Goal: Task Accomplishment & Management: Complete application form

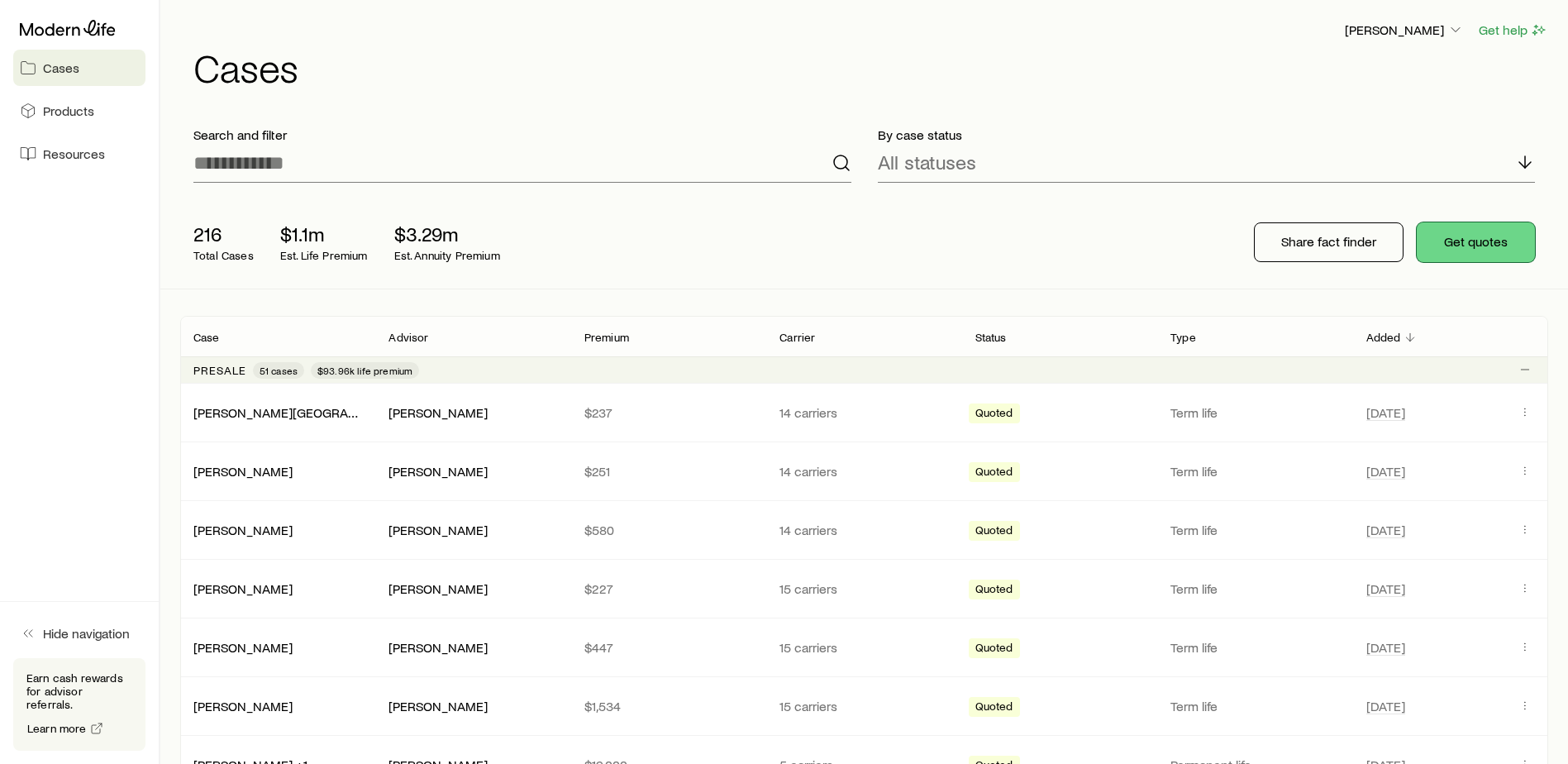
click at [1486, 234] on button "Get quotes" at bounding box center [1477, 243] width 118 height 40
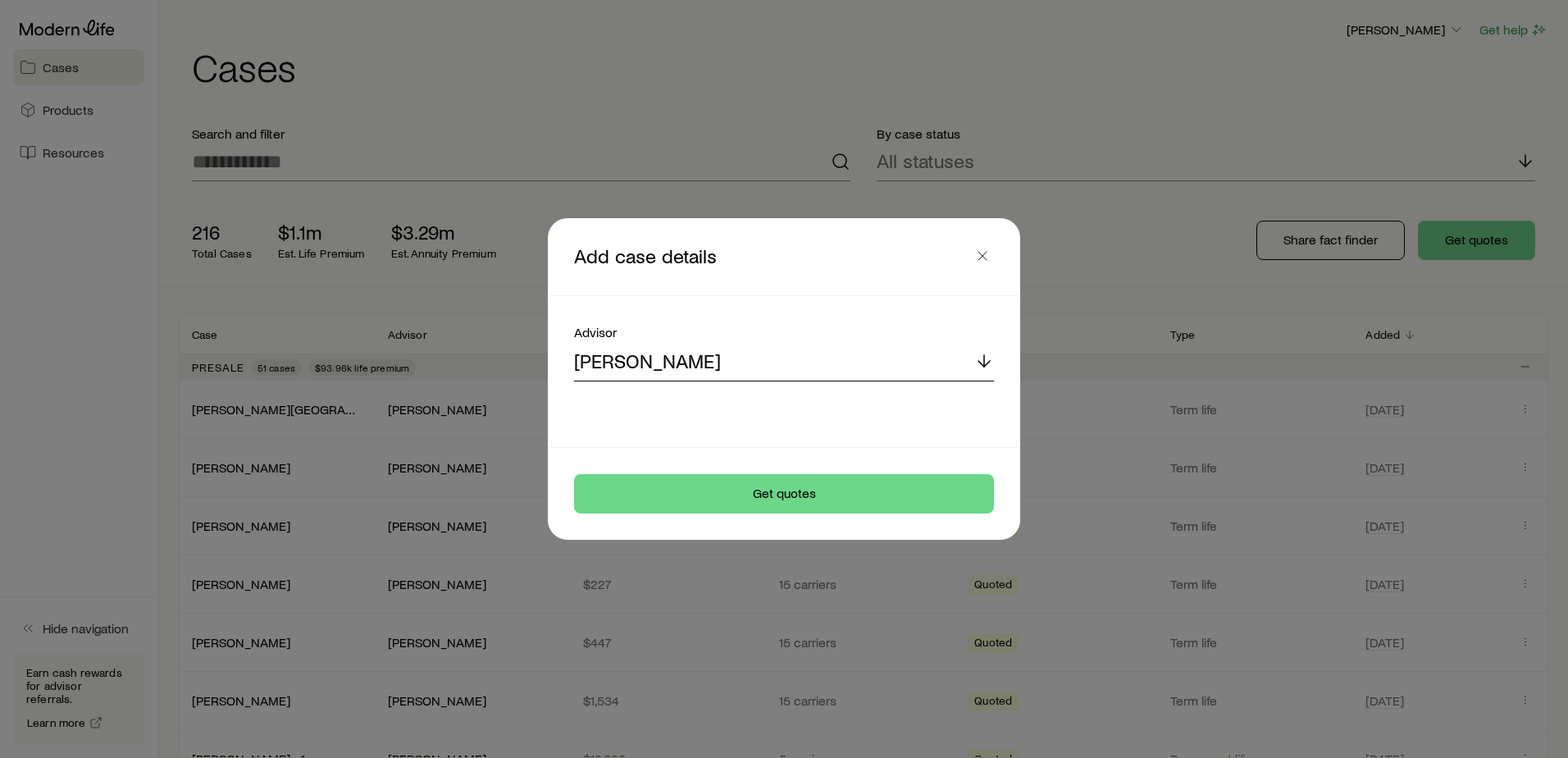
click at [714, 362] on div "[PERSON_NAME]" at bounding box center [784, 362] width 420 height 40
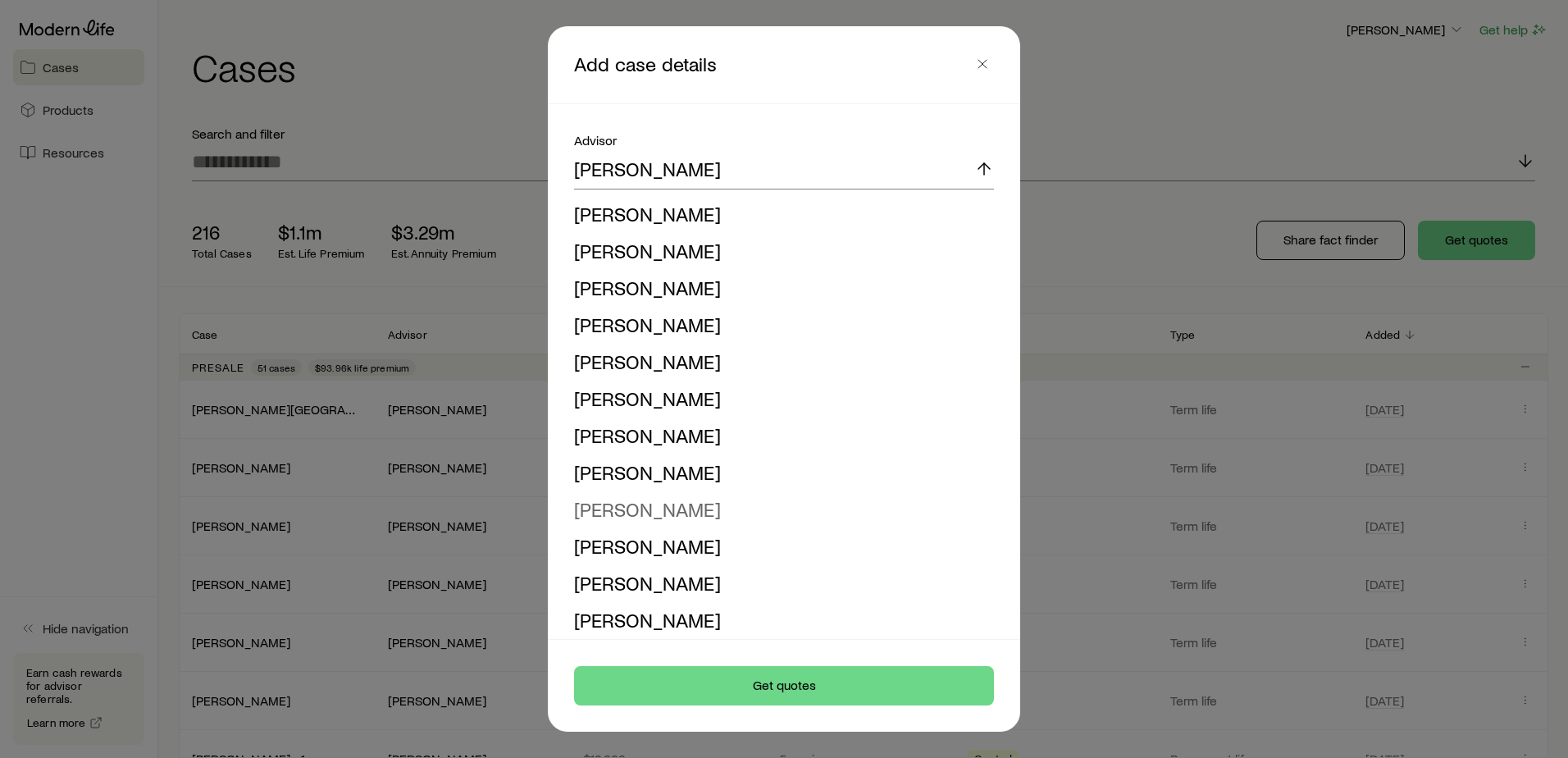
click at [682, 516] on span "[PERSON_NAME]" at bounding box center [647, 509] width 147 height 24
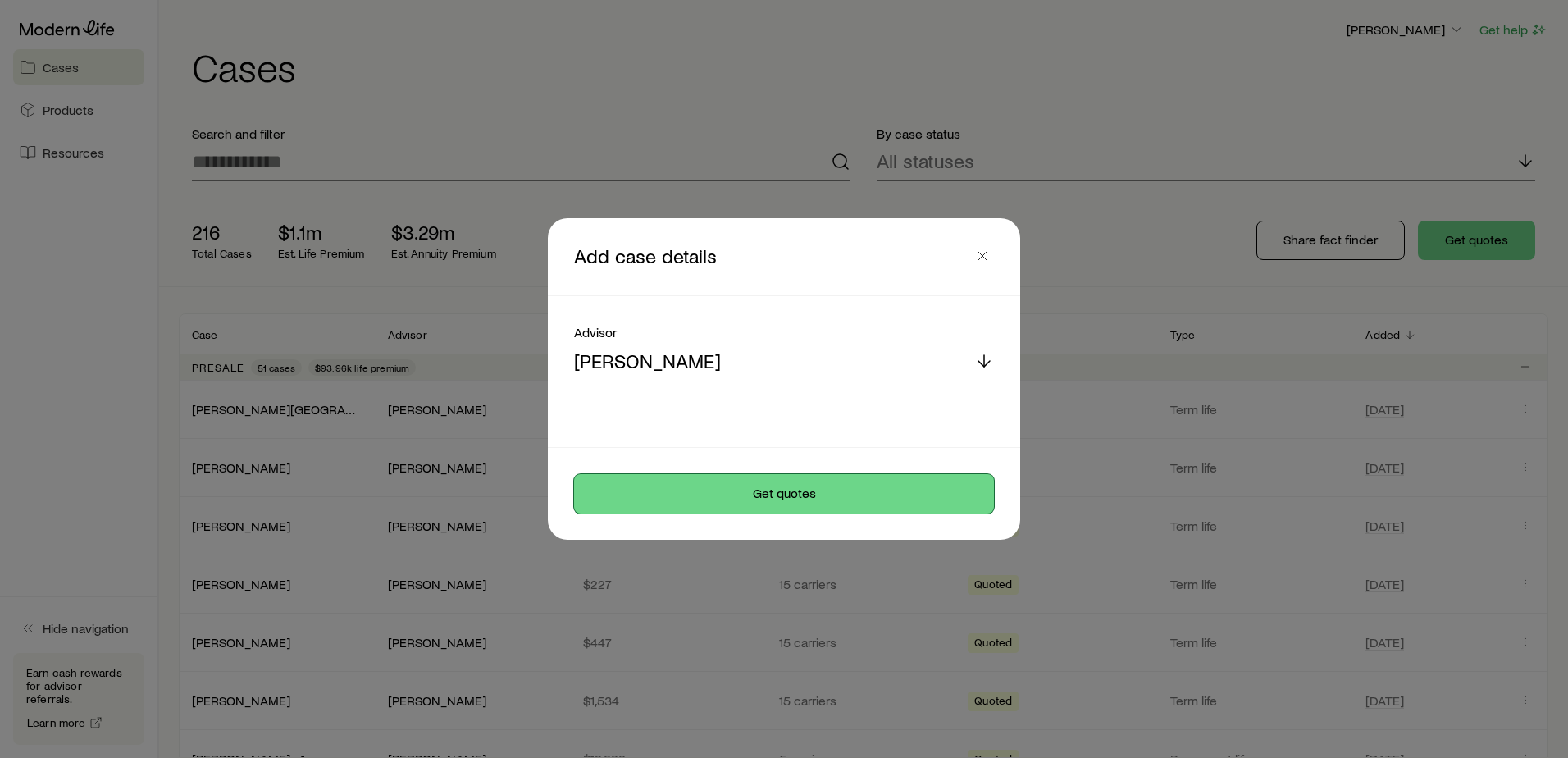
click at [740, 484] on button "Get quotes" at bounding box center [784, 494] width 420 height 40
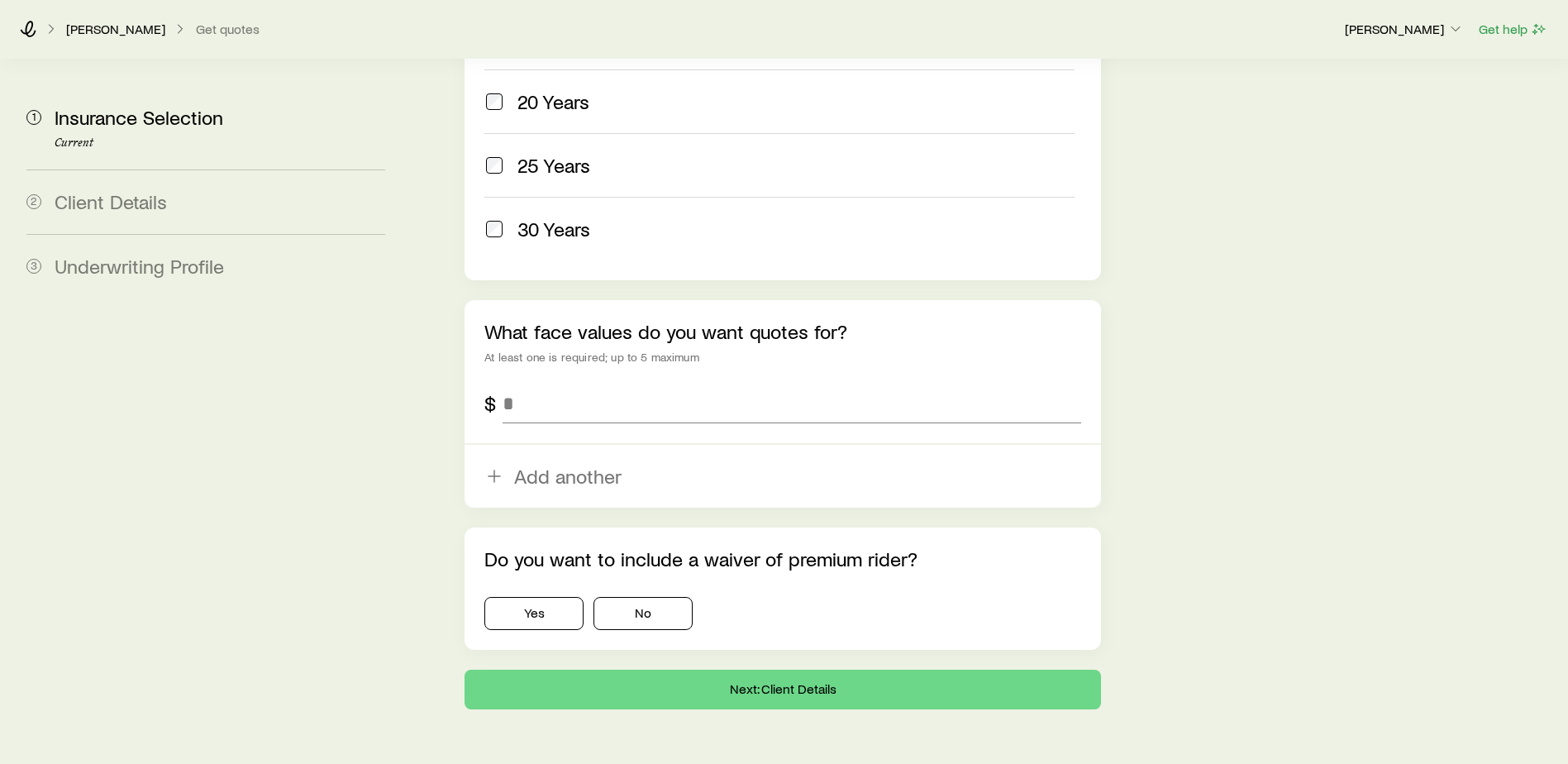
scroll to position [942, 0]
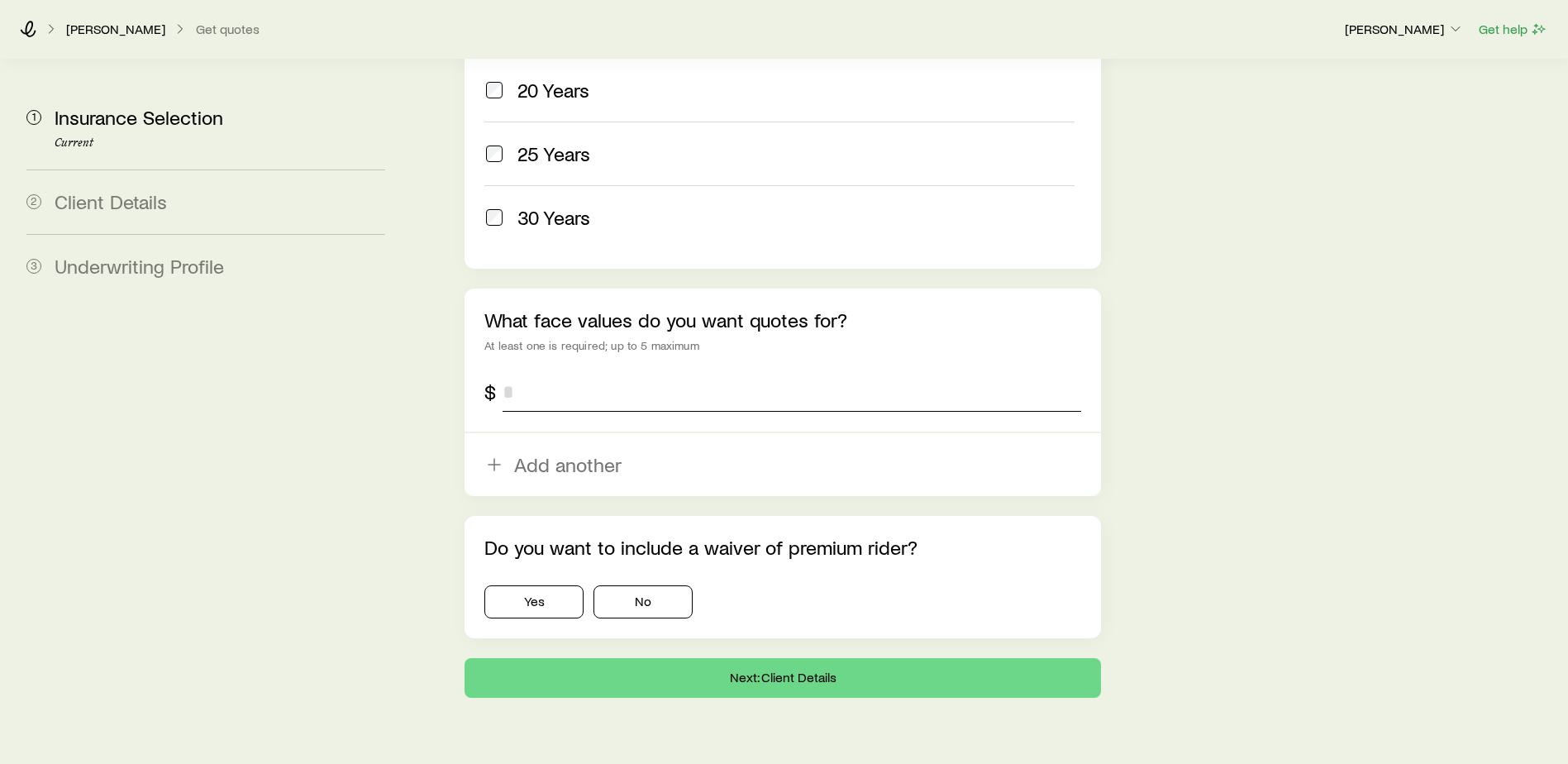
click at [542, 372] on input "tel" at bounding box center [792, 392] width 579 height 40
click at [535, 372] on input "tel" at bounding box center [792, 392] width 579 height 40
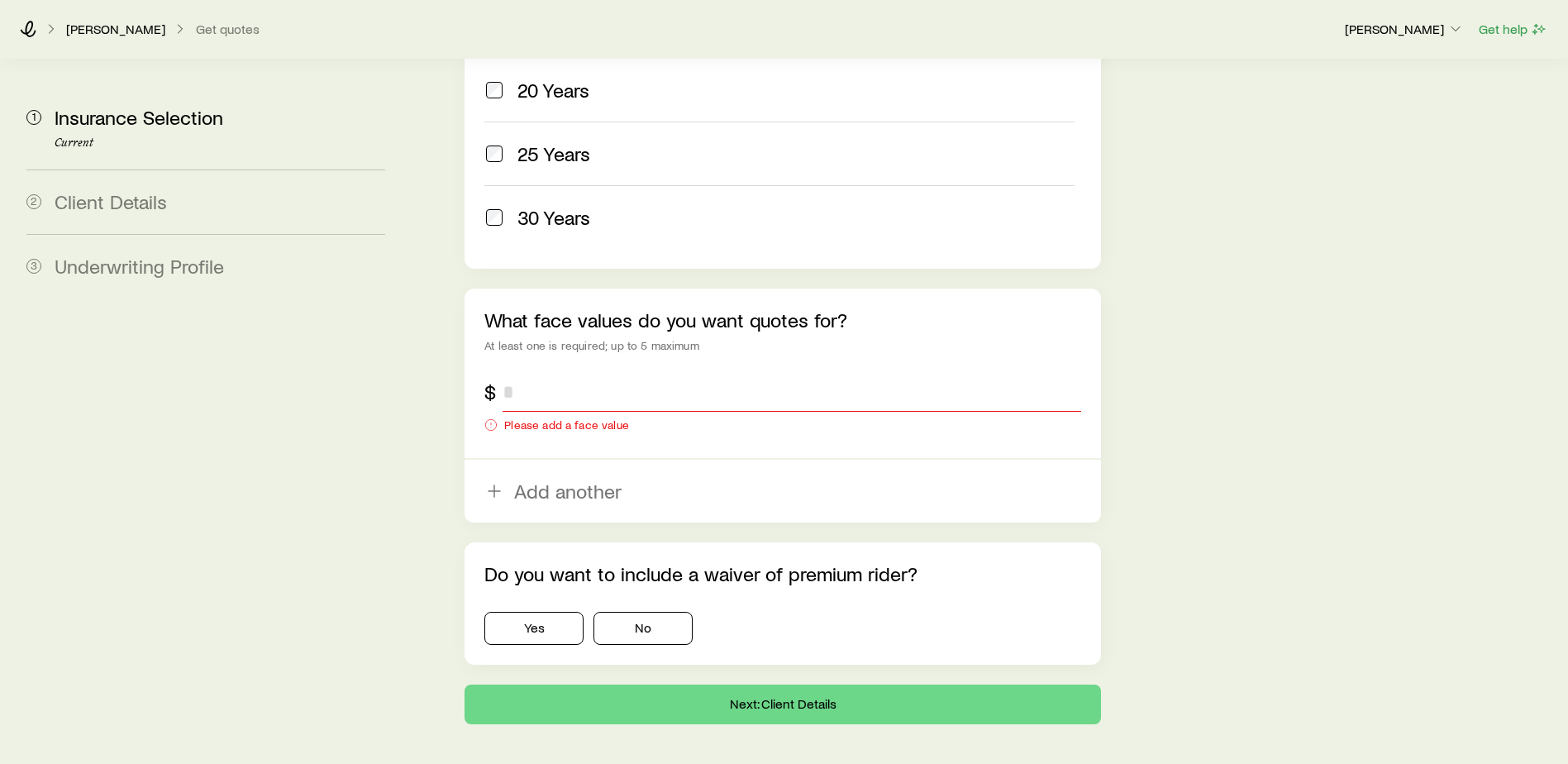
click at [593, 372] on input "tel" at bounding box center [792, 392] width 579 height 40
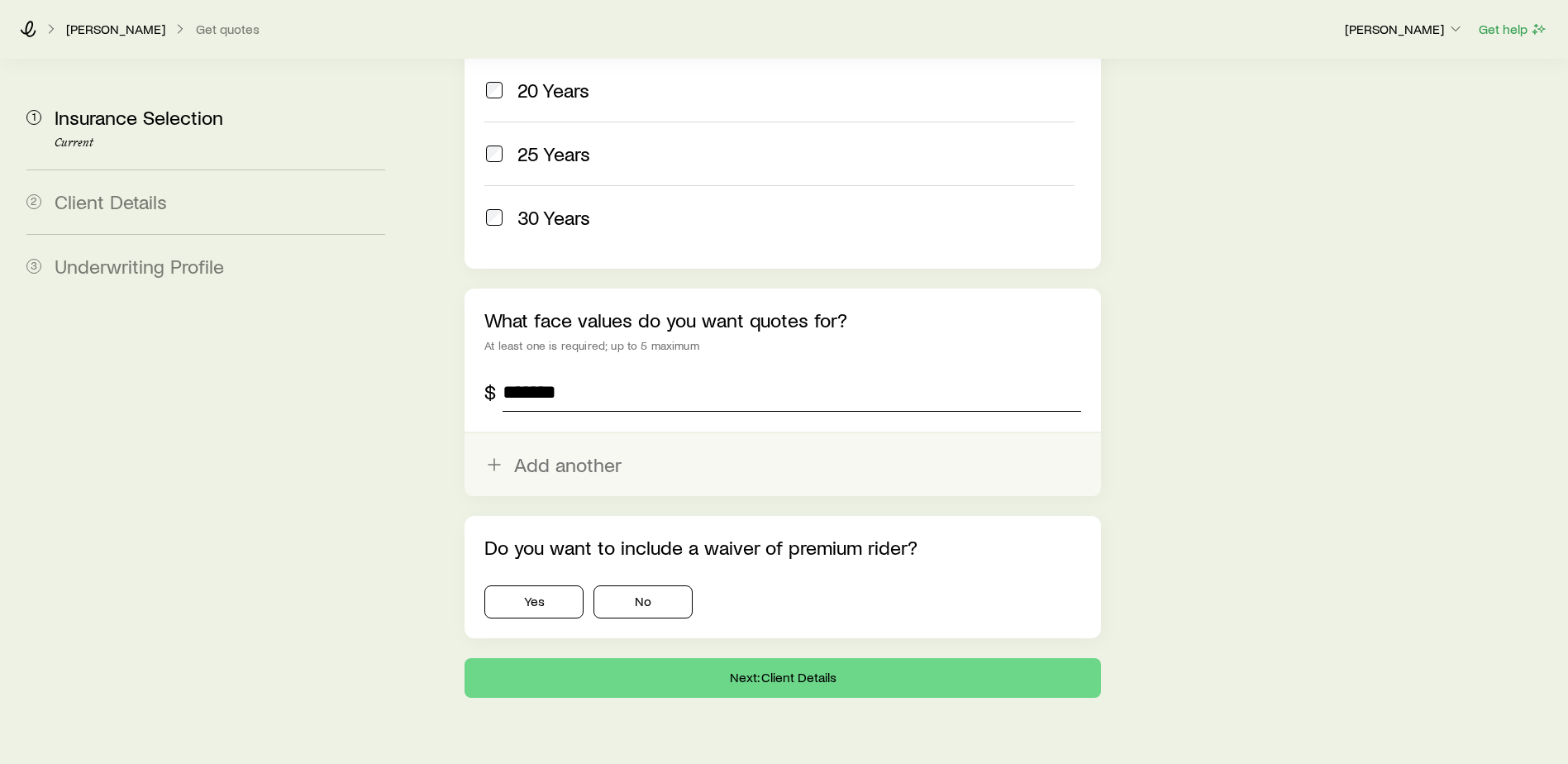
type input "*******"
click at [550, 433] on button "Add another" at bounding box center [783, 465] width 637 height 63
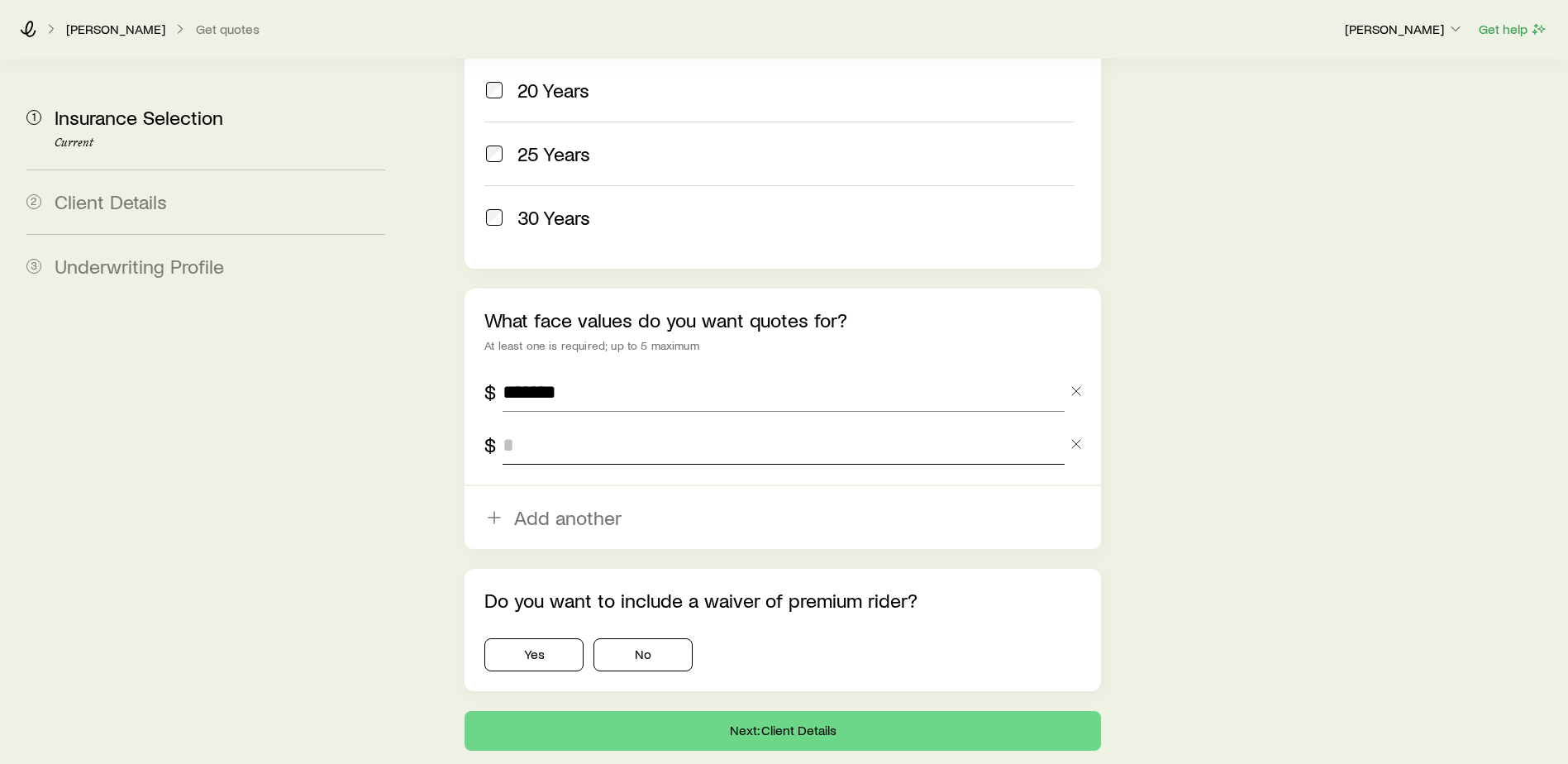
click at [542, 425] on input "tel" at bounding box center [784, 445] width 562 height 40
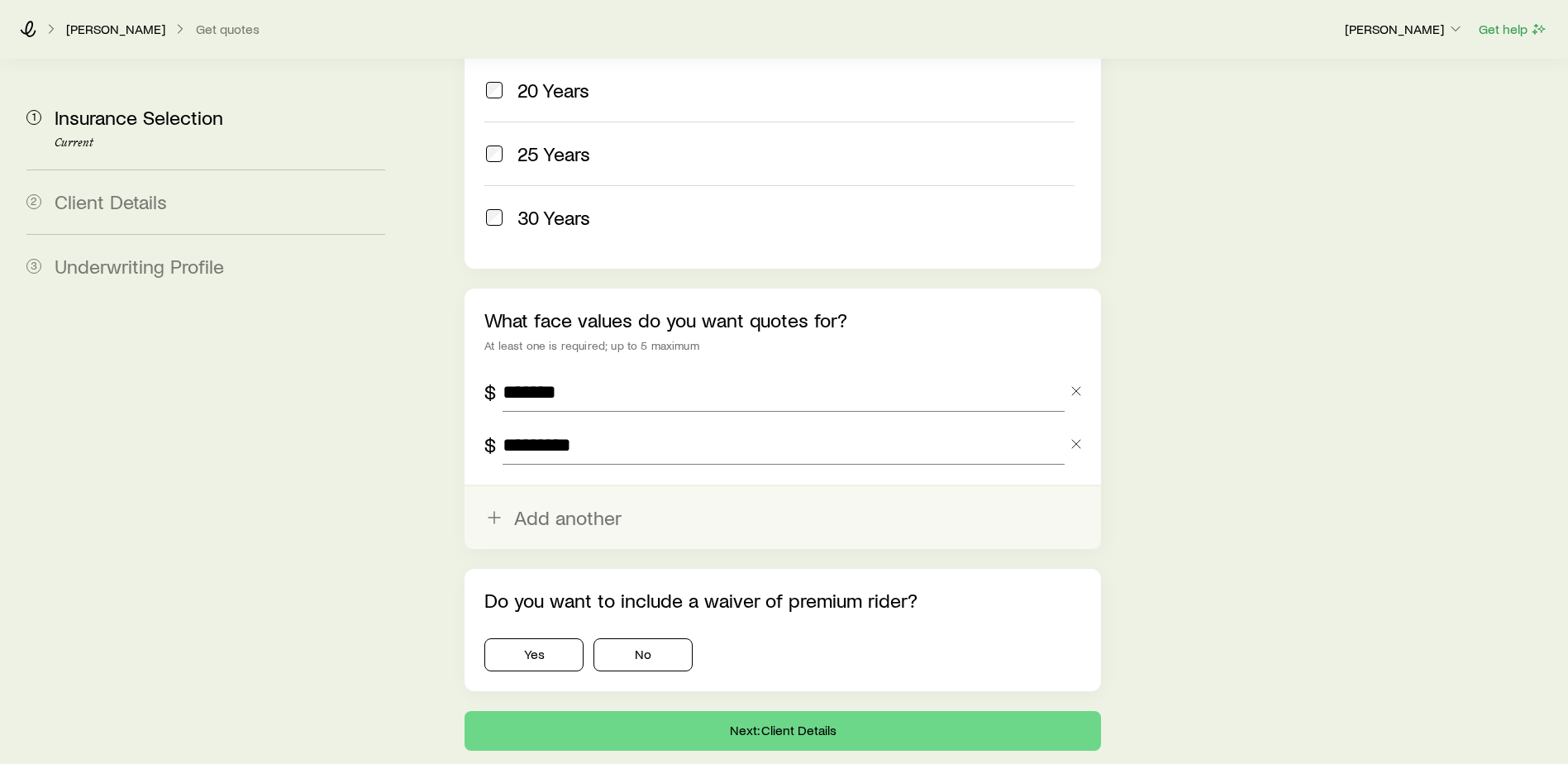
type input "*********"
click at [566, 486] on button "Add another" at bounding box center [783, 518] width 637 height 63
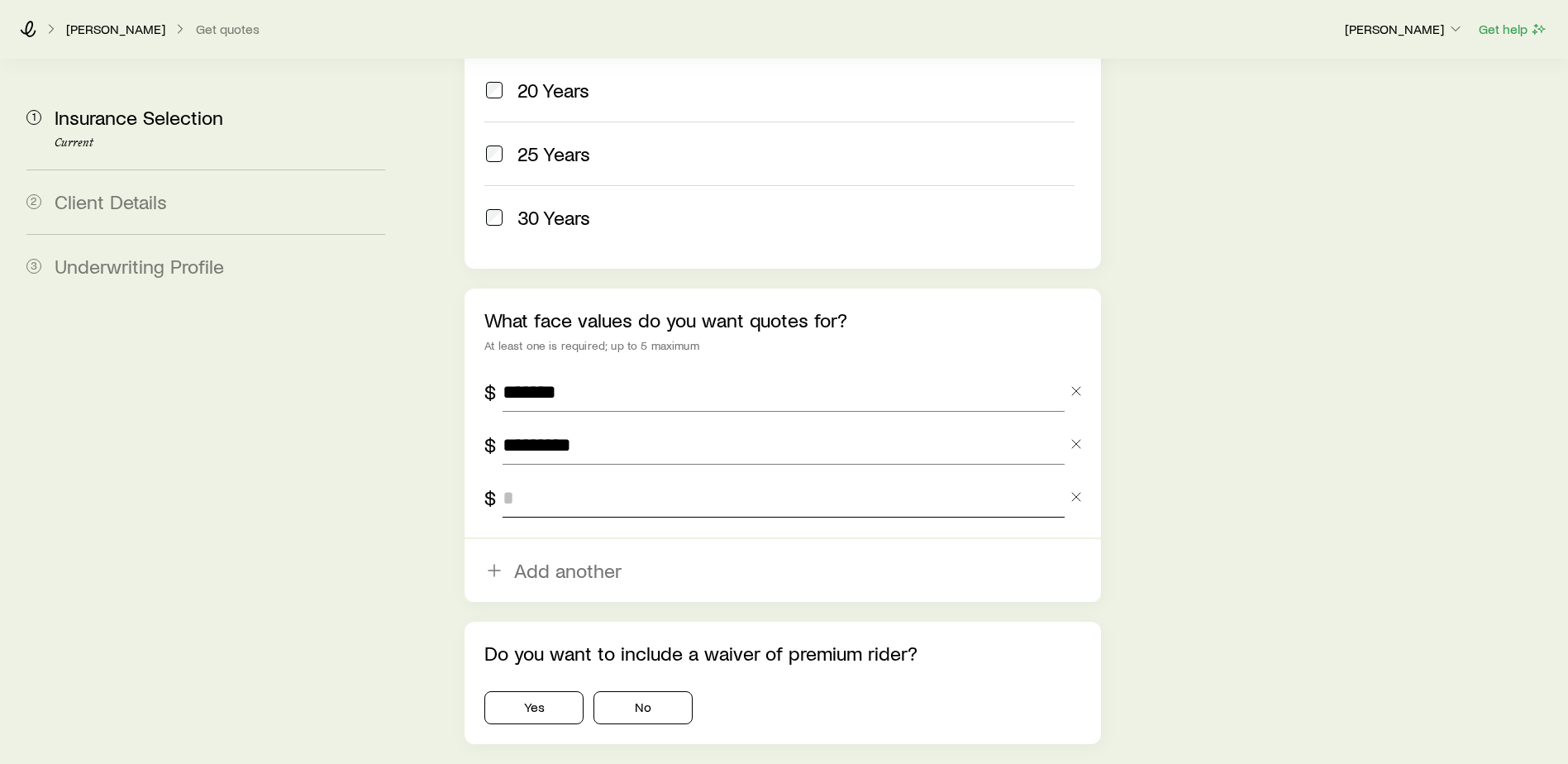
click at [536, 478] on input "tel" at bounding box center [784, 498] width 562 height 40
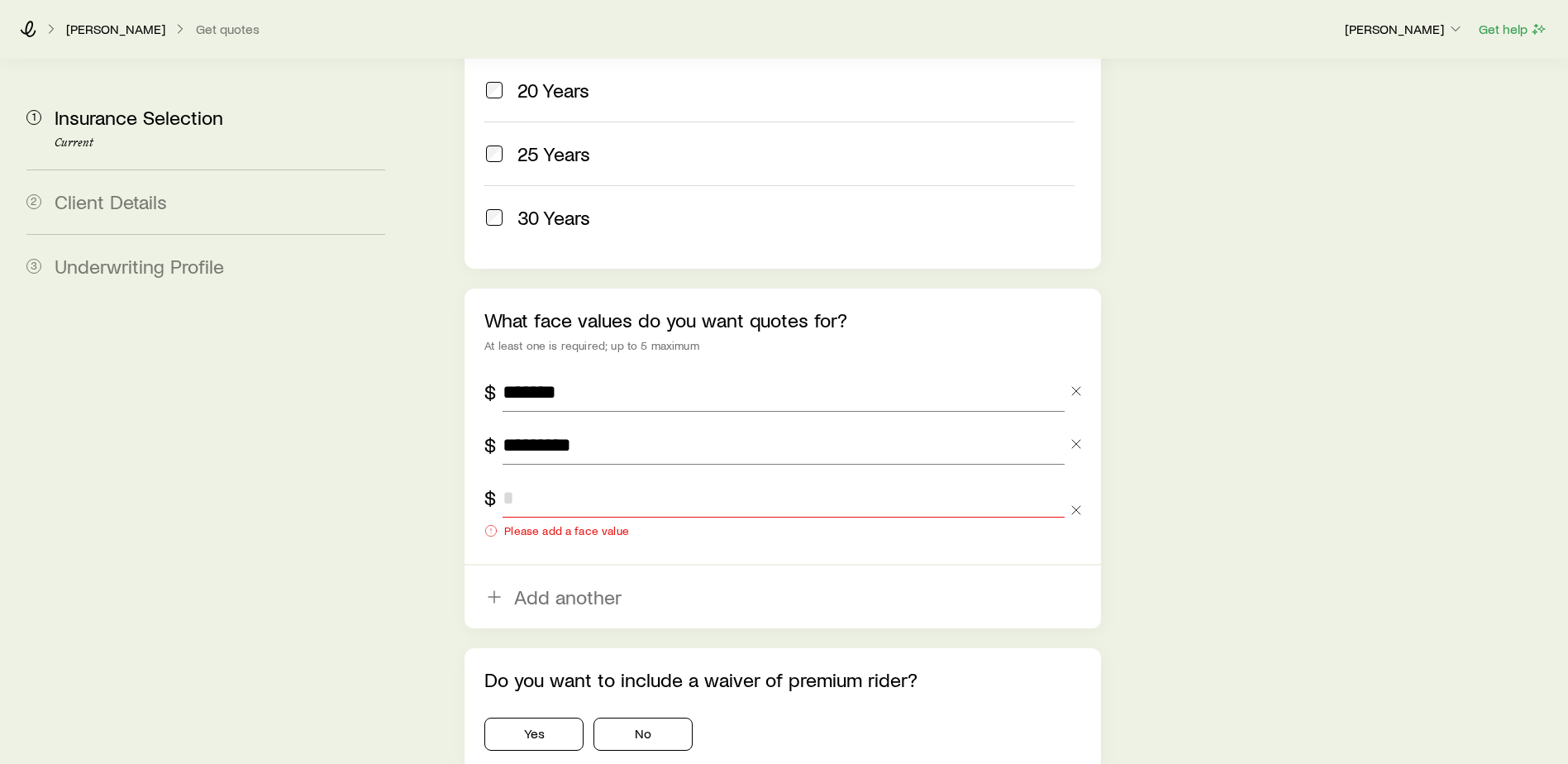
click at [515, 478] on input "tel" at bounding box center [784, 498] width 562 height 40
click at [516, 478] on input "tel" at bounding box center [784, 498] width 562 height 40
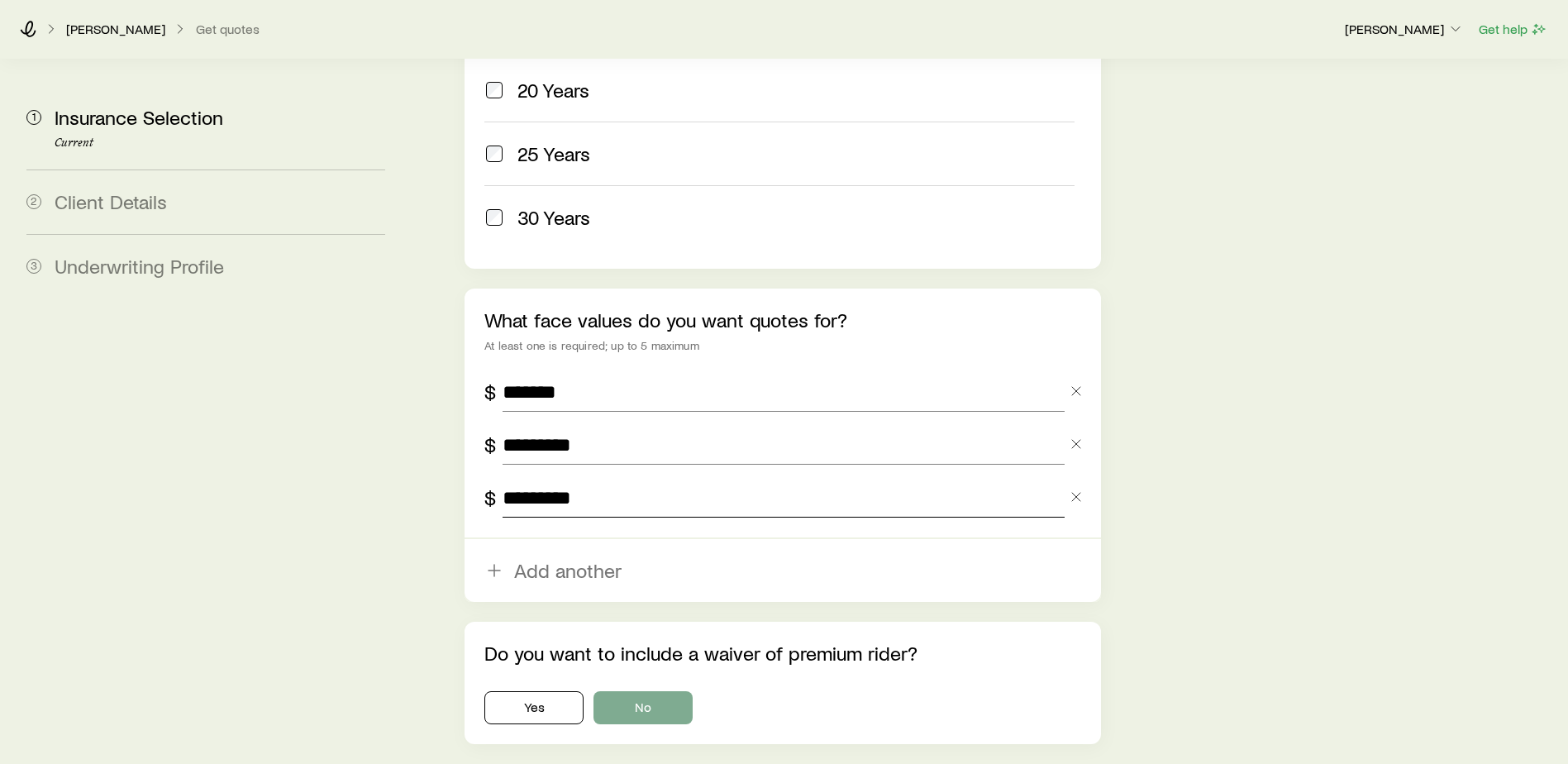
type input "*********"
click at [662, 691] on button "No" at bounding box center [643, 707] width 99 height 33
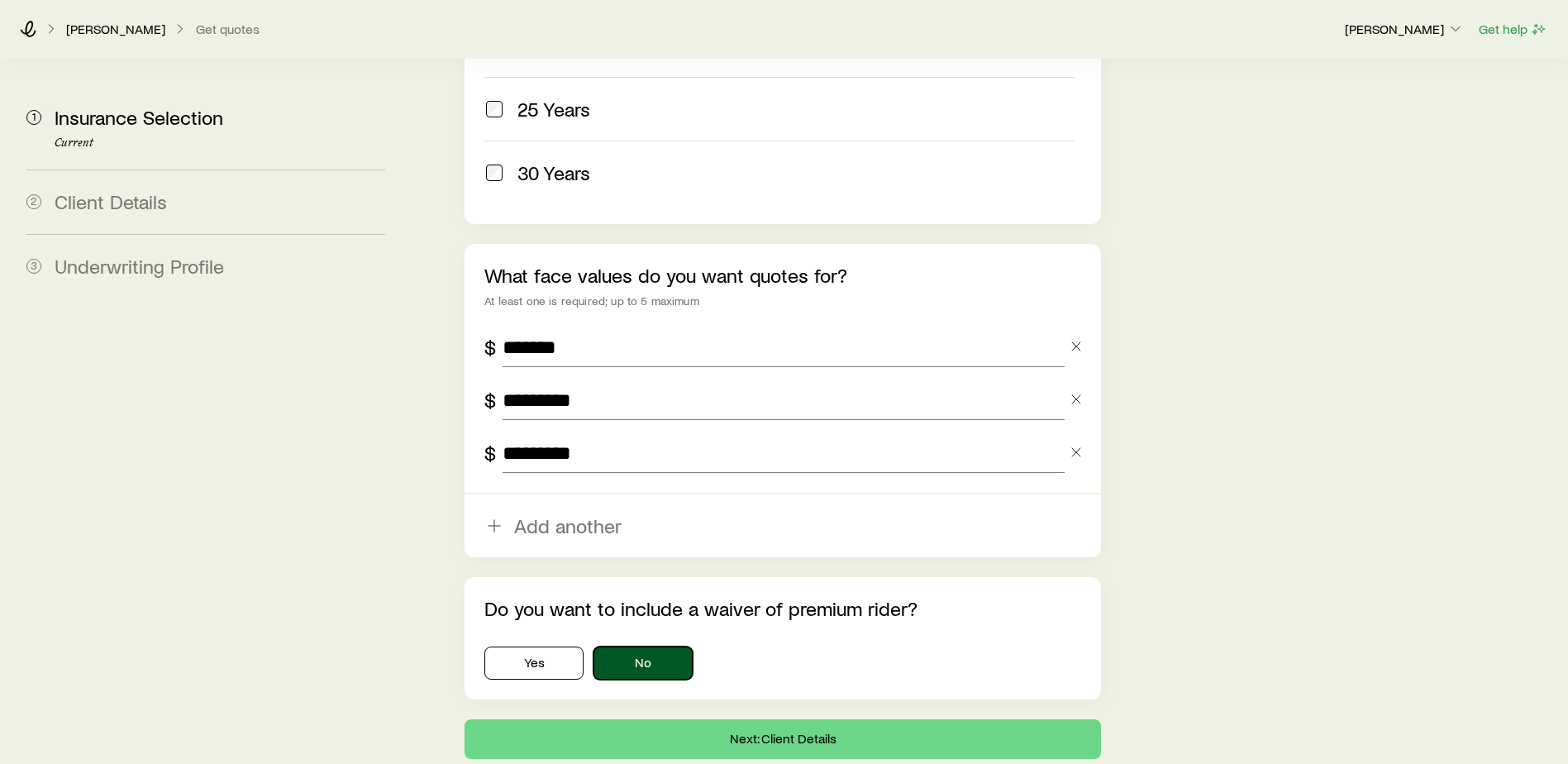
scroll to position [1024, 0]
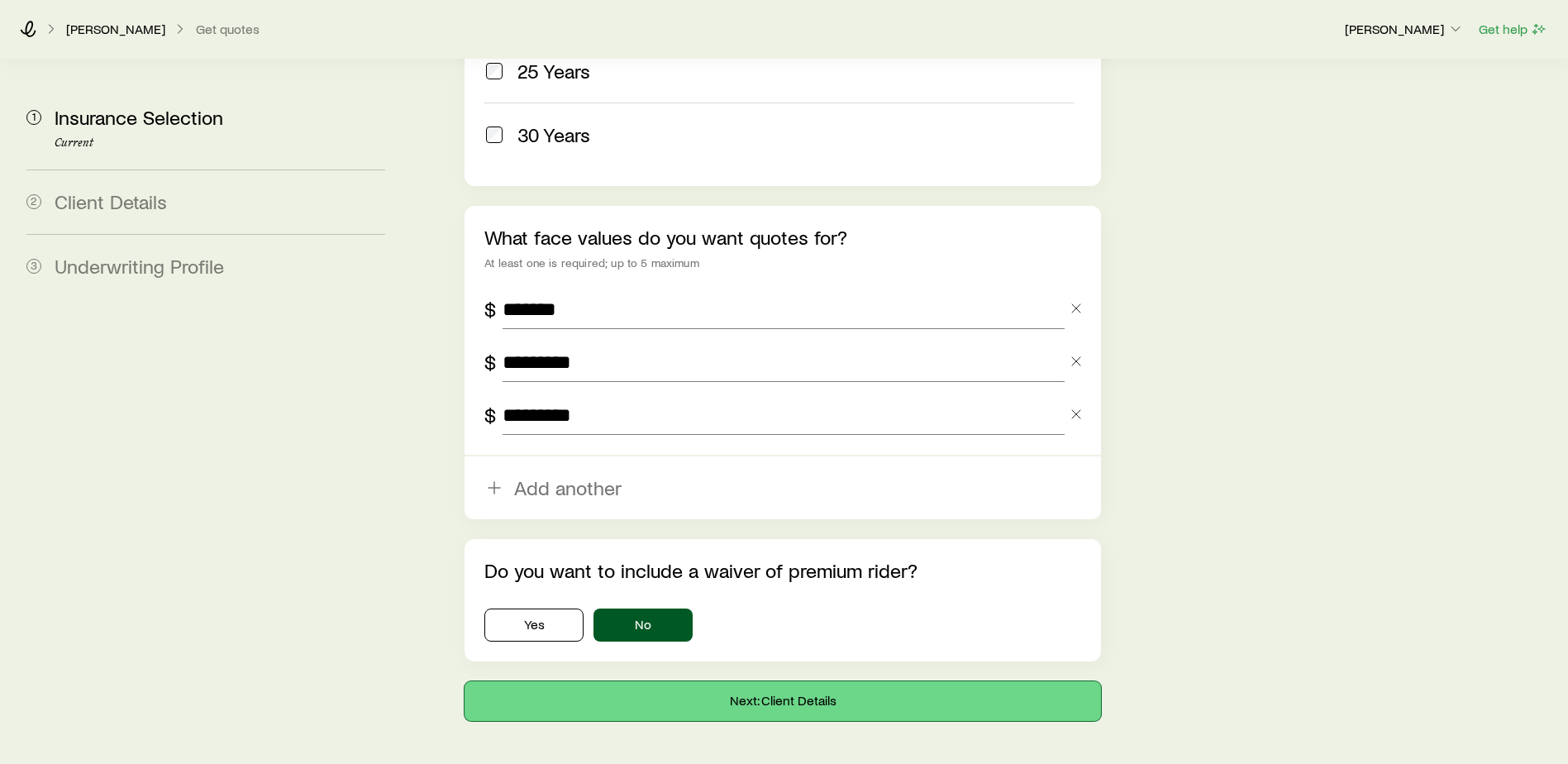
click at [801, 681] on button "Next: Client Details" at bounding box center [783, 701] width 637 height 40
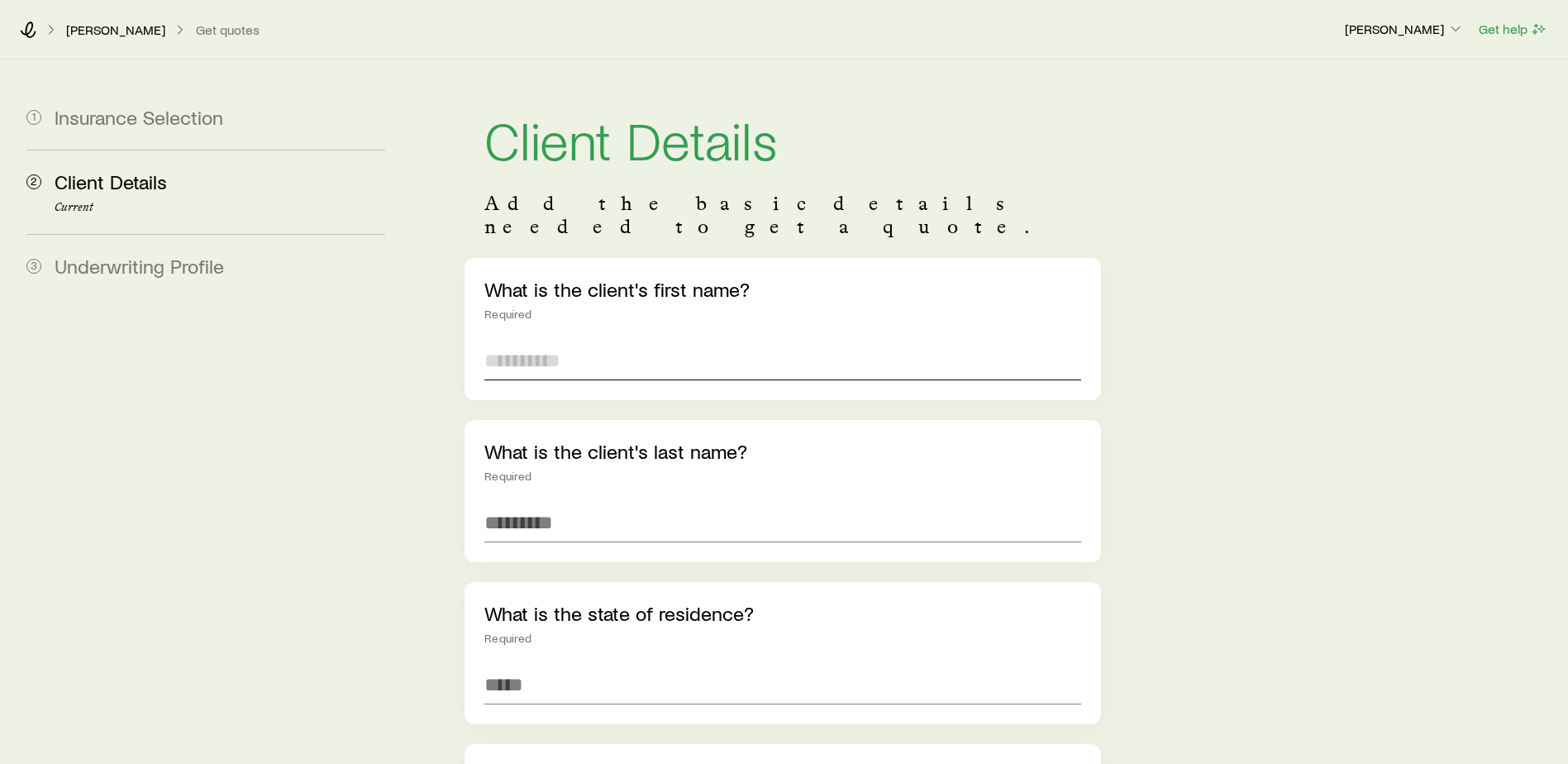
click at [558, 343] on input "text" at bounding box center [783, 361] width 597 height 40
type input "*******"
click at [558, 503] on input "text" at bounding box center [783, 523] width 597 height 40
type input "*****"
click at [595, 667] on input at bounding box center [783, 685] width 597 height 40
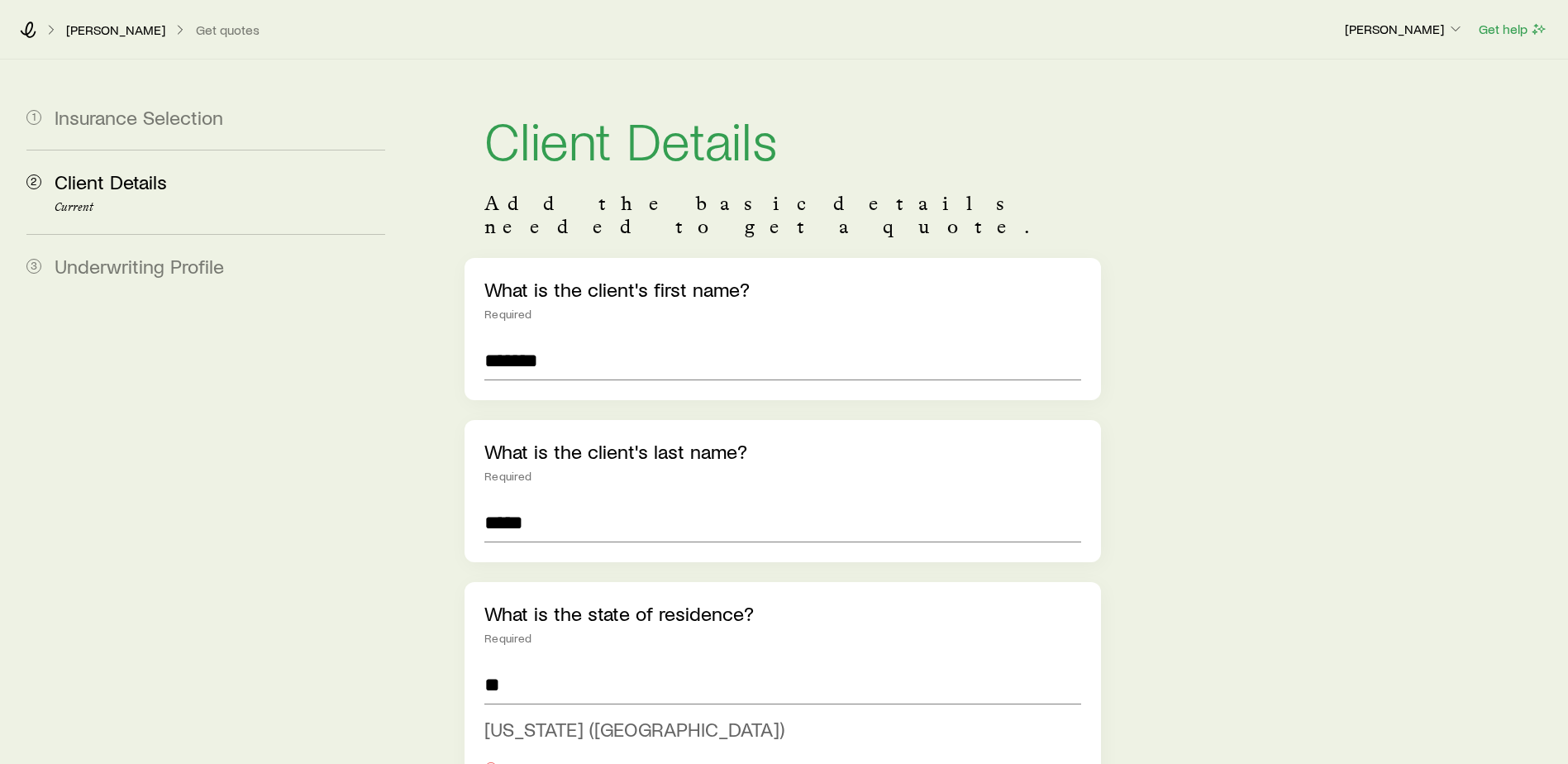
click at [558, 717] on span "[US_STATE] ([GEOGRAPHIC_DATA])" at bounding box center [634, 728] width 300 height 24
type input "**********"
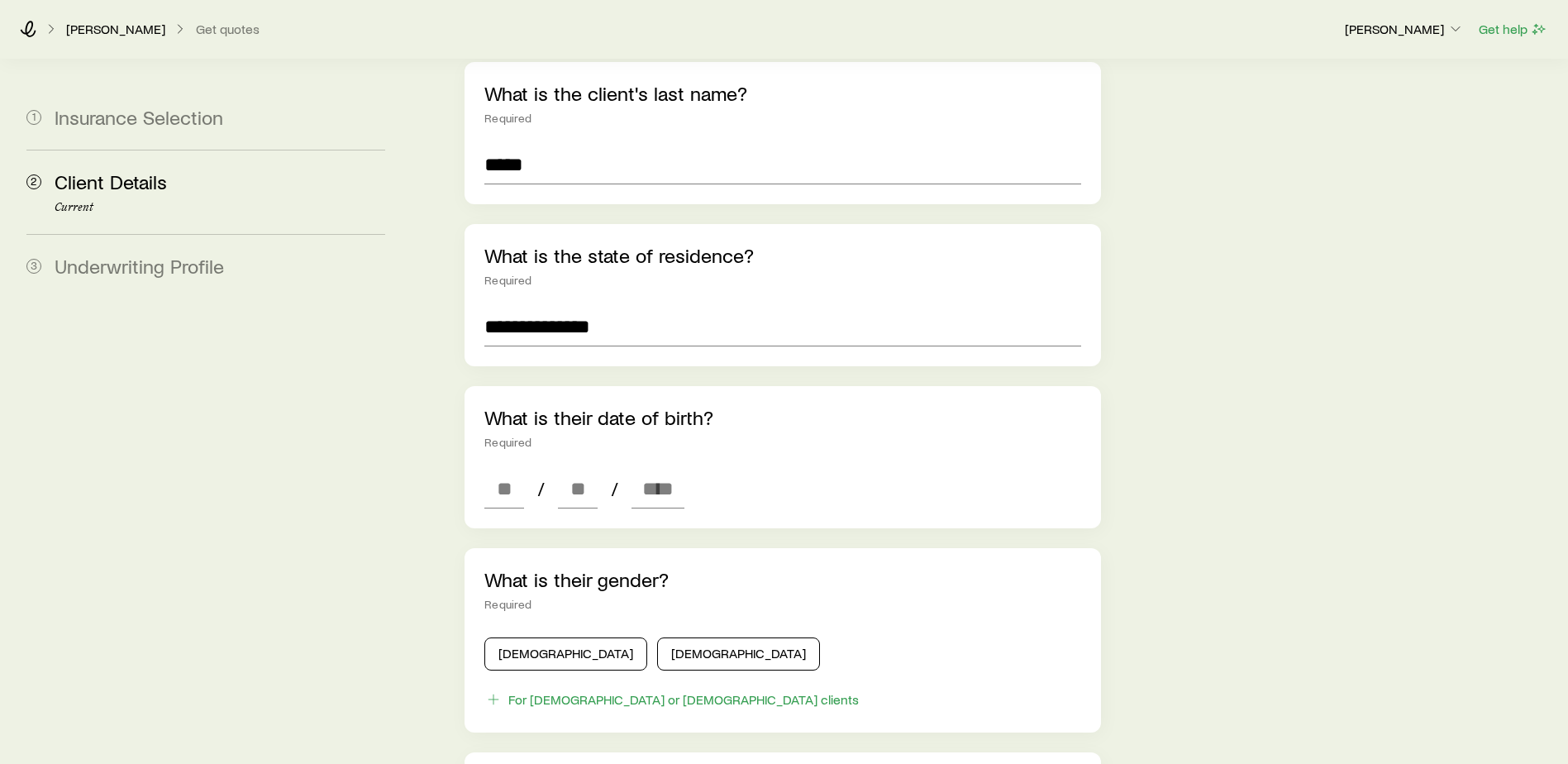
scroll to position [413, 0]
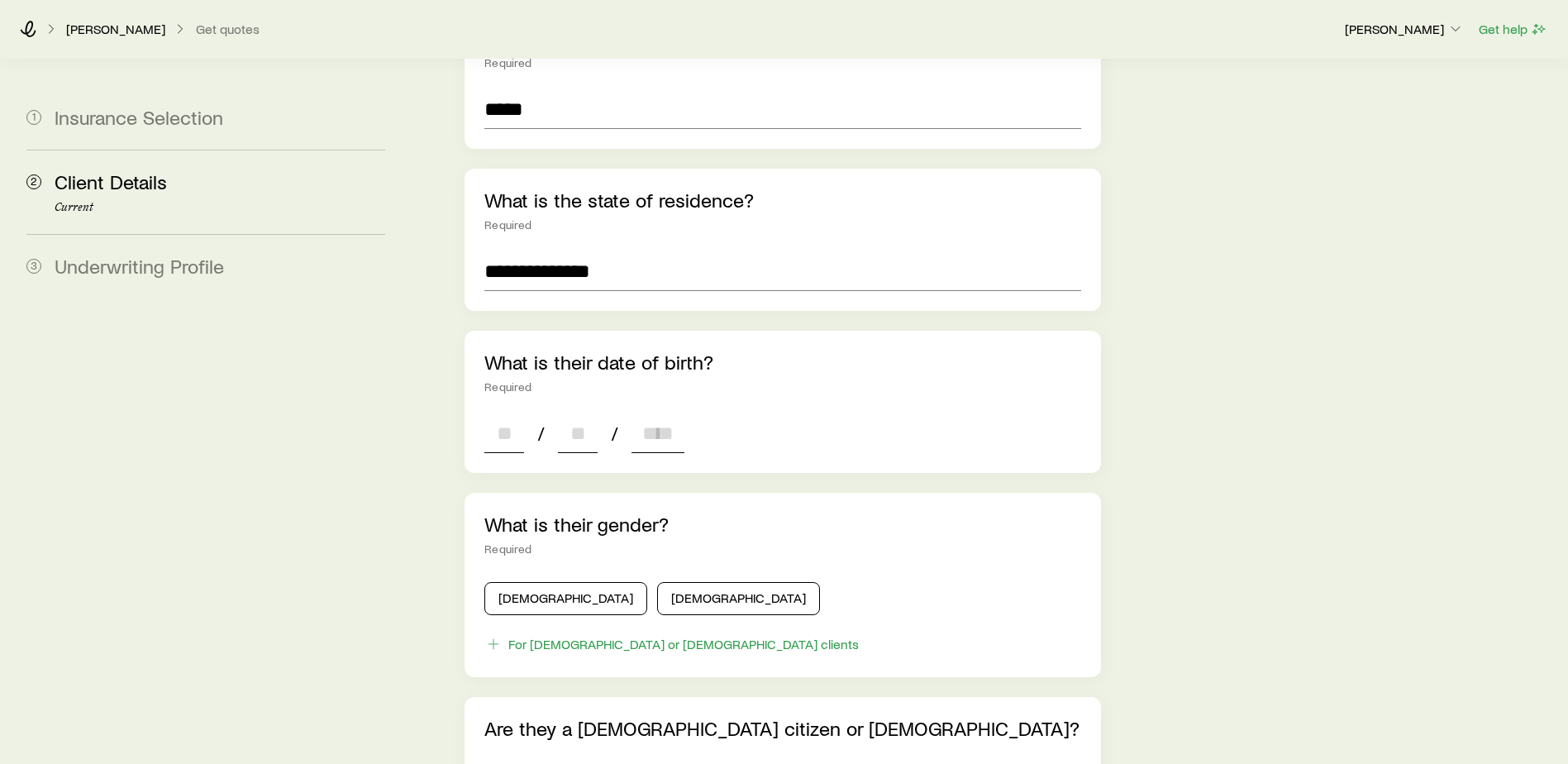
click at [505, 413] on input at bounding box center [505, 433] width 40 height 40
type input "**"
type input "****"
click at [522, 582] on button "[DEMOGRAPHIC_DATA]" at bounding box center [566, 599] width 163 height 33
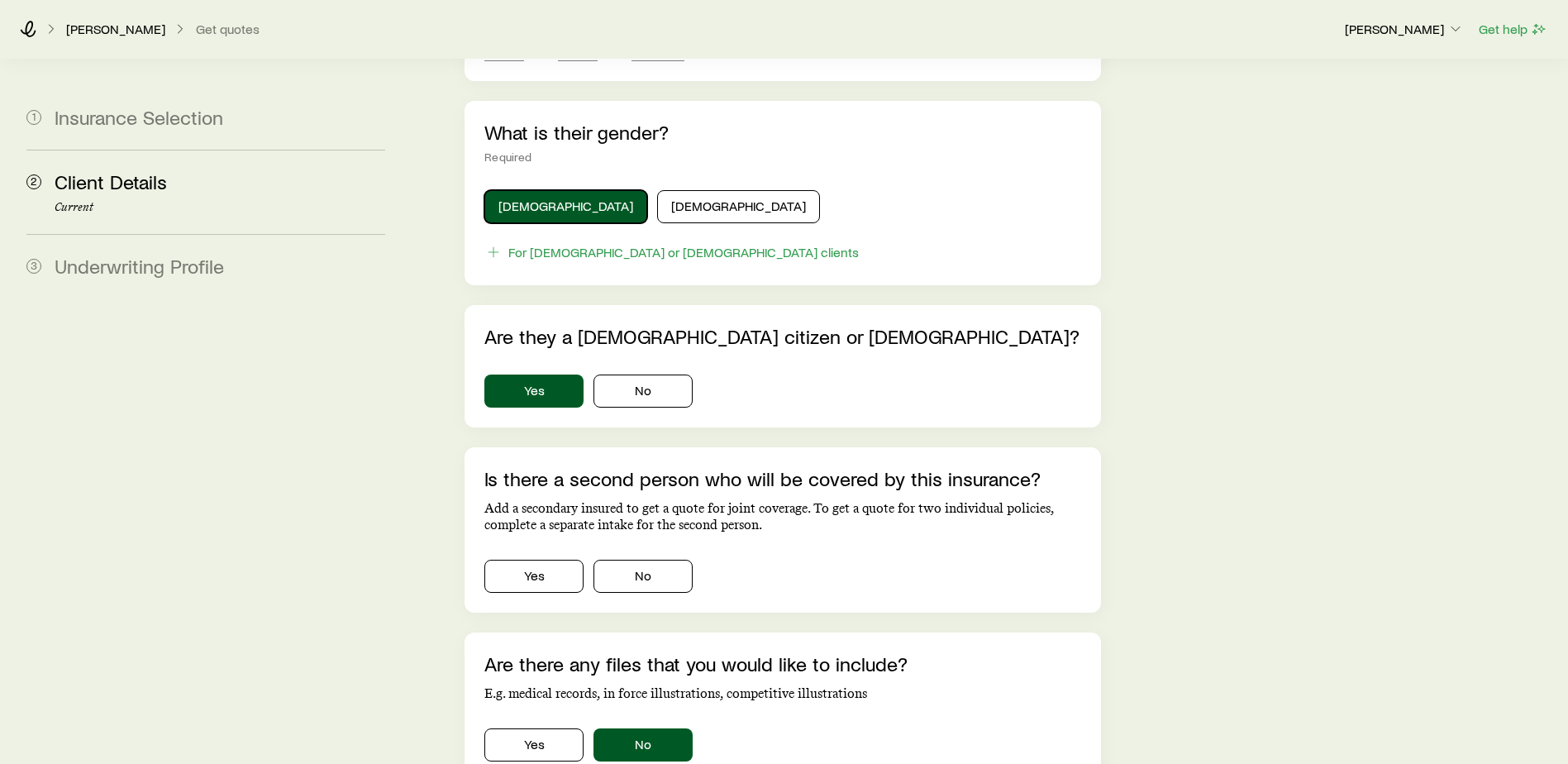
scroll to position [826, 0]
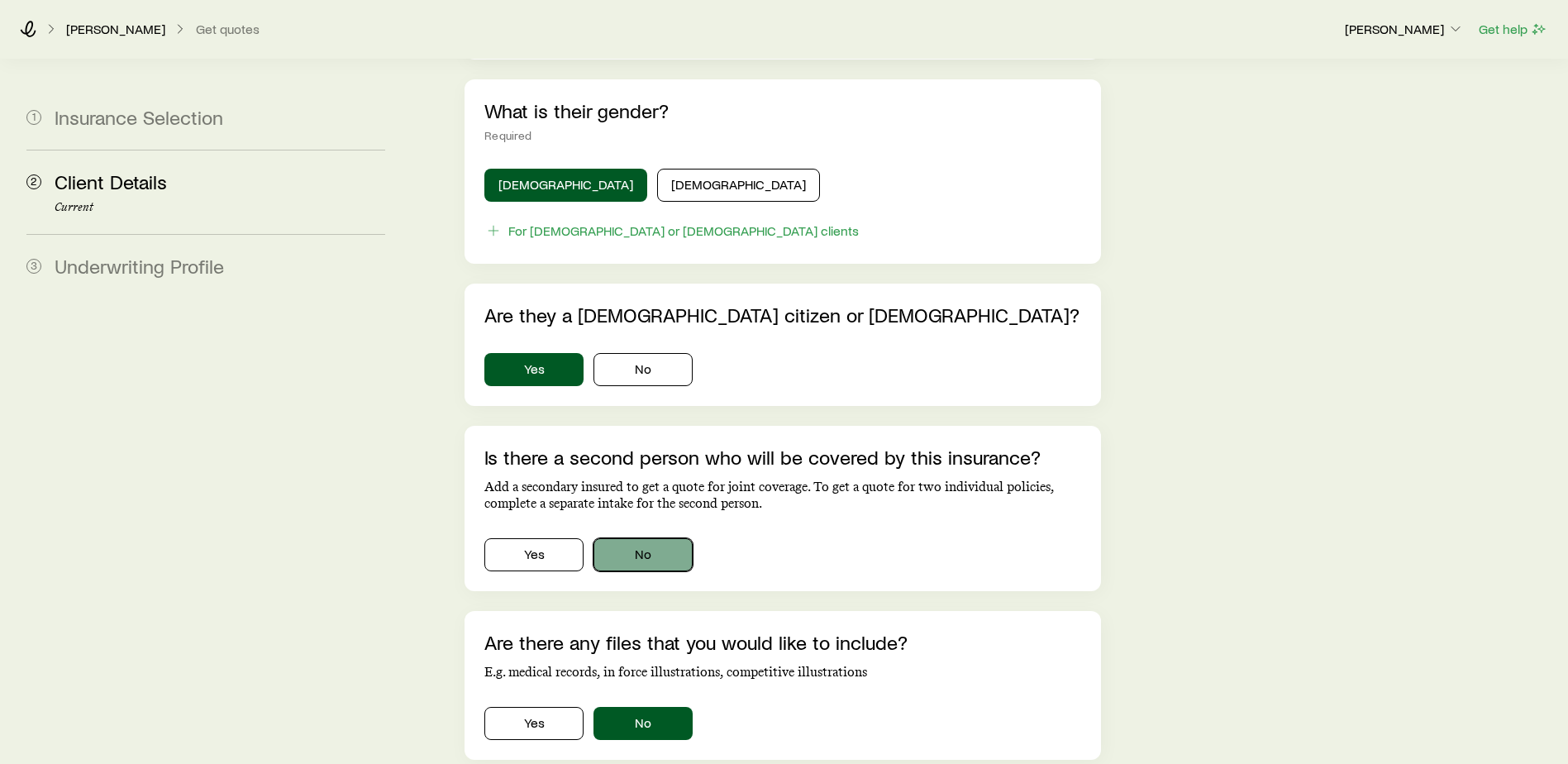
click at [621, 538] on button "No" at bounding box center [643, 555] width 99 height 33
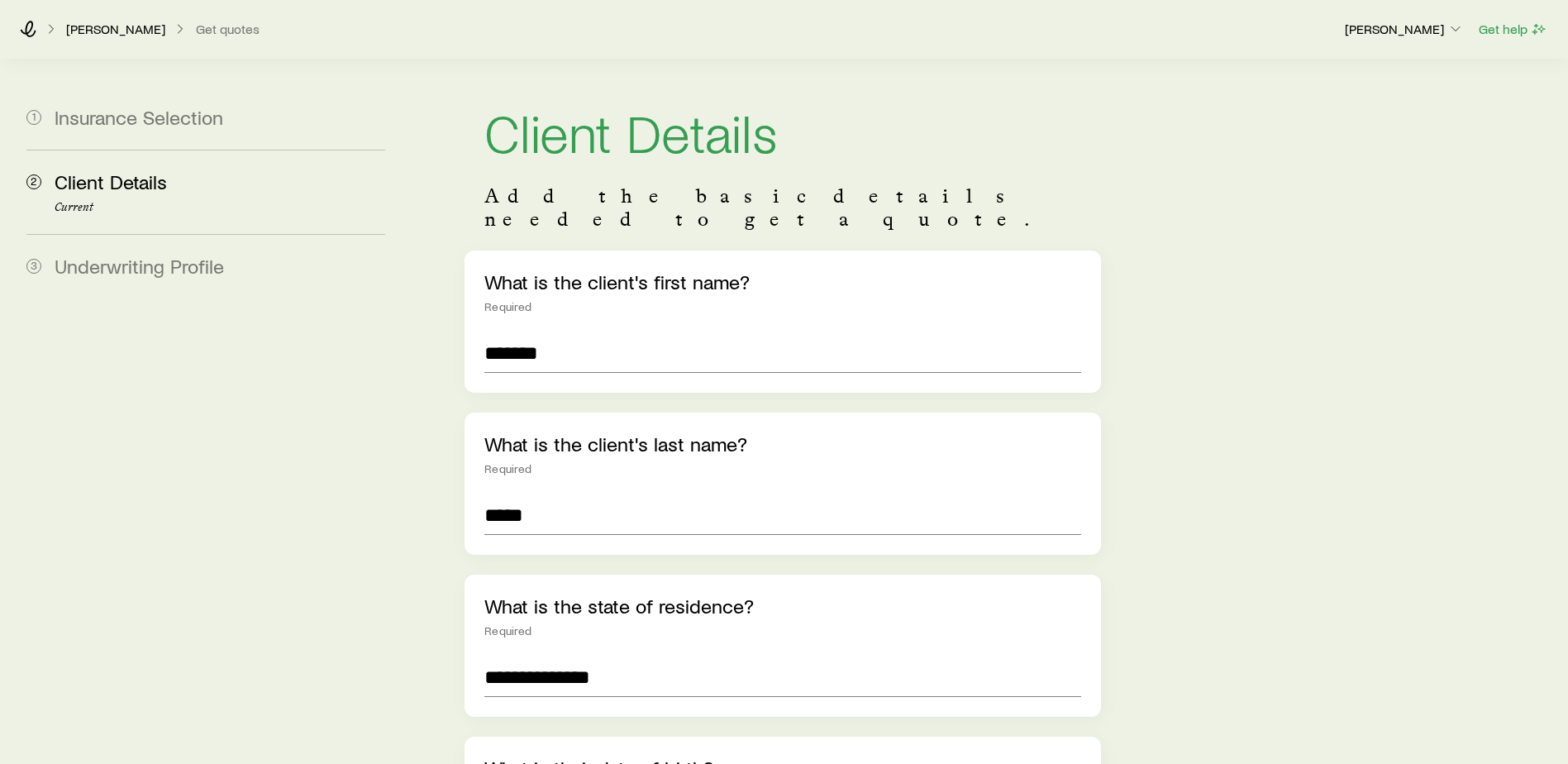
scroll to position [0, 0]
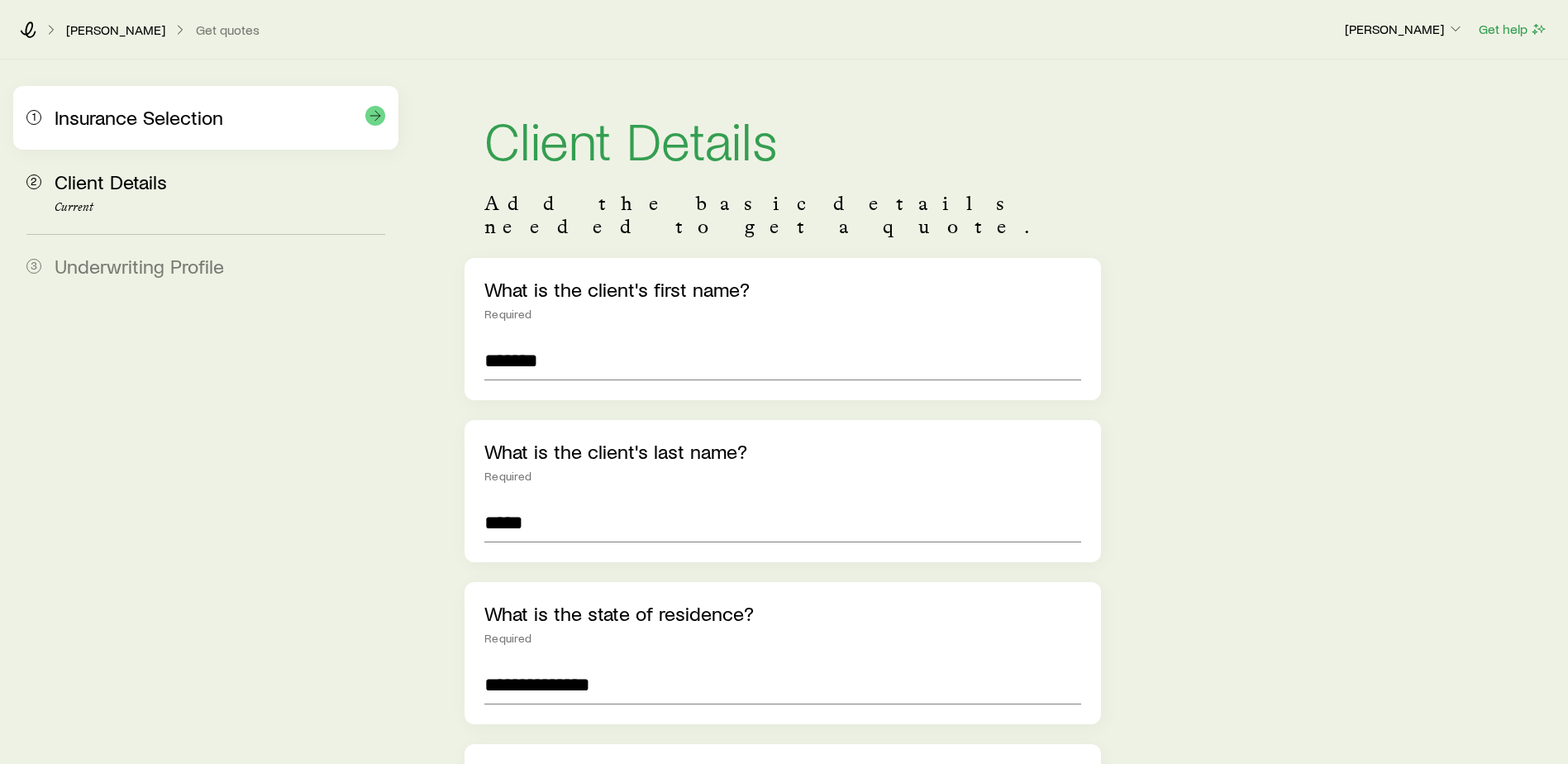
click at [126, 120] on span "Insurance Selection" at bounding box center [139, 116] width 169 height 24
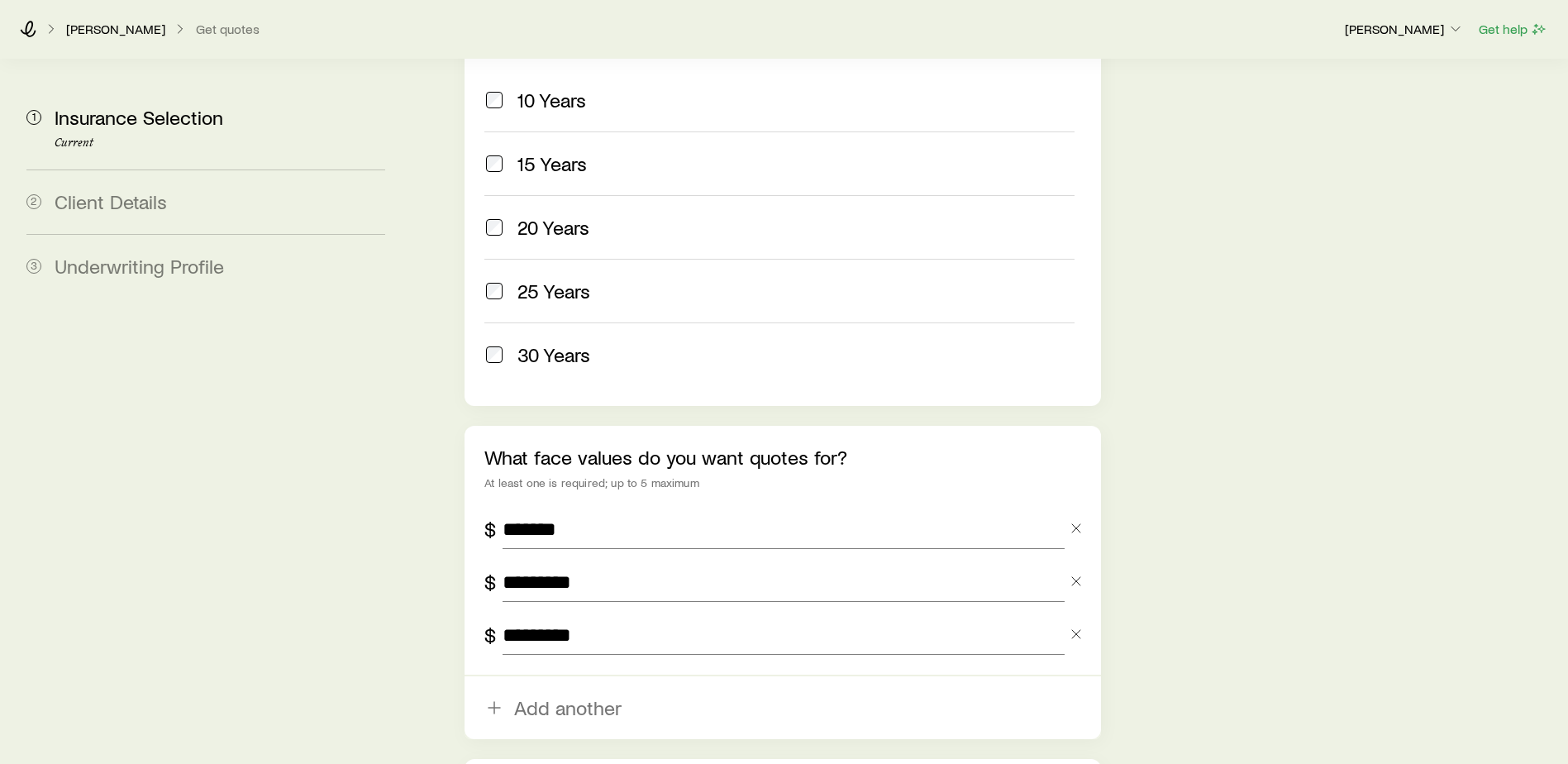
scroll to position [992, 0]
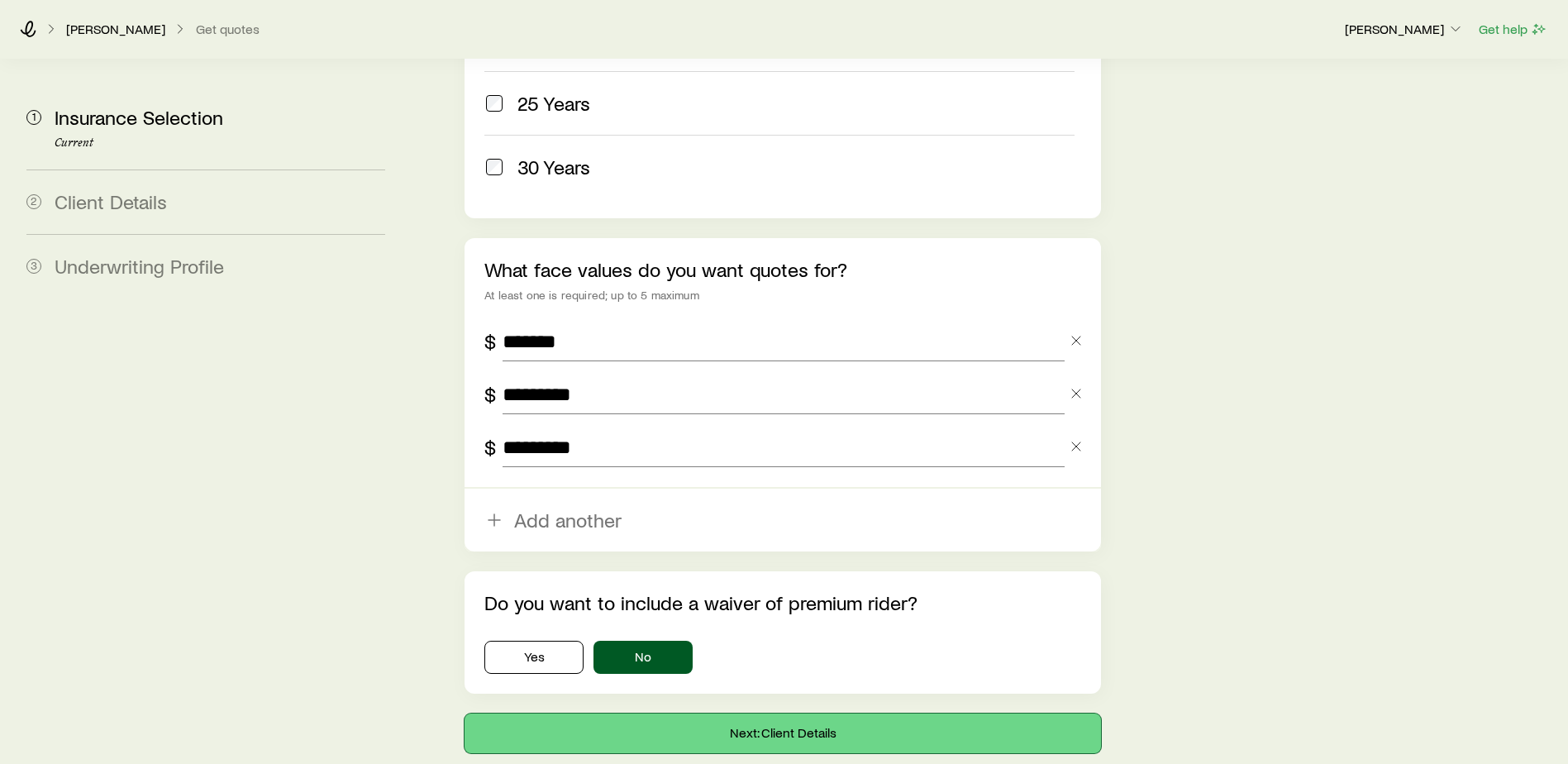
click at [769, 713] on button "Next: Client Details" at bounding box center [783, 733] width 637 height 40
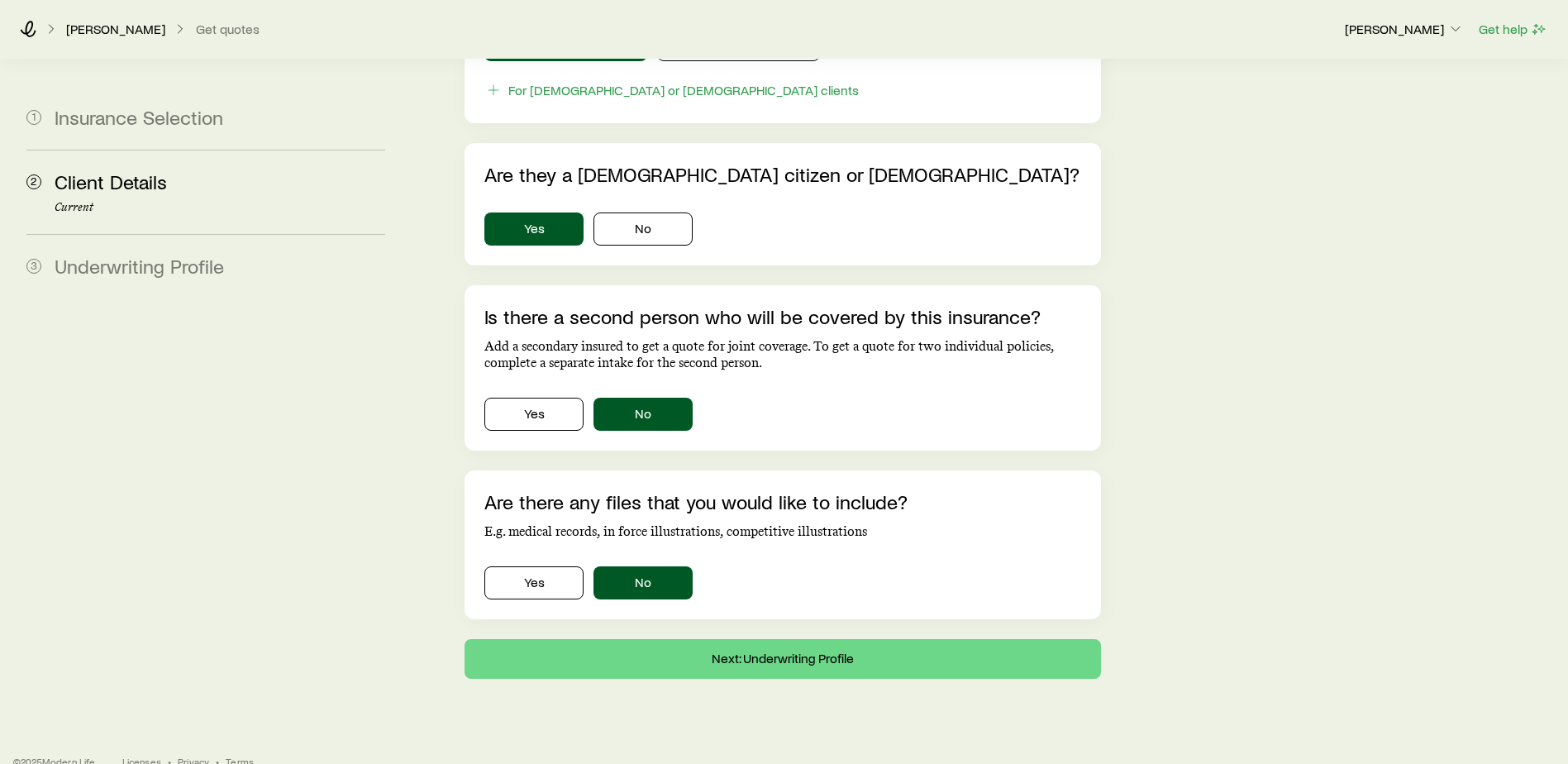
scroll to position [971, 0]
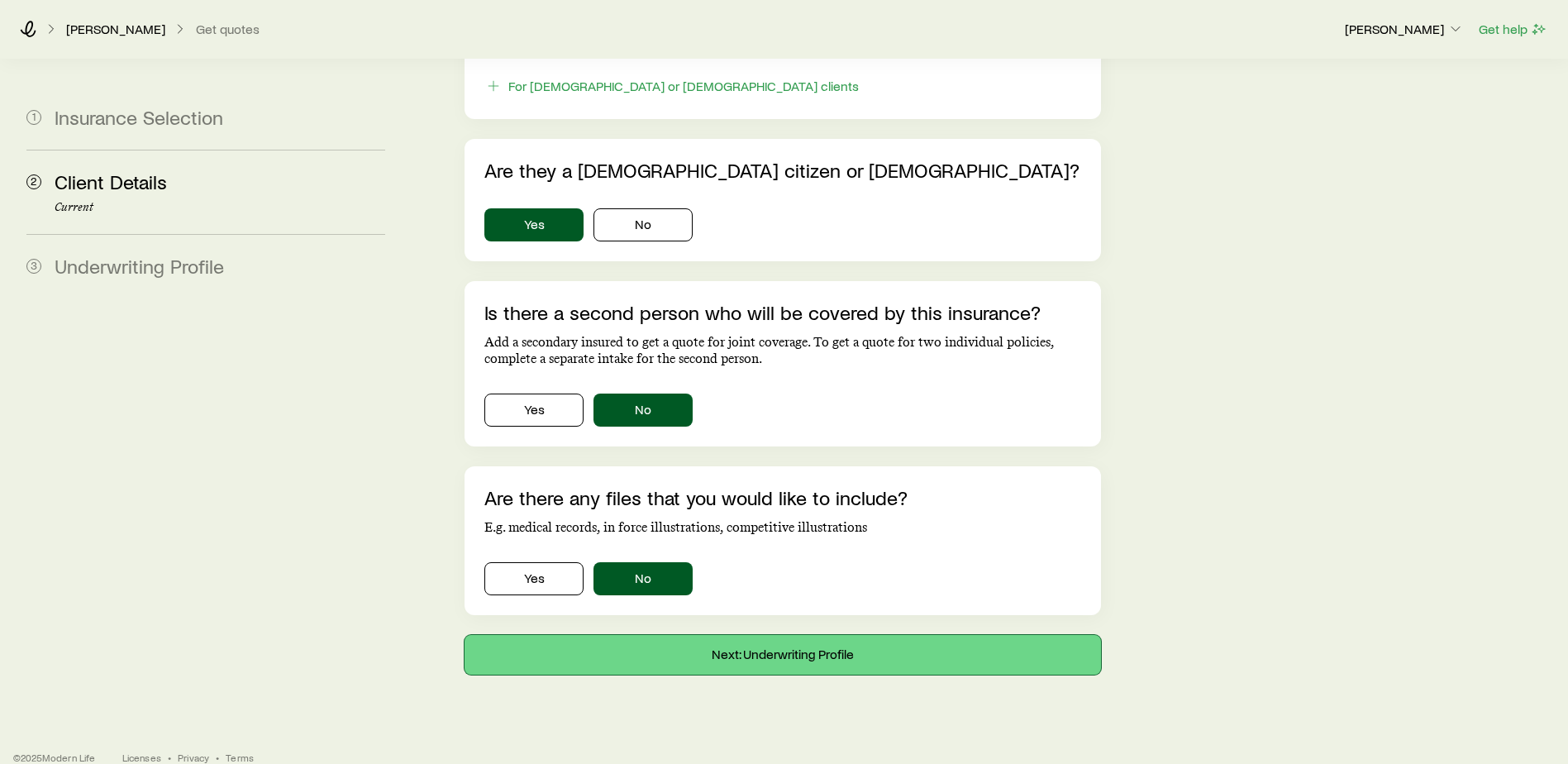
click at [821, 638] on button "Next: Underwriting Profile" at bounding box center [783, 655] width 637 height 40
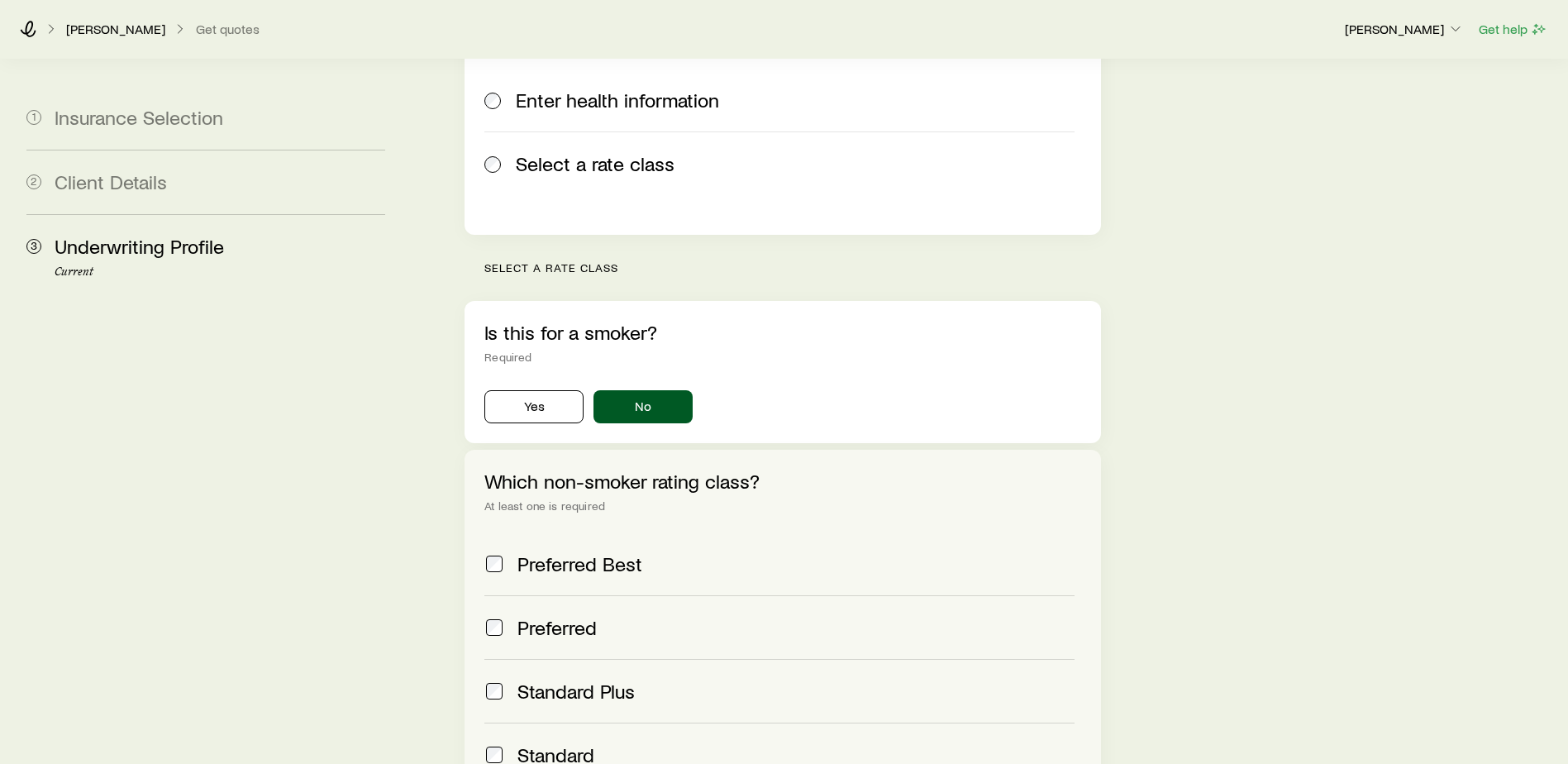
scroll to position [496, 0]
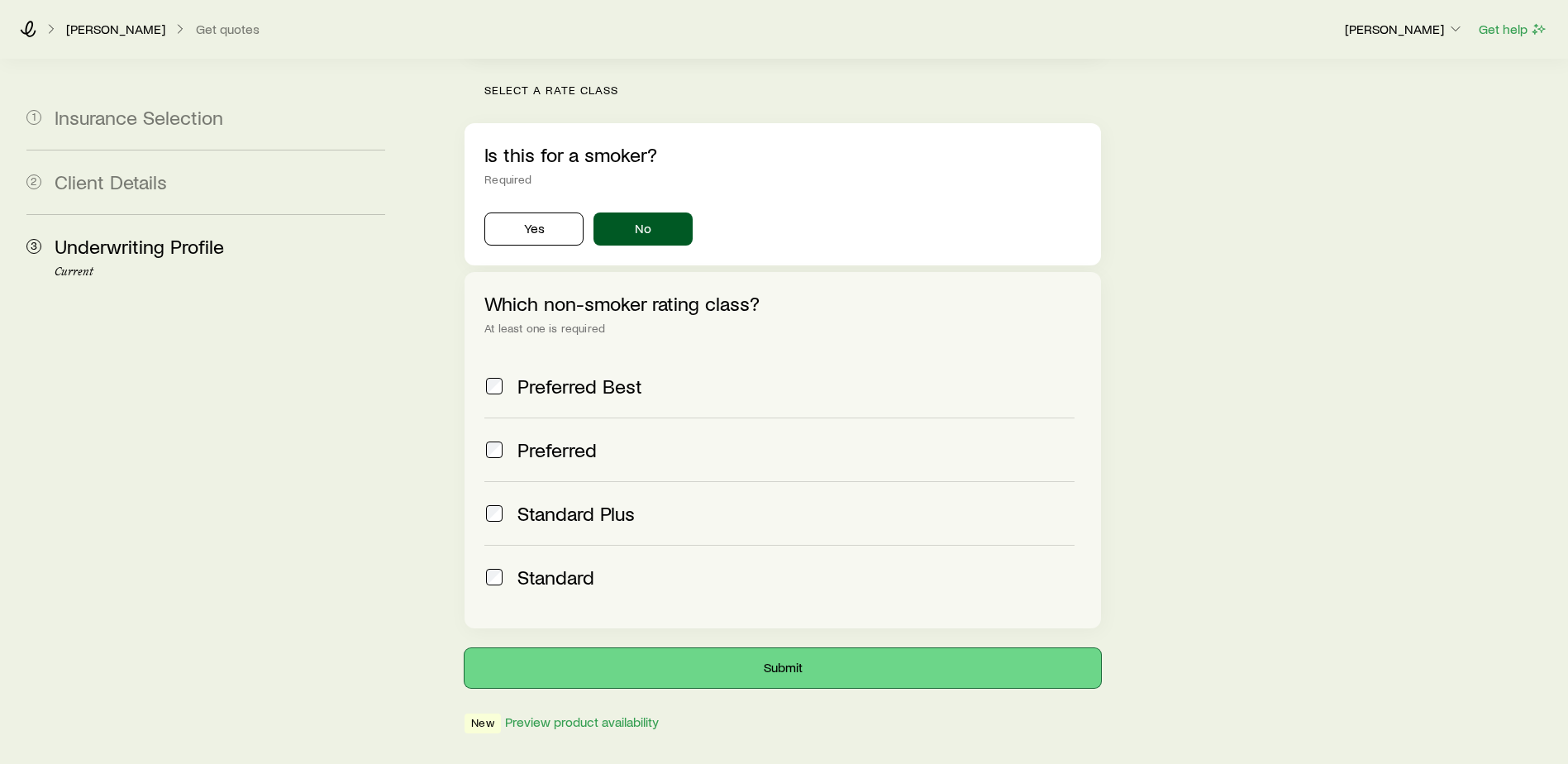
click at [722, 648] on button "Submit" at bounding box center [783, 668] width 637 height 40
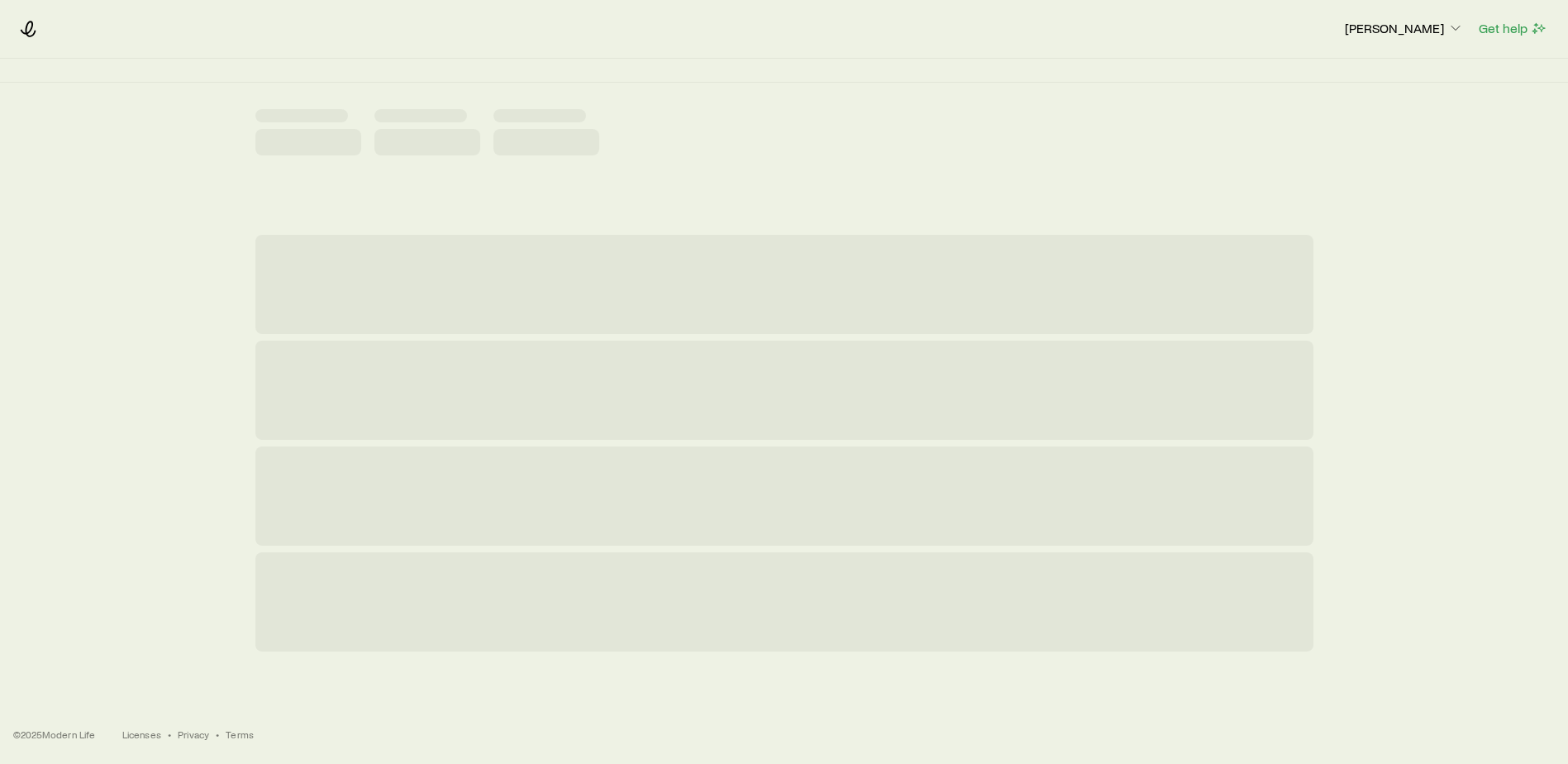
scroll to position [0, 0]
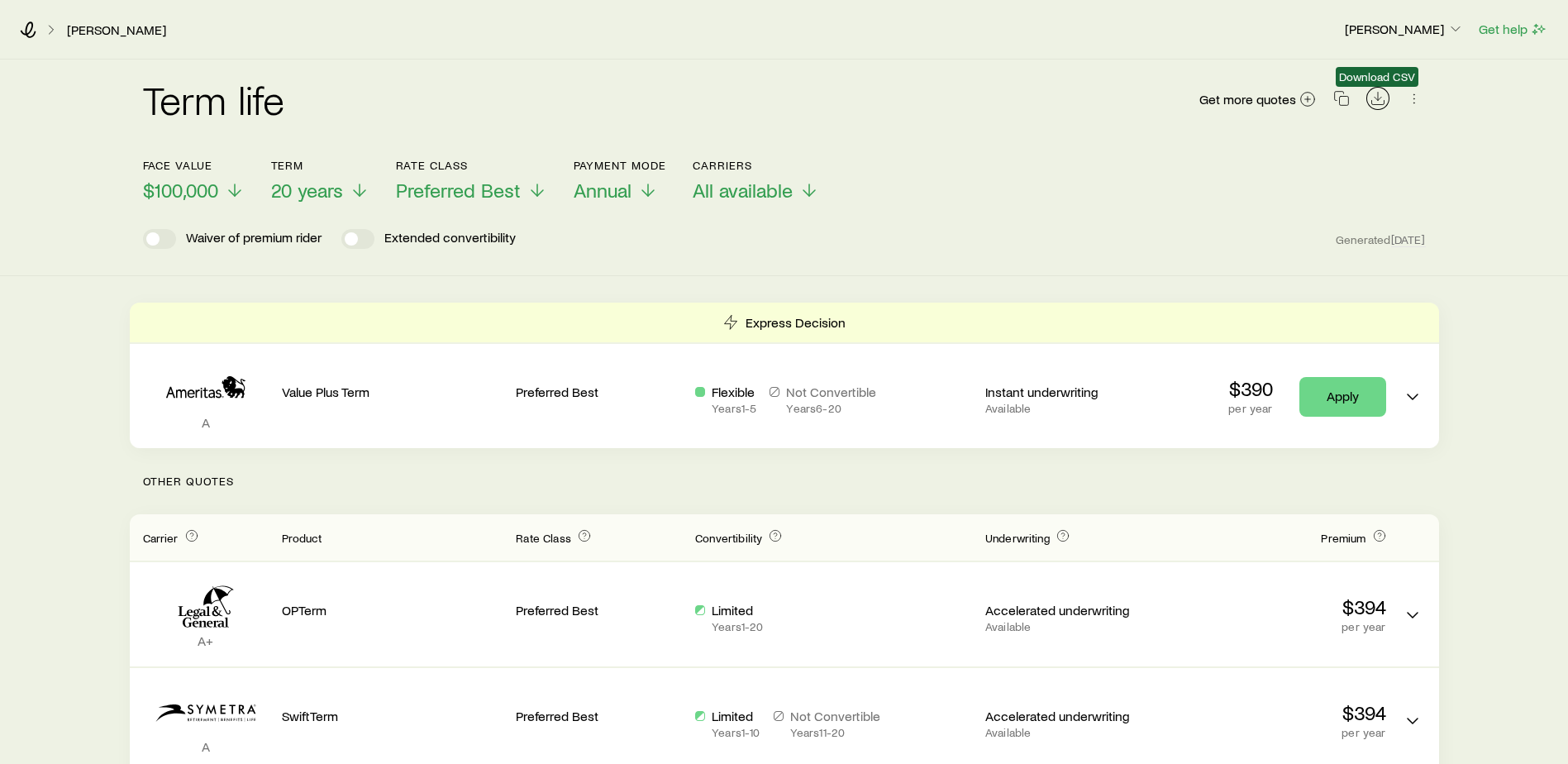
click at [1378, 98] on icon "Download CSV" at bounding box center [1378, 98] width 17 height 17
click at [30, 31] on icon at bounding box center [28, 30] width 16 height 17
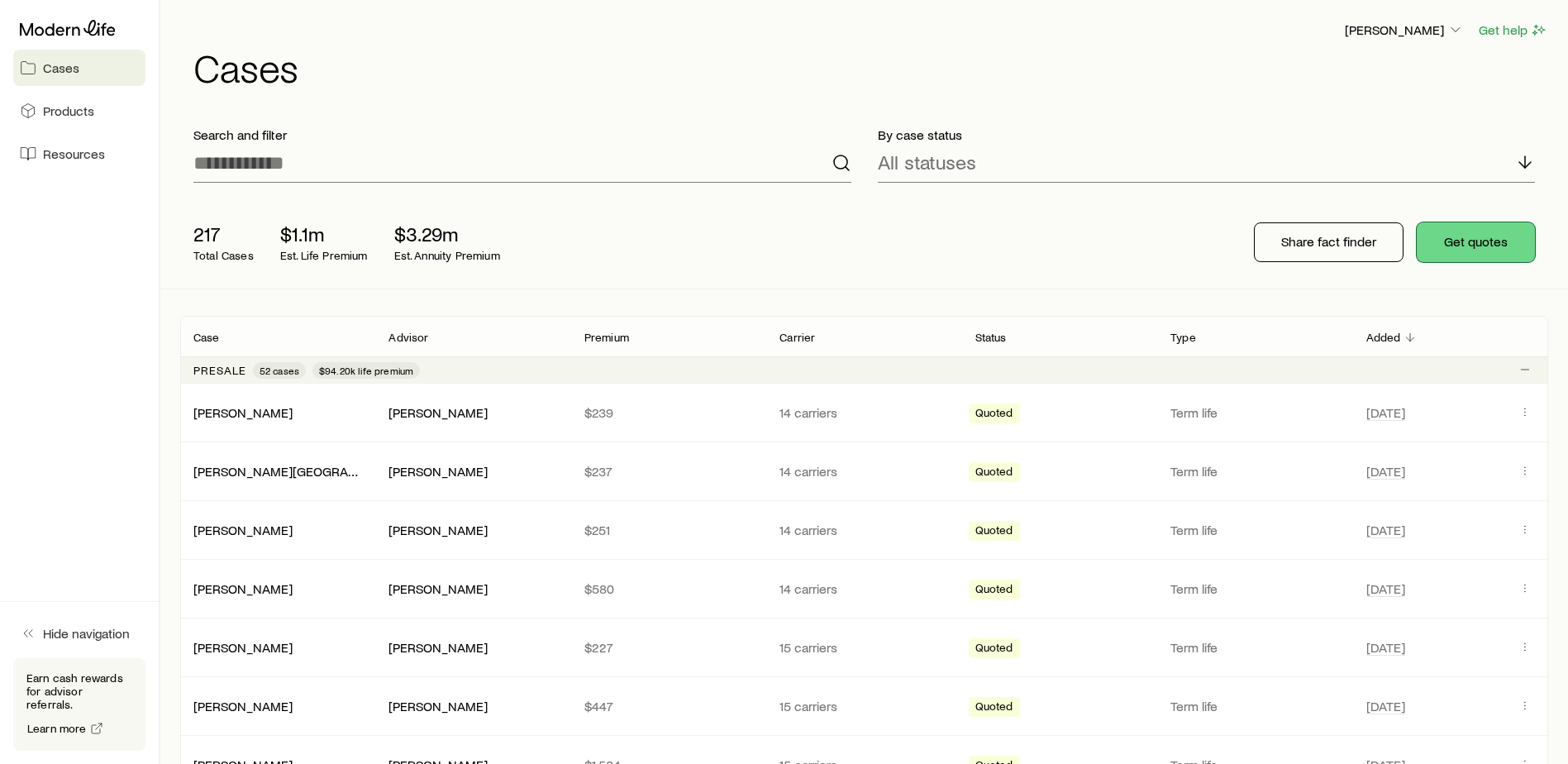
click at [1511, 247] on button "Get quotes" at bounding box center [1477, 243] width 118 height 40
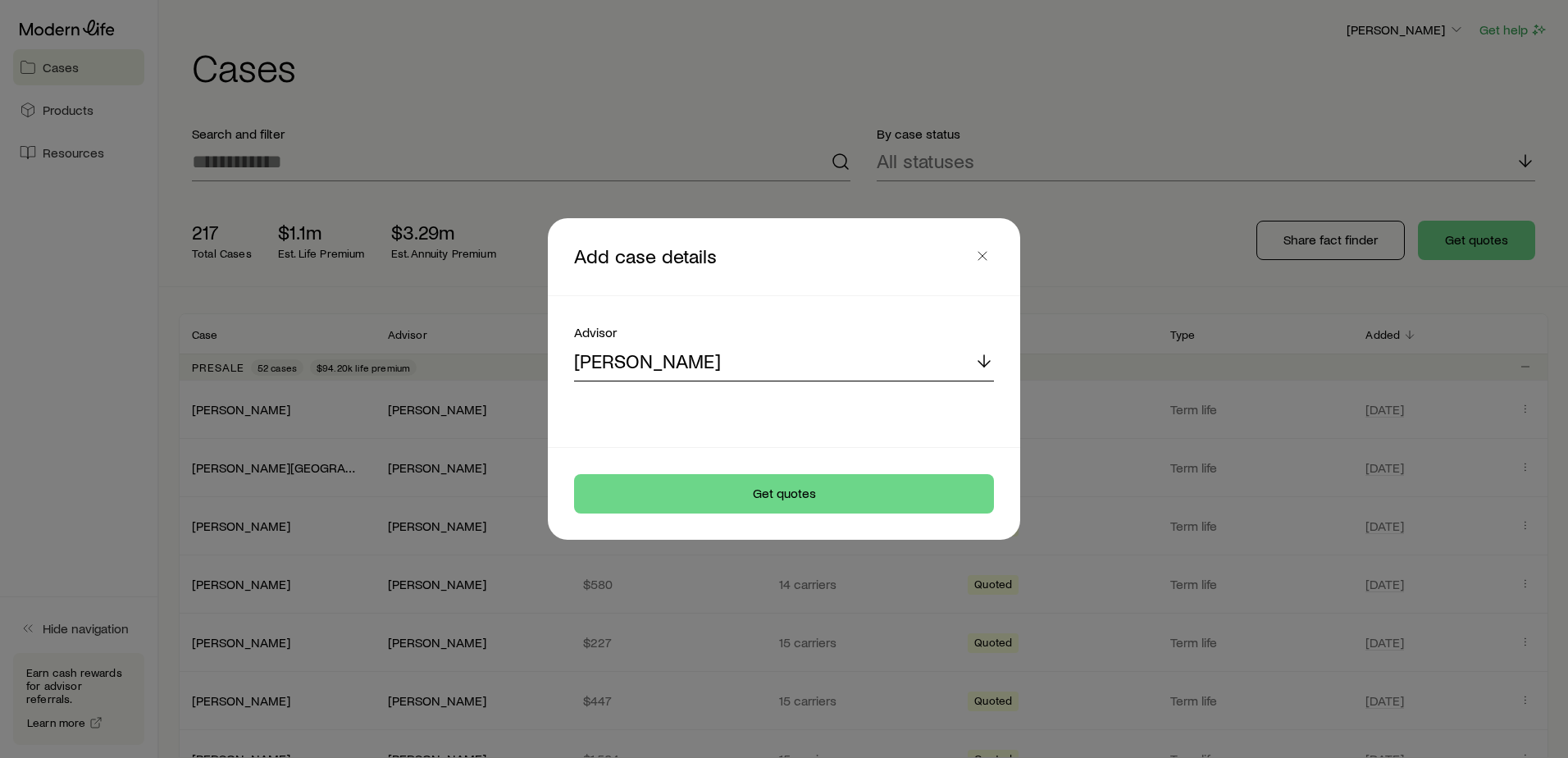
click at [787, 357] on div "[PERSON_NAME]" at bounding box center [784, 362] width 420 height 40
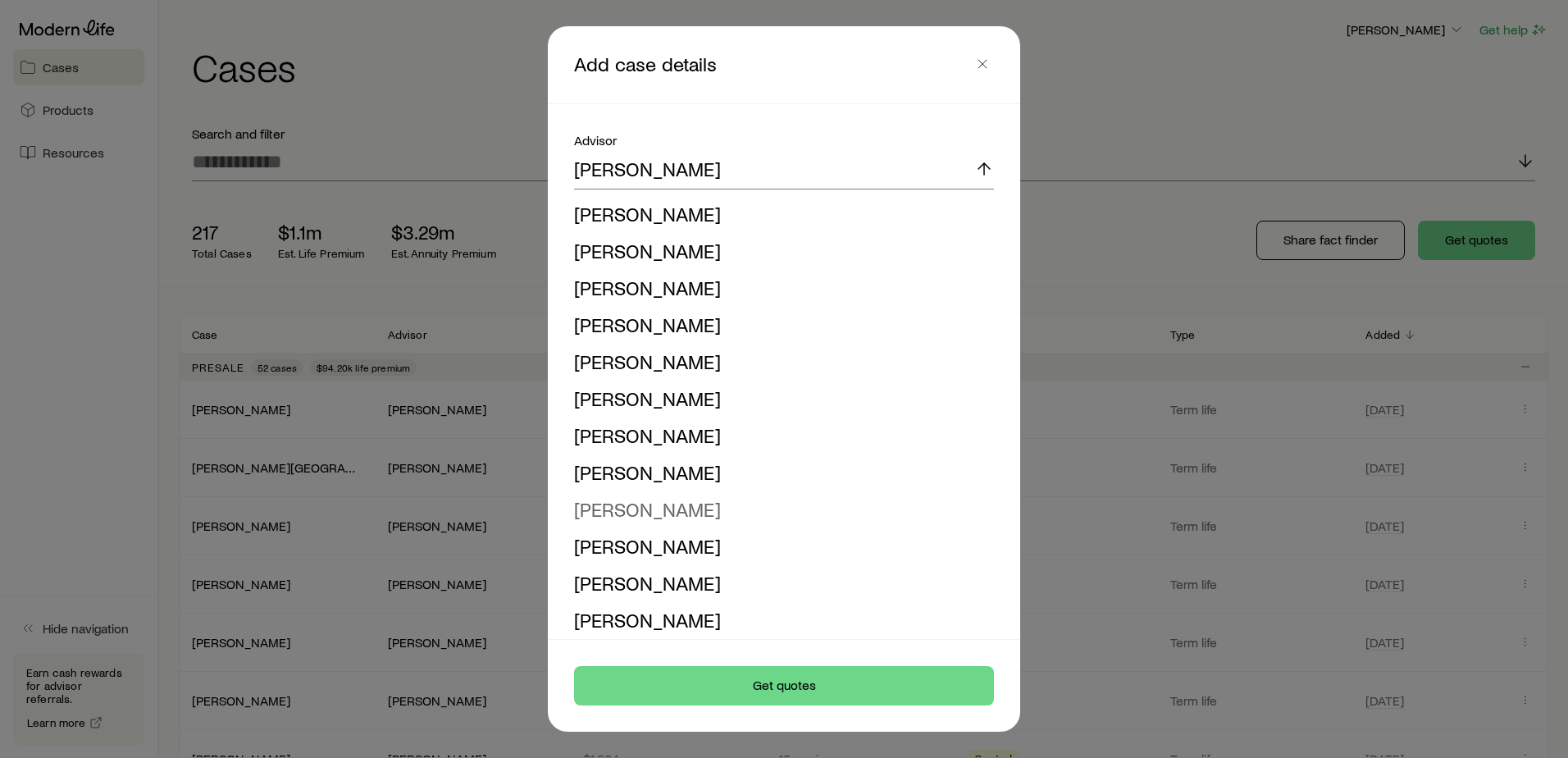
click at [680, 507] on span "[PERSON_NAME]" at bounding box center [647, 509] width 147 height 24
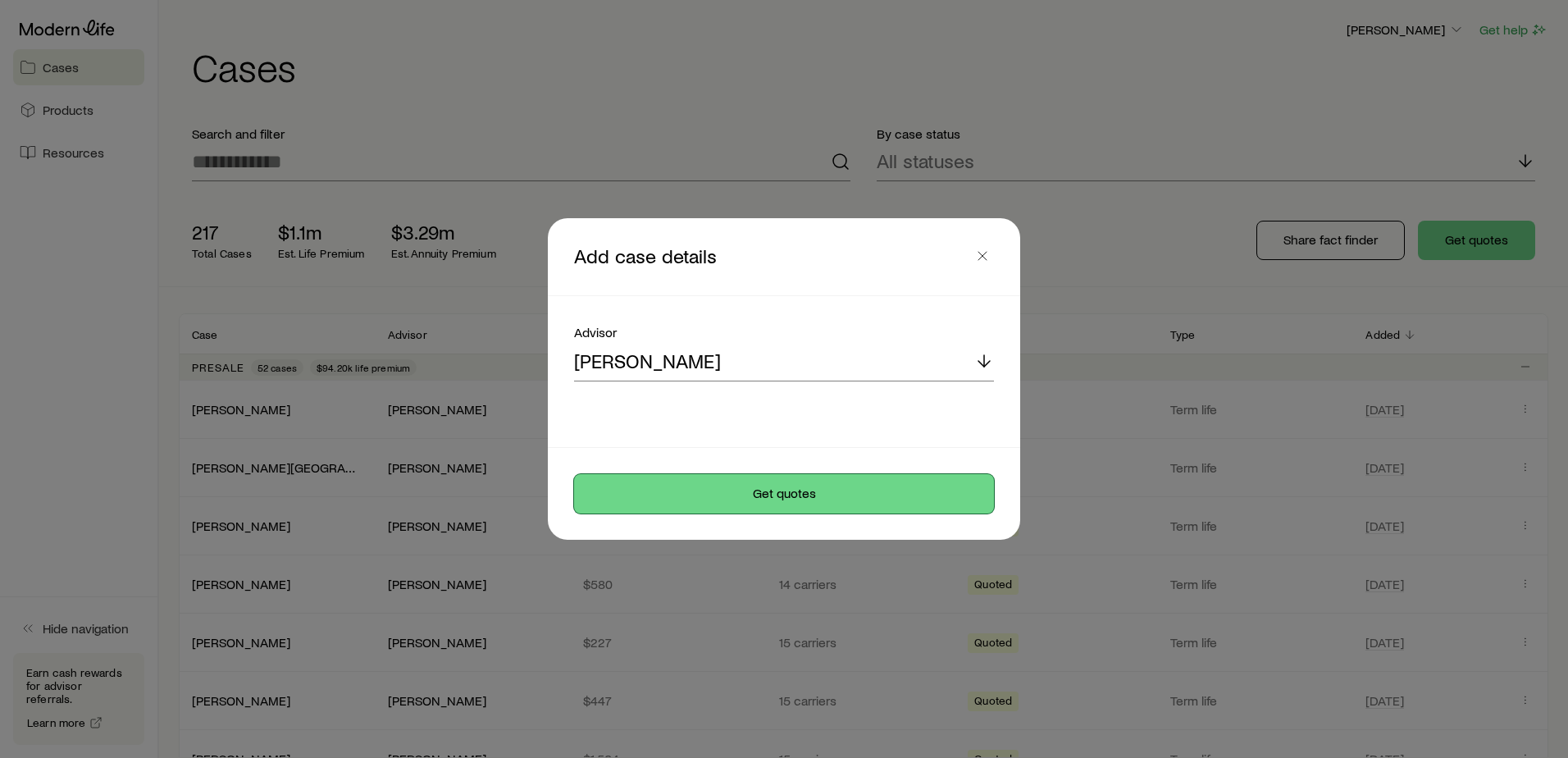
click at [841, 499] on button "Get quotes" at bounding box center [784, 494] width 420 height 40
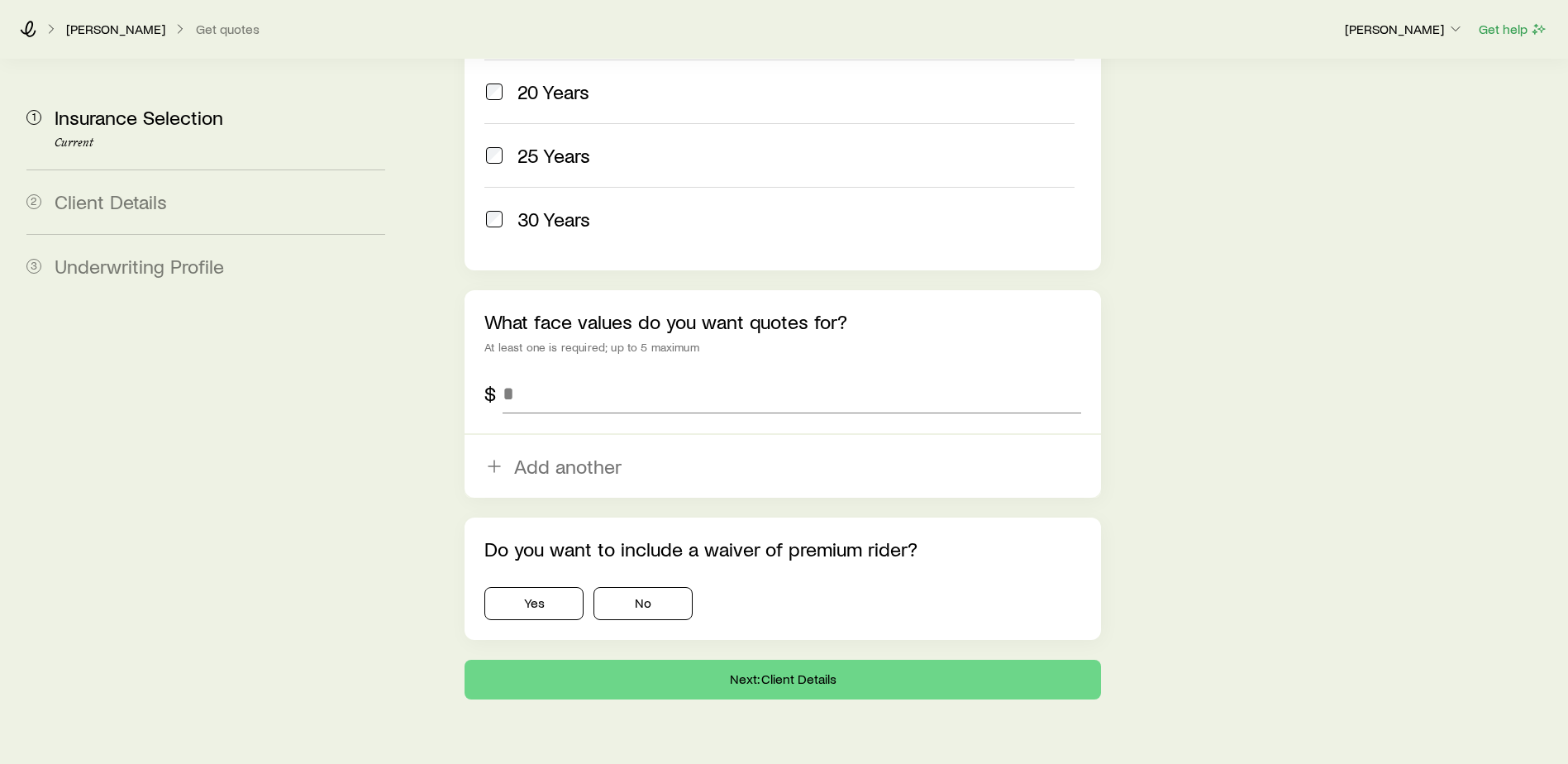
scroll to position [942, 0]
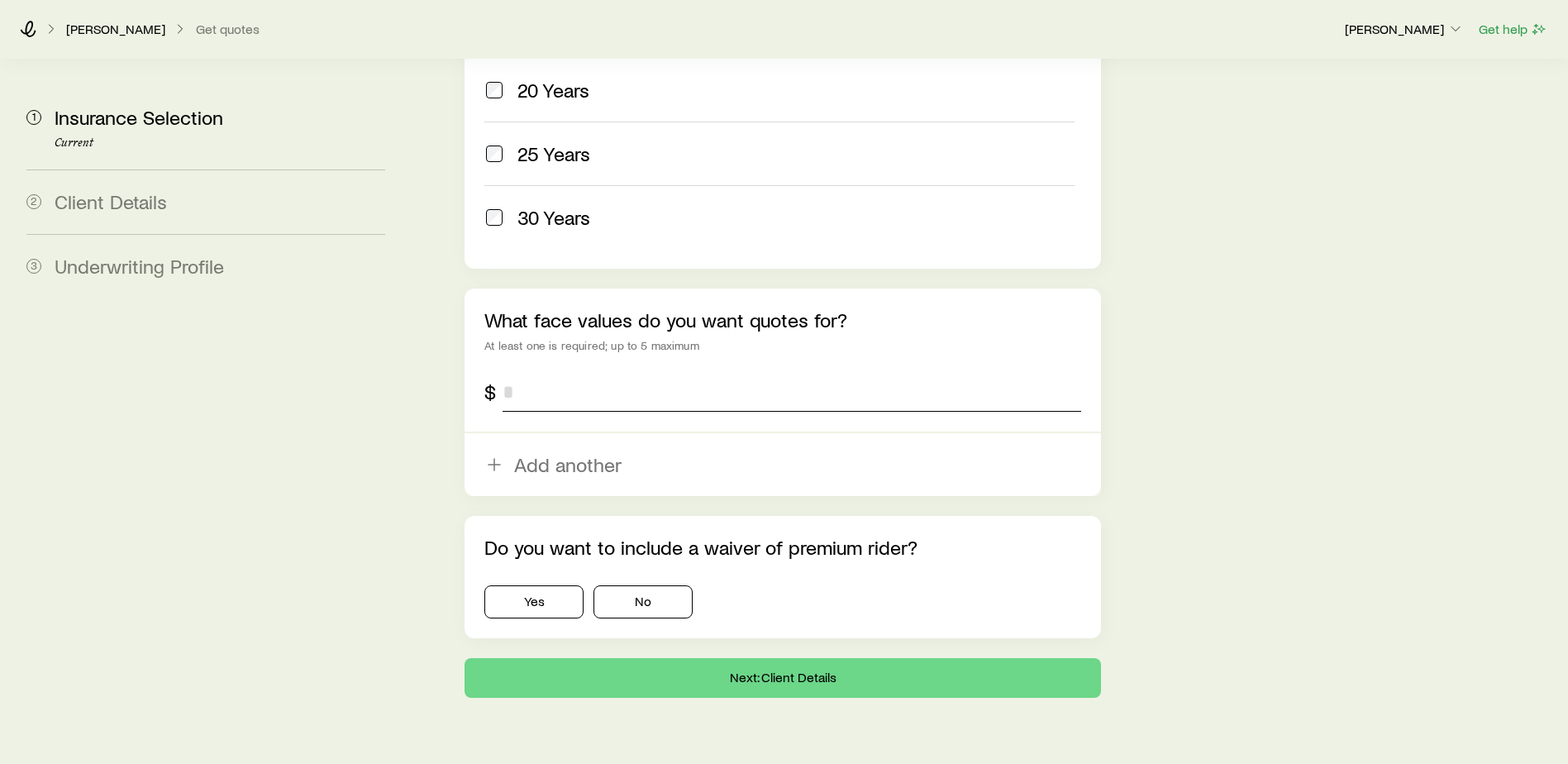
click at [567, 372] on input "tel" at bounding box center [792, 392] width 579 height 40
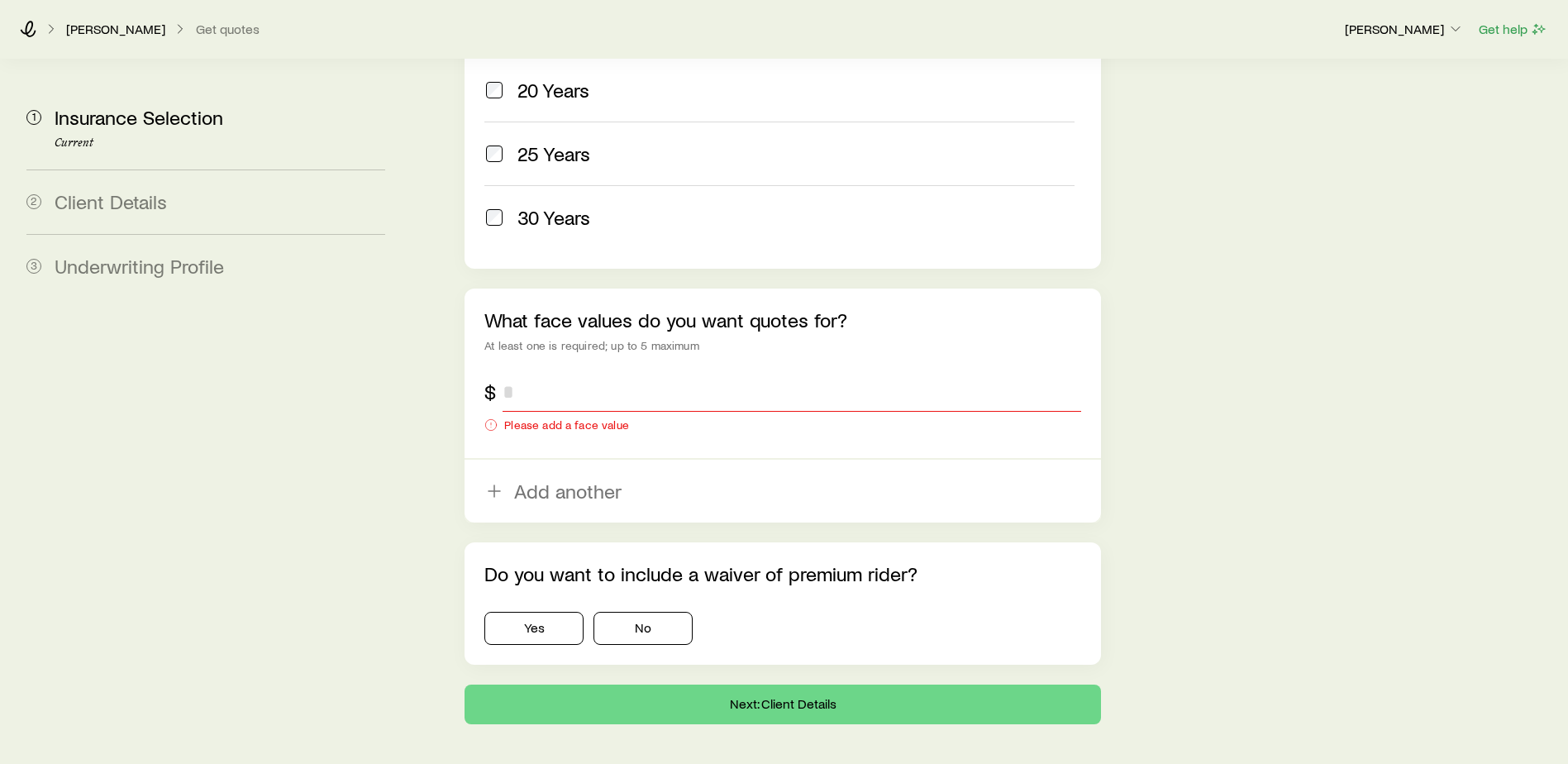
click at [533, 372] on input "tel" at bounding box center [792, 392] width 579 height 40
click at [527, 372] on input "tel" at bounding box center [792, 392] width 579 height 40
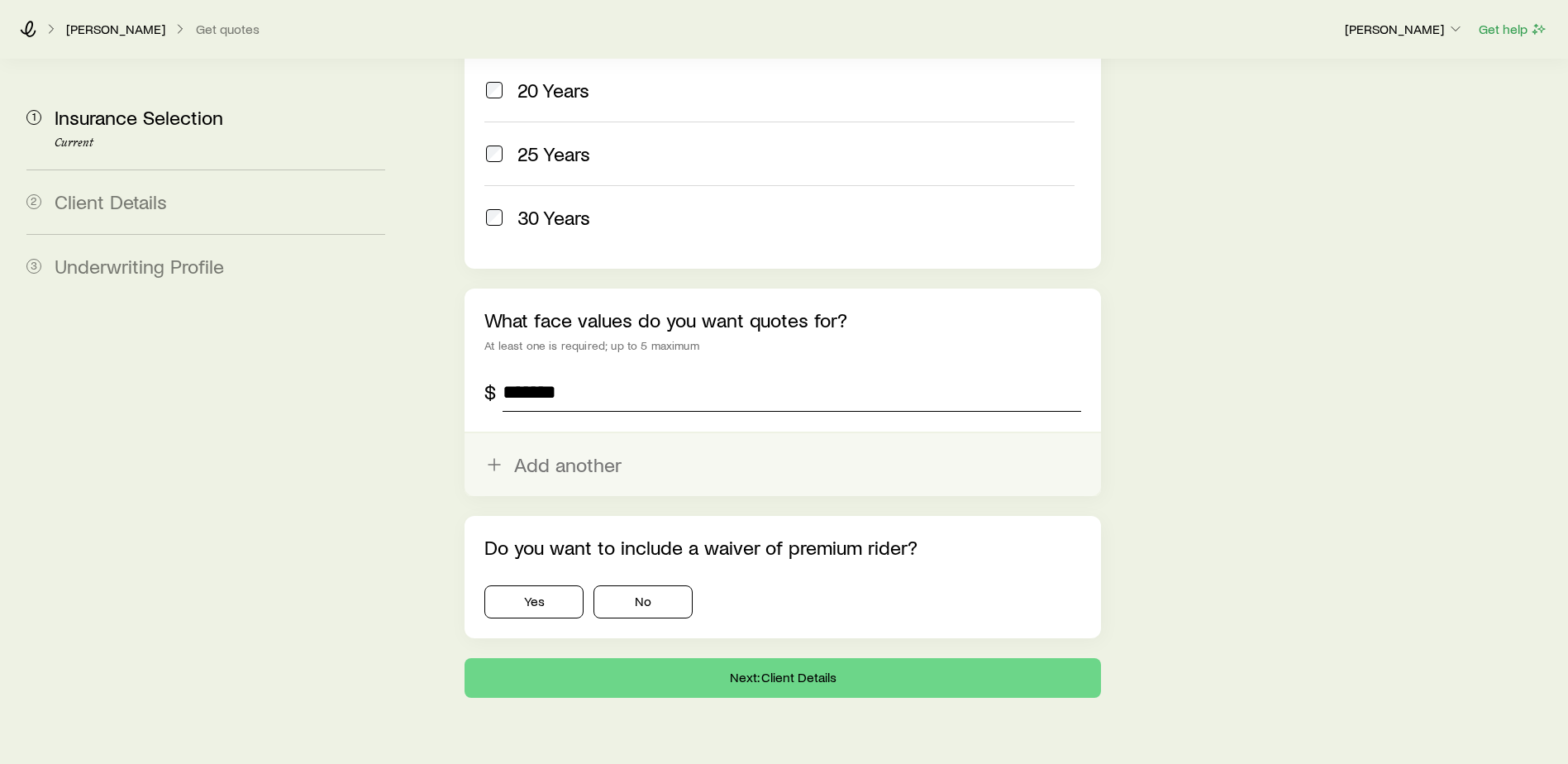
type input "*******"
click at [499, 455] on icon "button" at bounding box center [495, 465] width 20 height 20
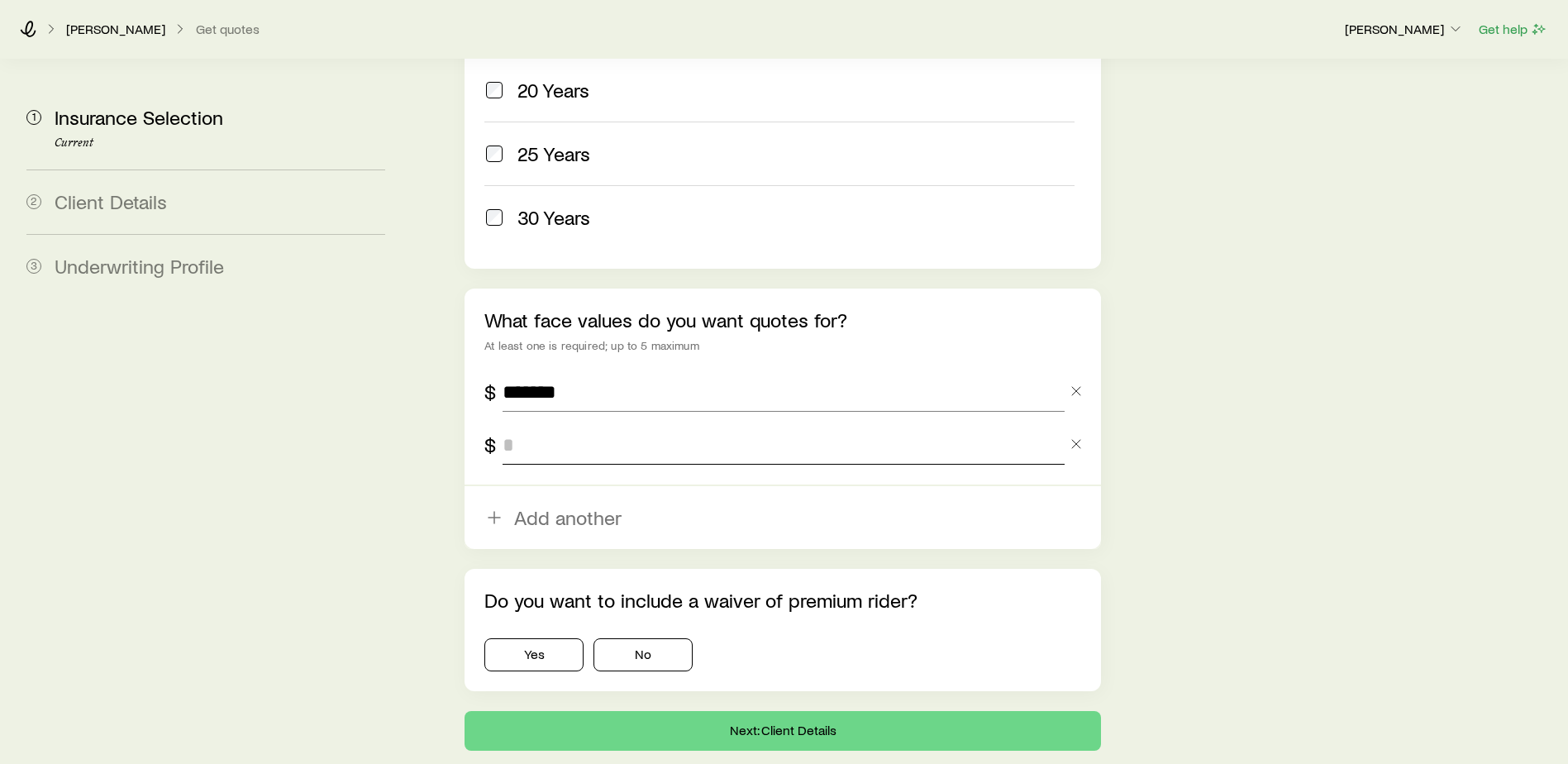
click at [553, 425] on input "tel" at bounding box center [784, 445] width 562 height 40
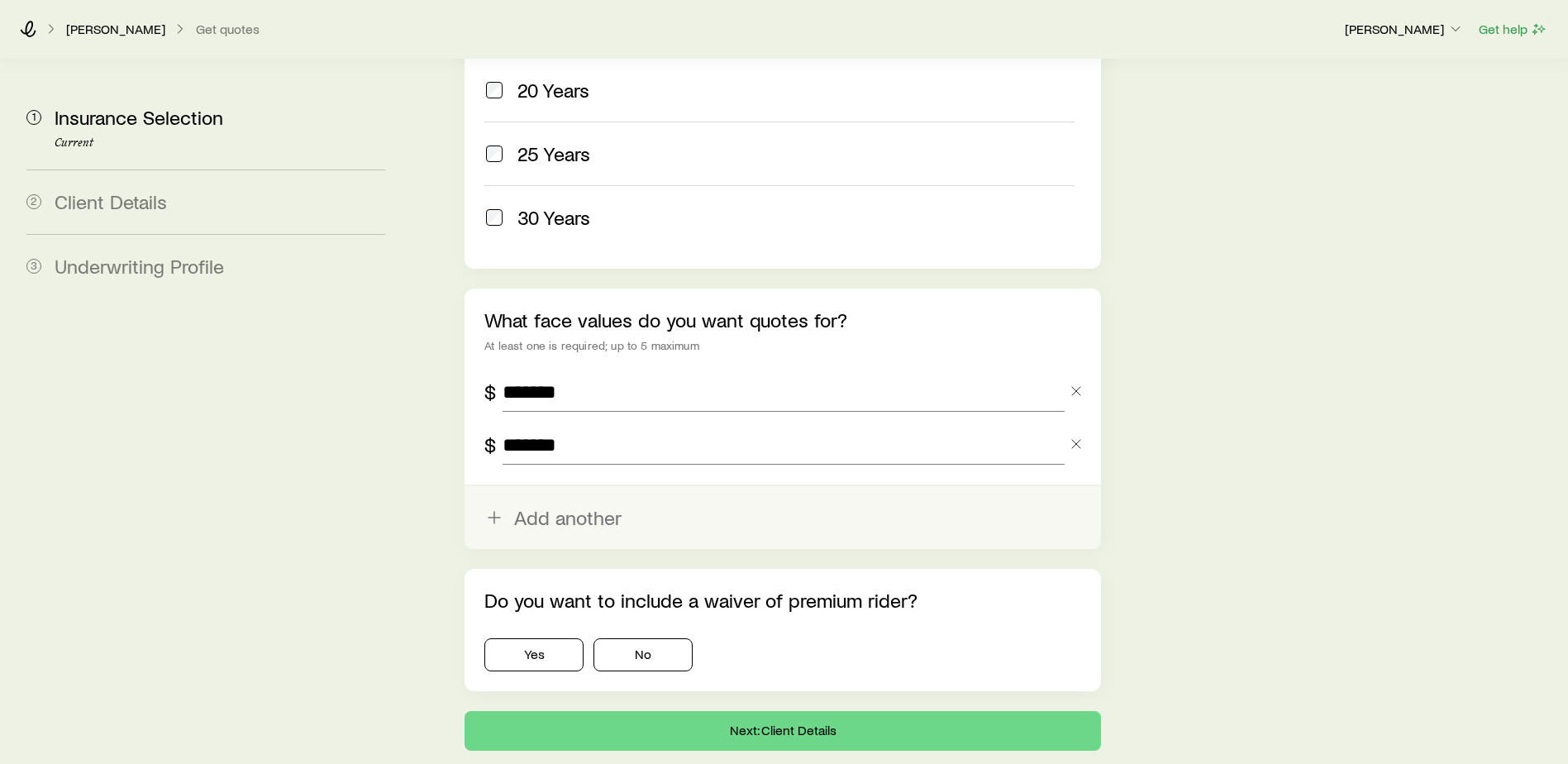
type input "*******"
click at [505, 486] on button "Add another" at bounding box center [783, 518] width 637 height 63
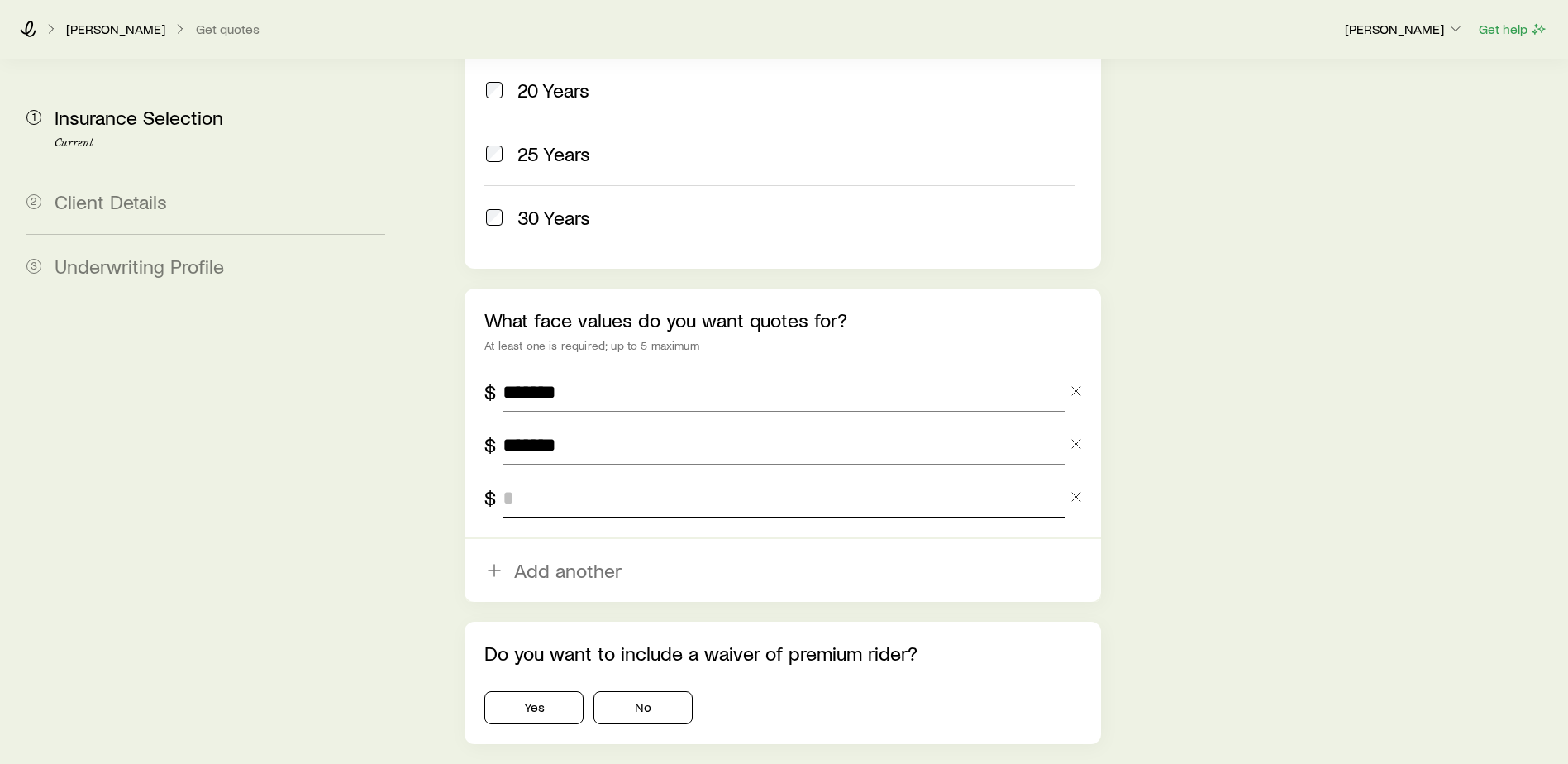
click at [508, 478] on input "tel" at bounding box center [784, 498] width 562 height 40
type input "*********"
click at [681, 691] on button "No" at bounding box center [643, 707] width 99 height 33
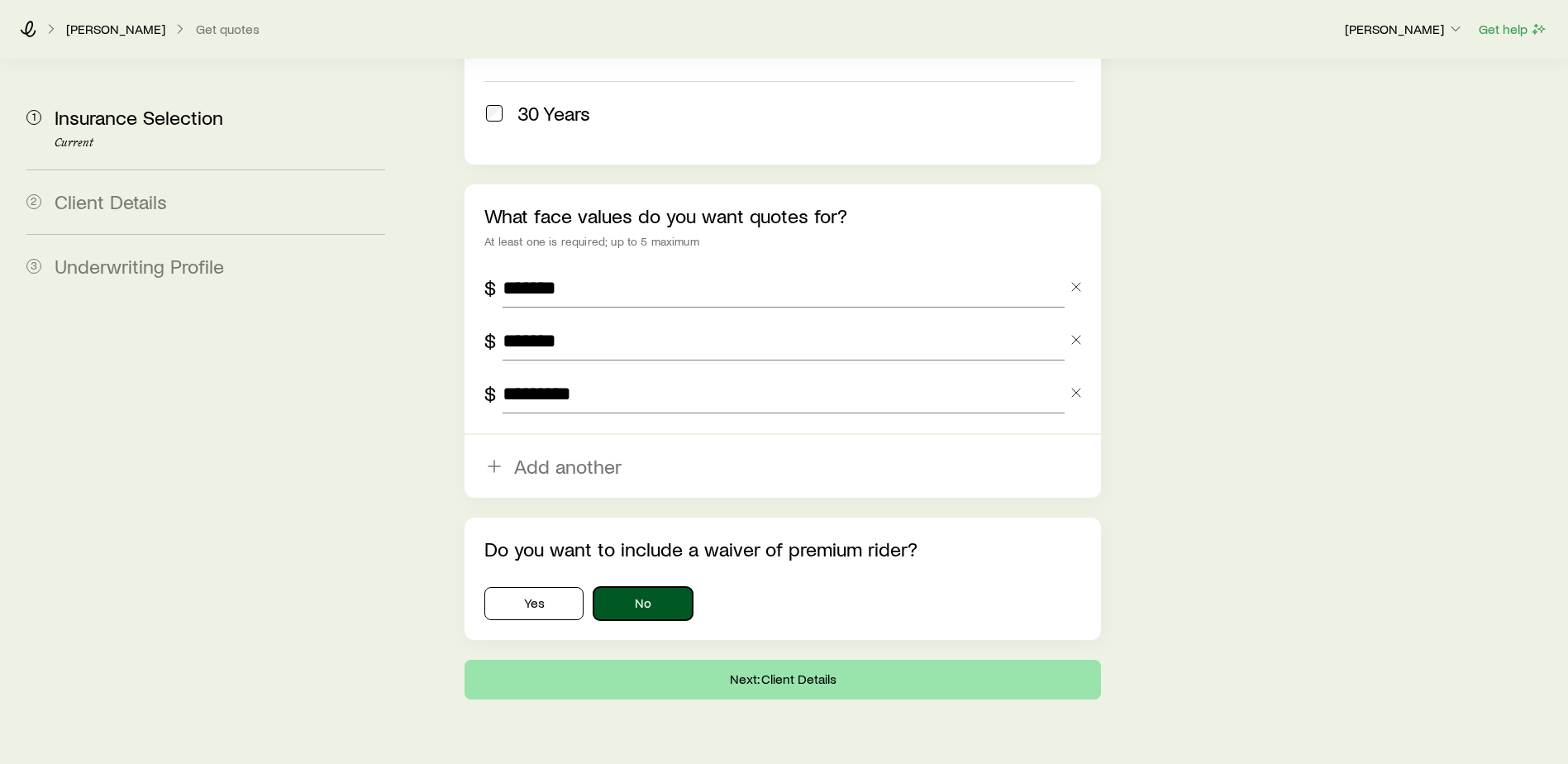
scroll to position [1047, 0]
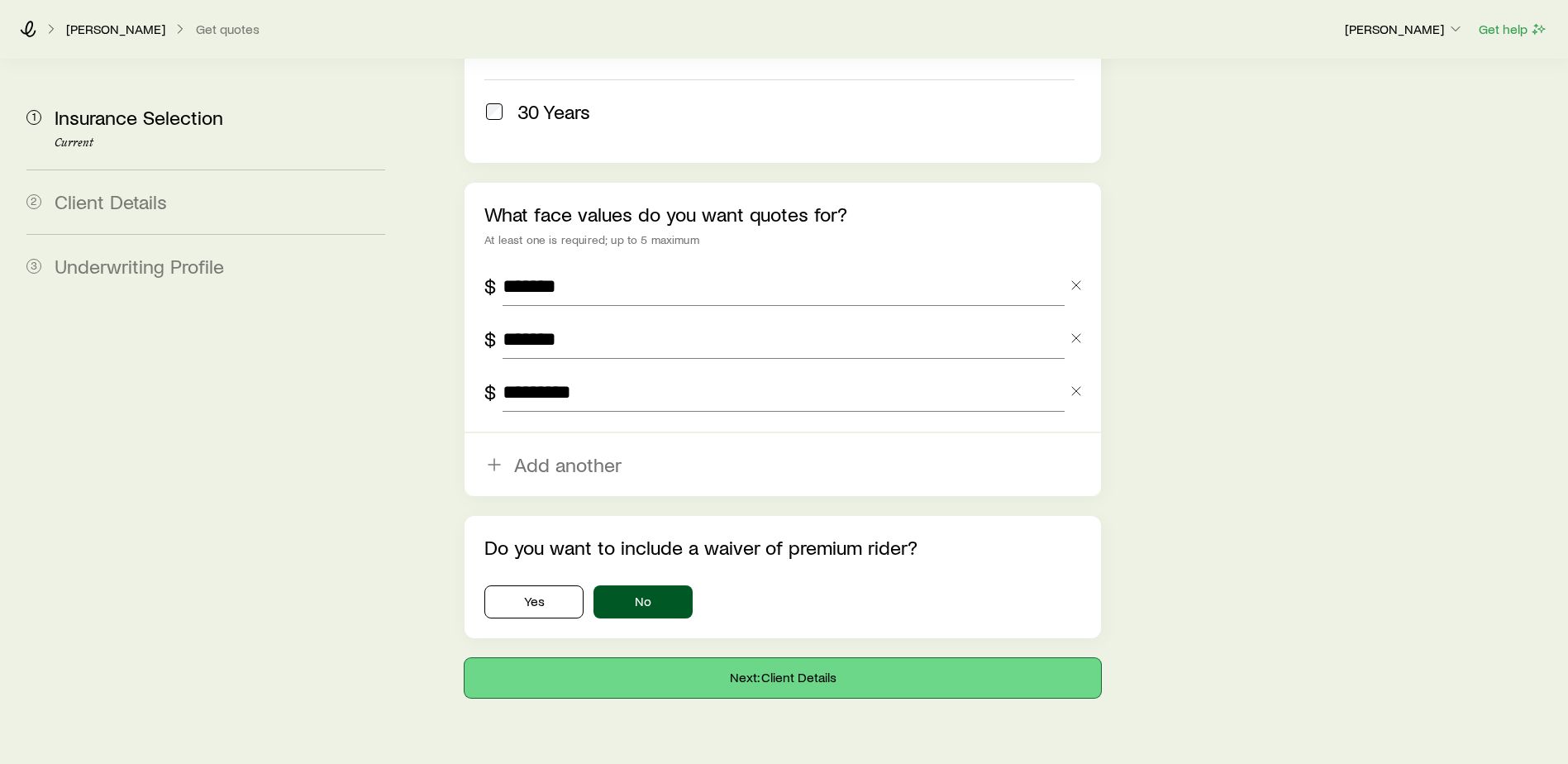
click at [781, 658] on button "Next: Client Details" at bounding box center [783, 678] width 637 height 40
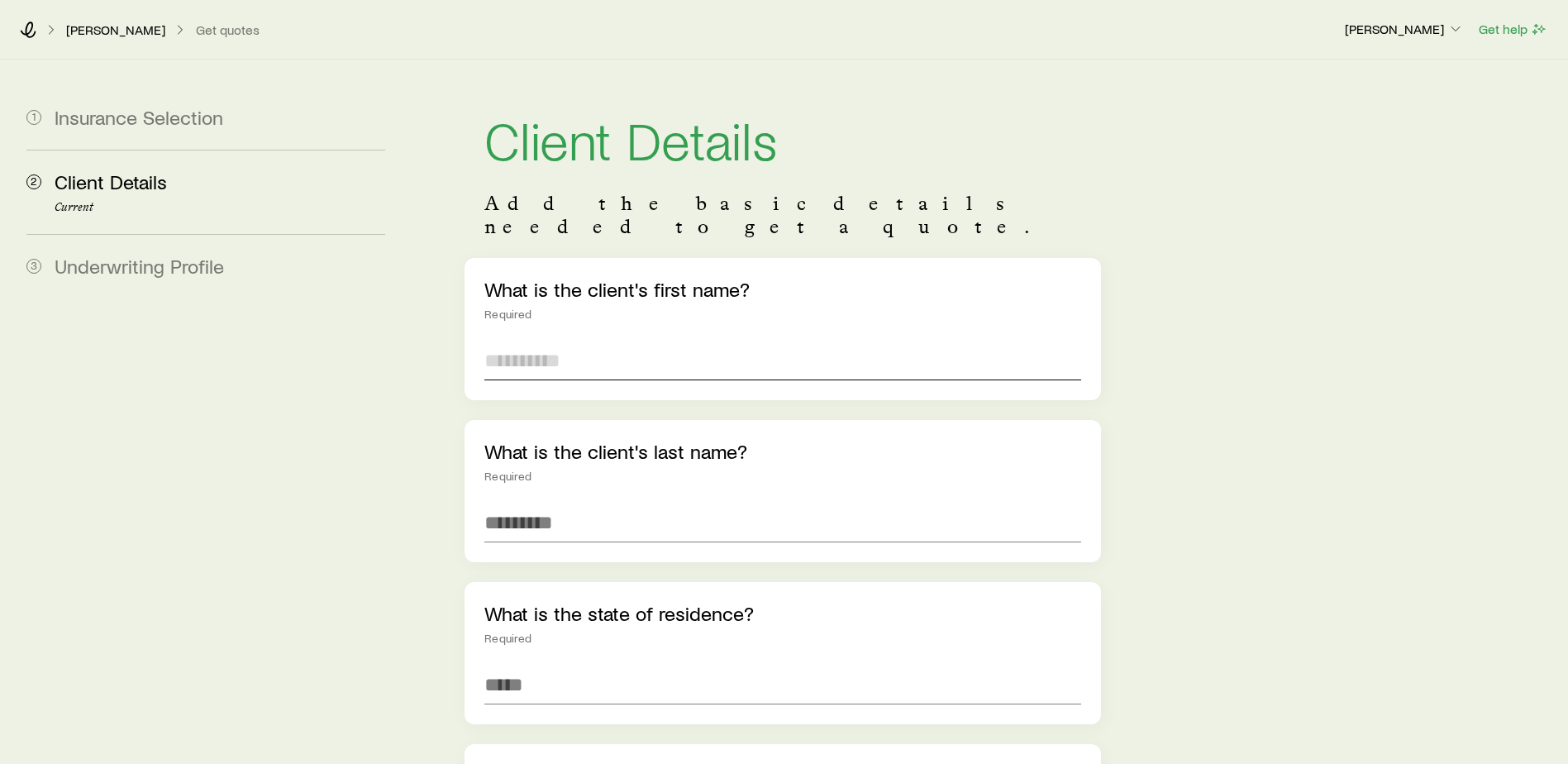
click at [577, 341] on input "text" at bounding box center [783, 361] width 597 height 40
type input "********"
click at [580, 503] on input "text" at bounding box center [783, 523] width 597 height 40
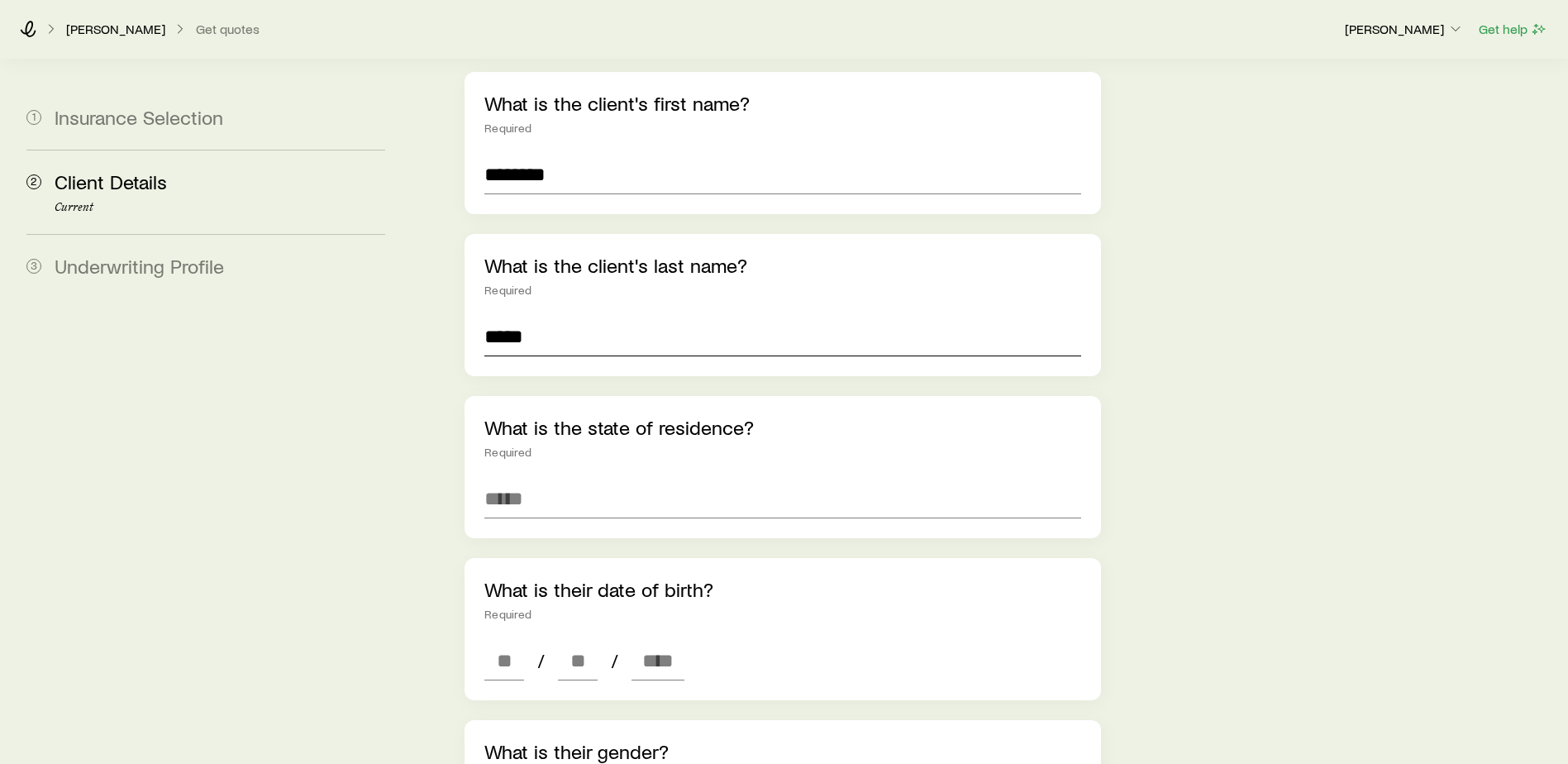
scroll to position [248, 0]
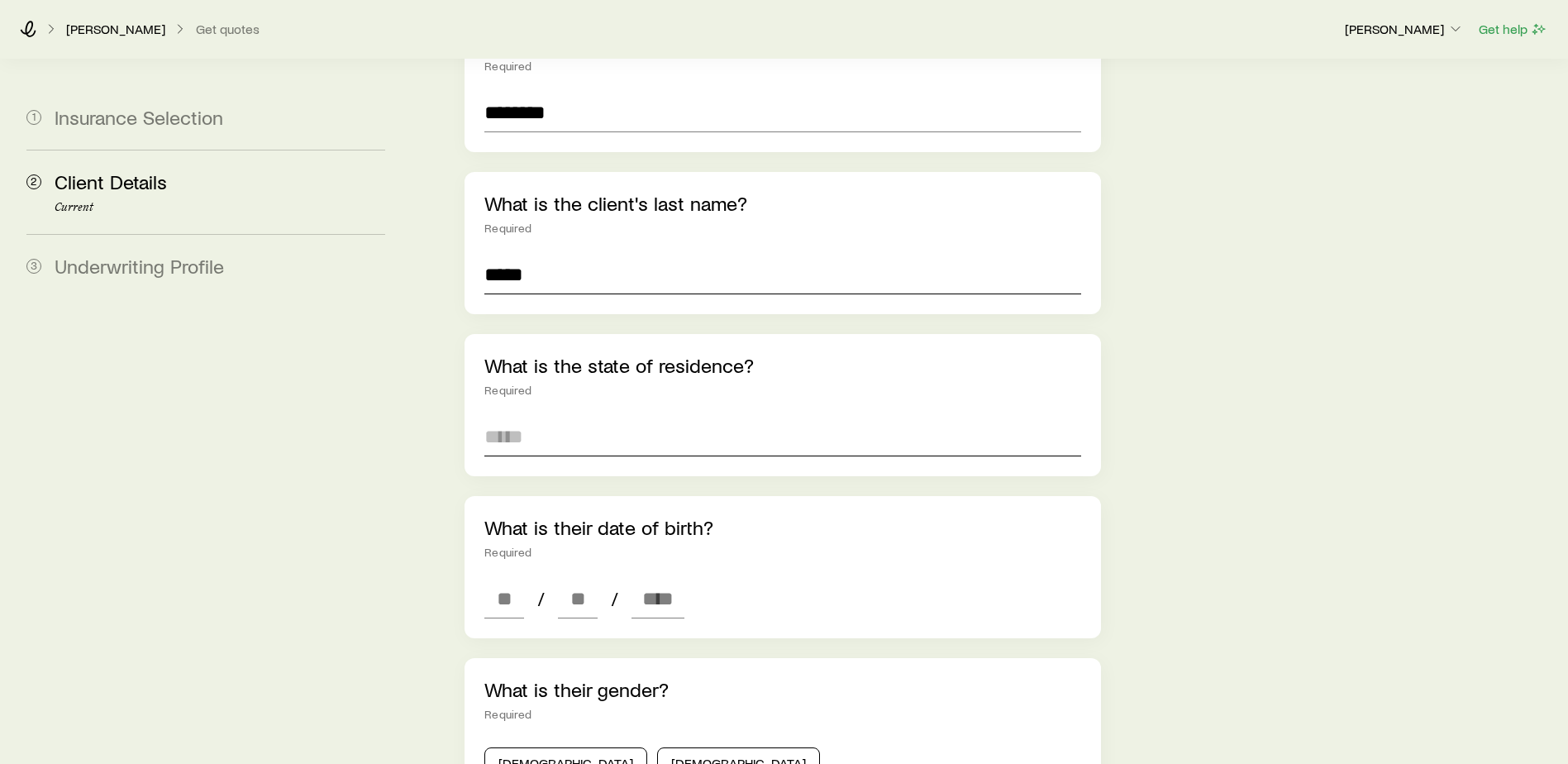
type input "*****"
click at [513, 428] on input at bounding box center [783, 436] width 597 height 40
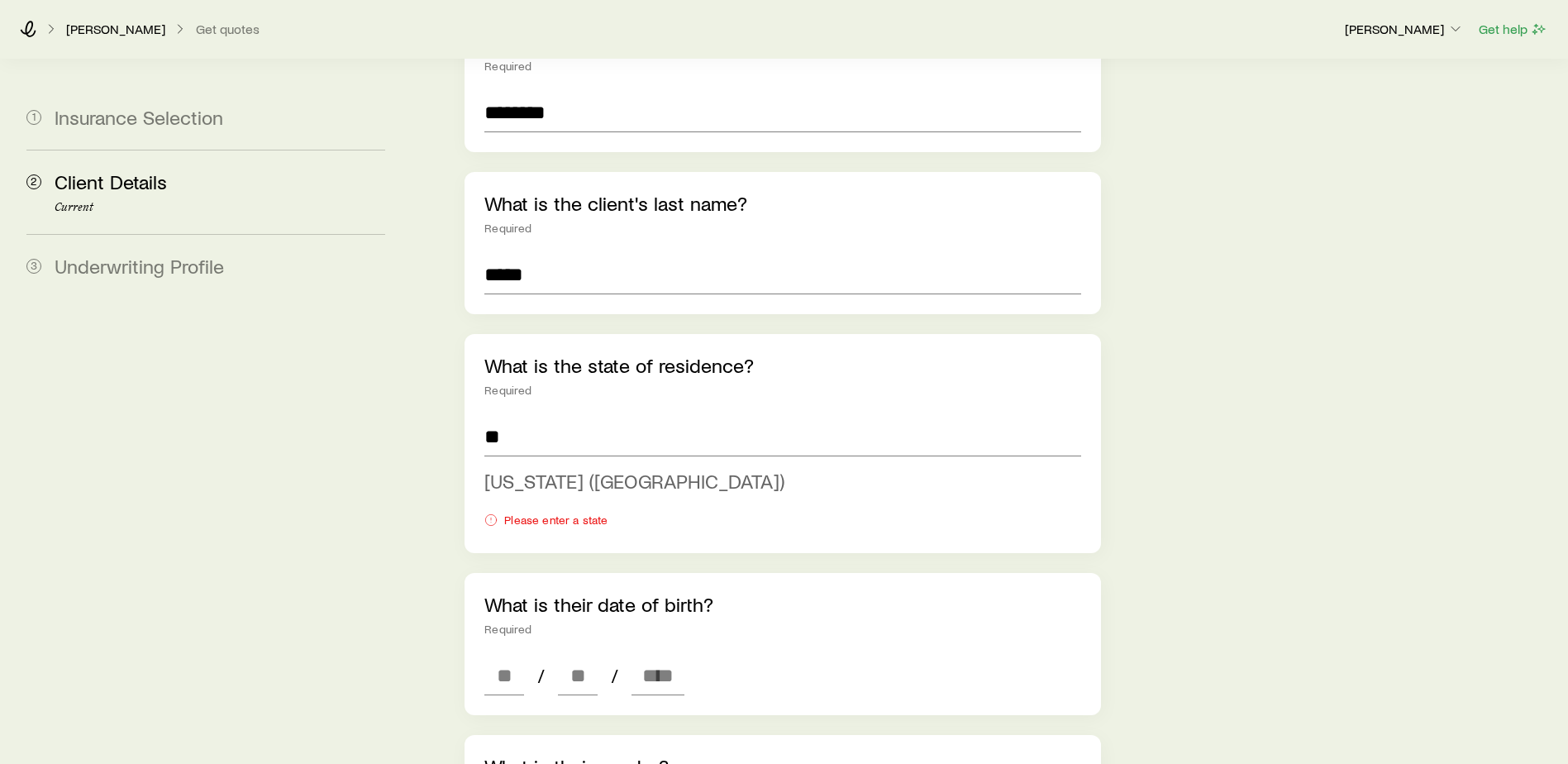
click at [515, 469] on span "[US_STATE] ([GEOGRAPHIC_DATA])" at bounding box center [634, 481] width 300 height 24
type input "**********"
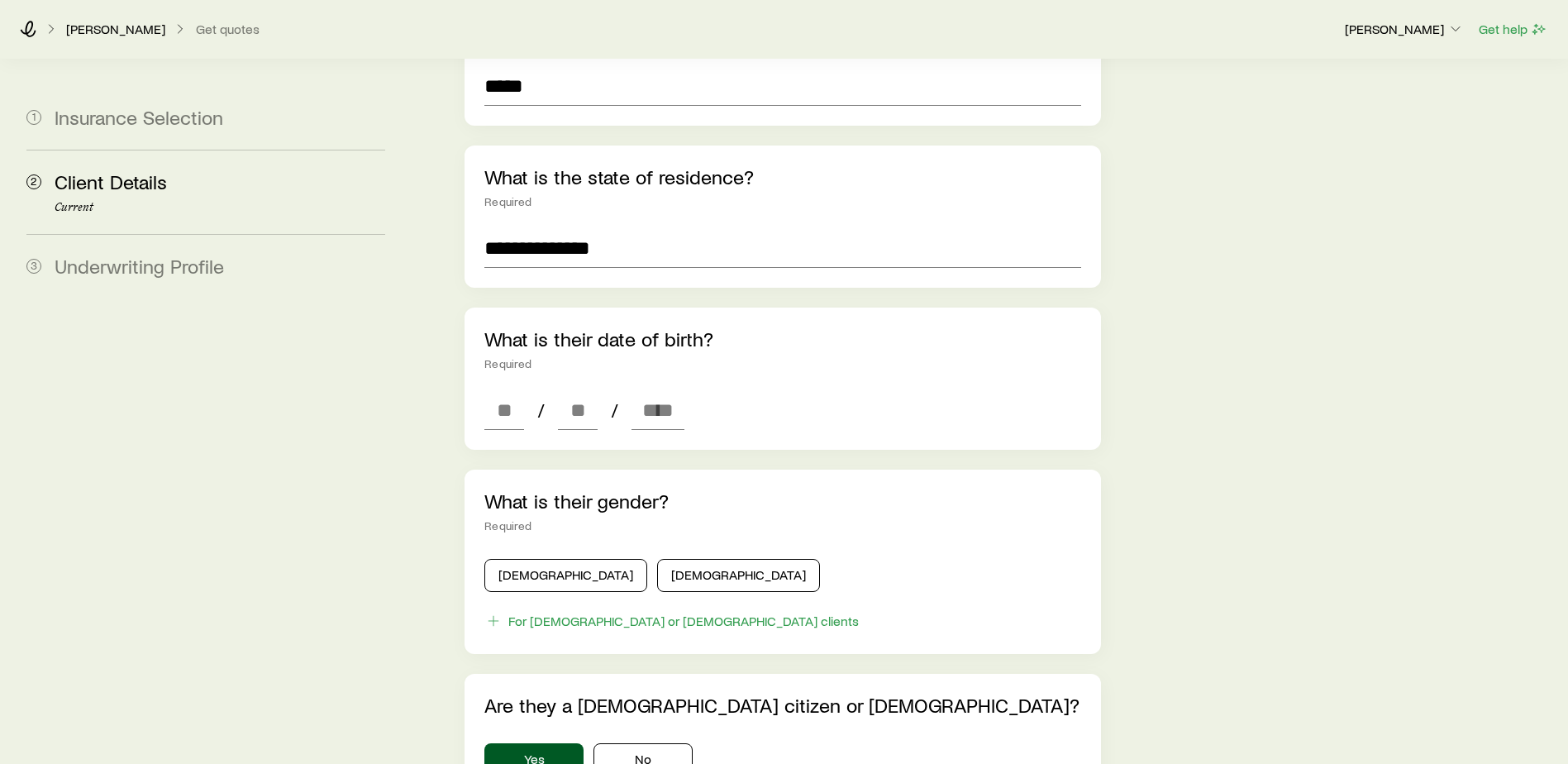
scroll to position [496, 0]
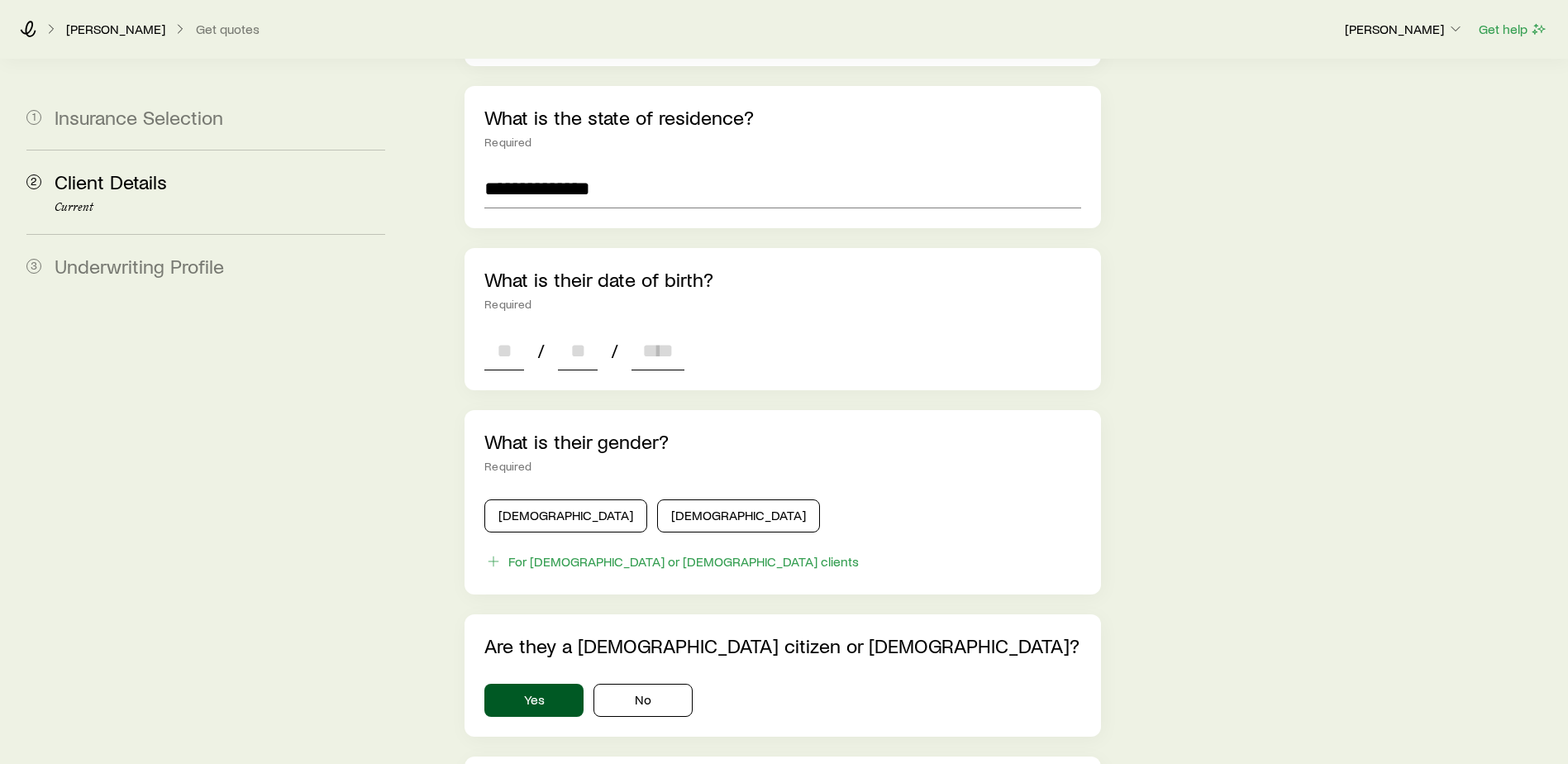
click at [511, 331] on input at bounding box center [505, 351] width 40 height 40
type input "**"
type input "****"
type input "*"
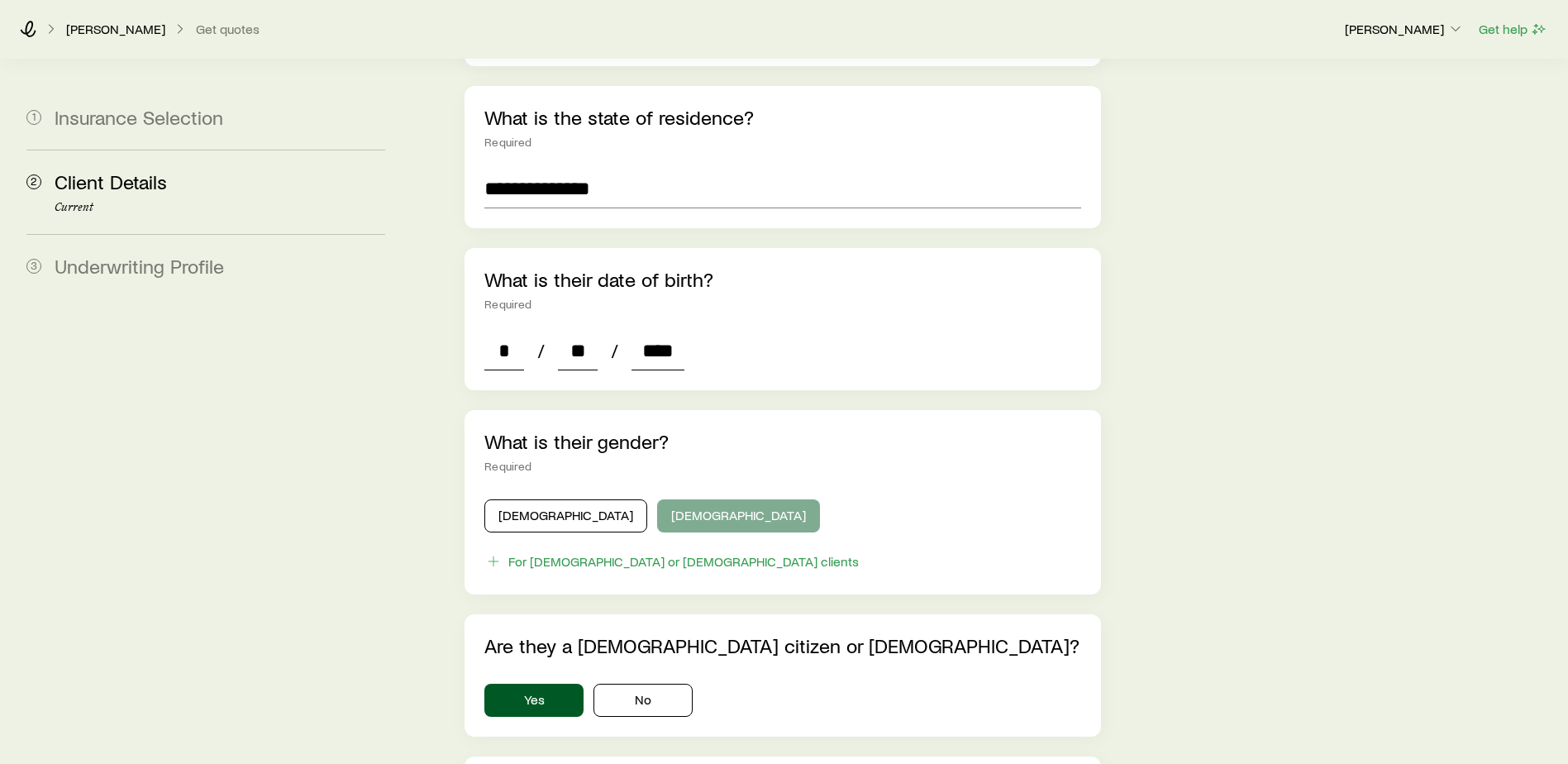
type input "****"
click at [658, 500] on button "[DEMOGRAPHIC_DATA]" at bounding box center [739, 516] width 163 height 33
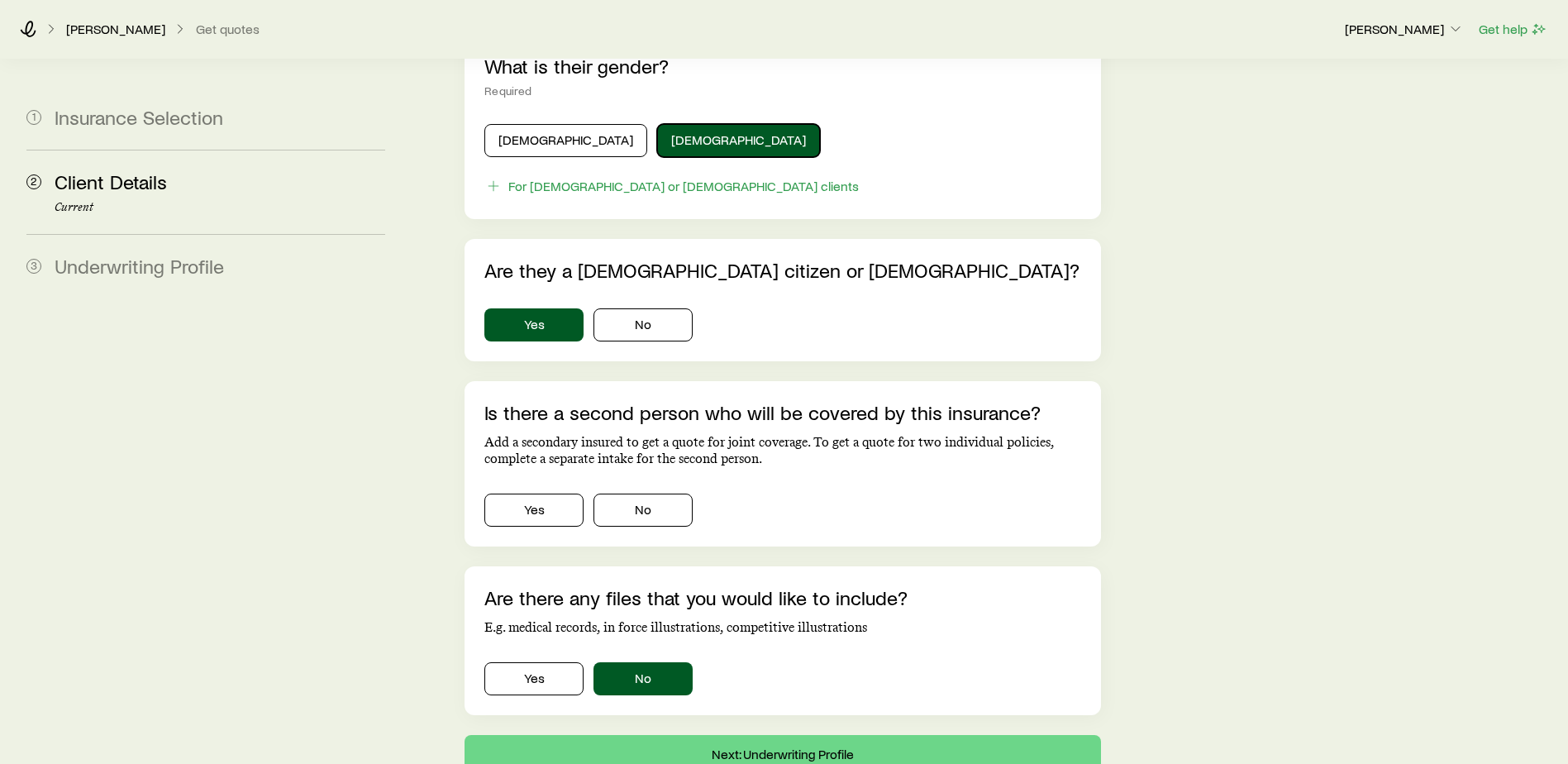
scroll to position [909, 0]
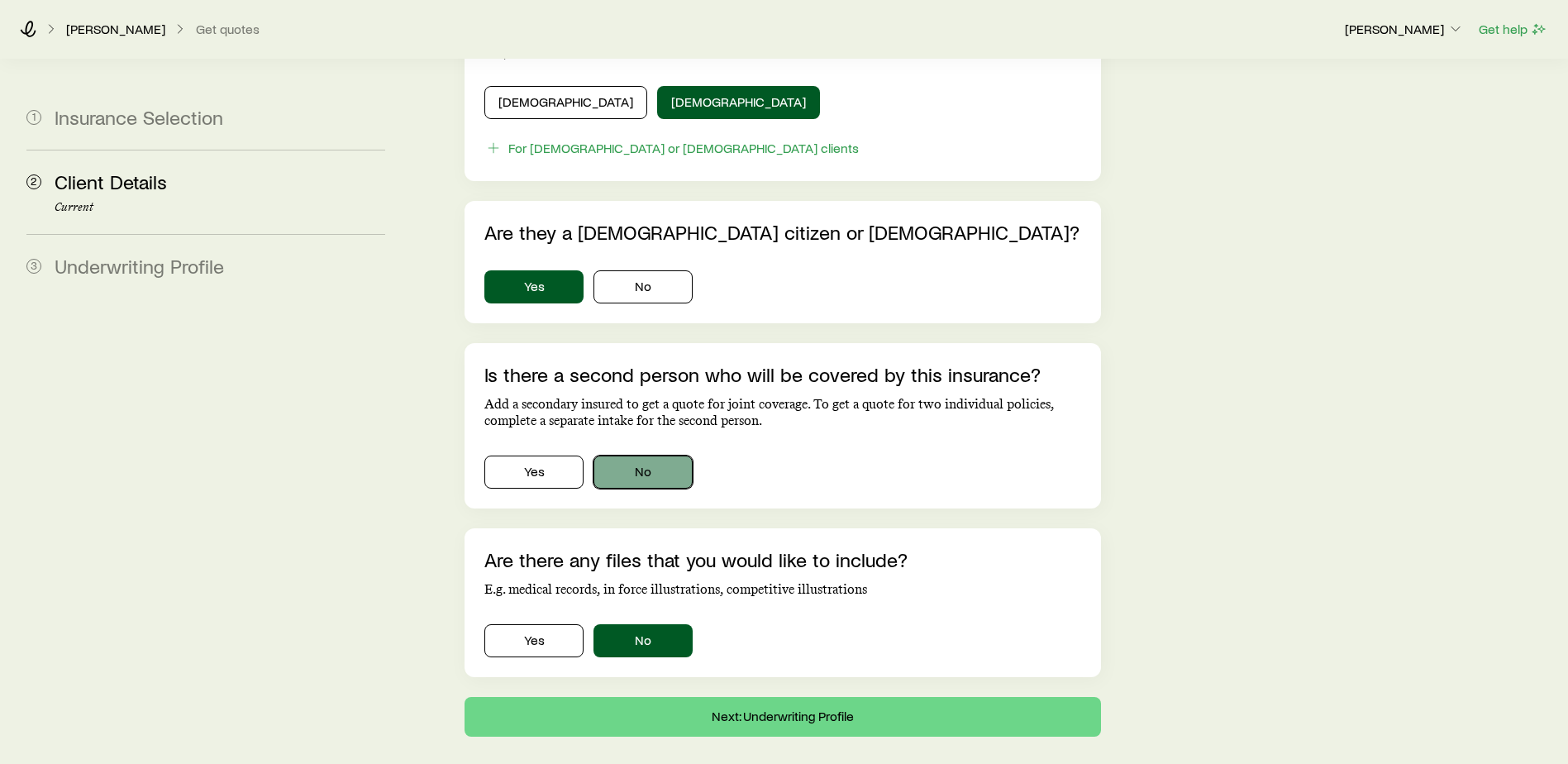
click at [673, 456] on button "No" at bounding box center [643, 472] width 99 height 33
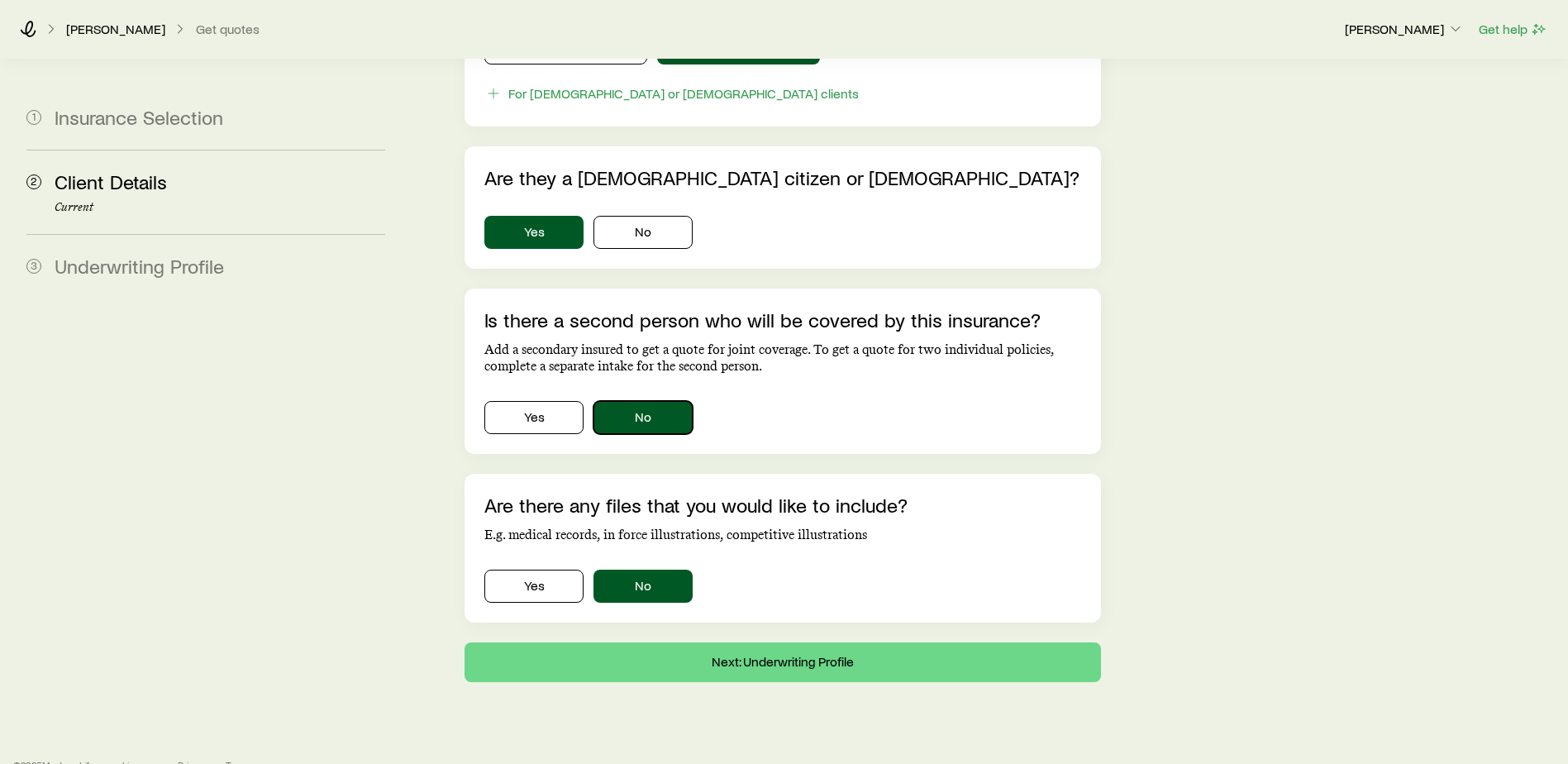
scroll to position [971, 0]
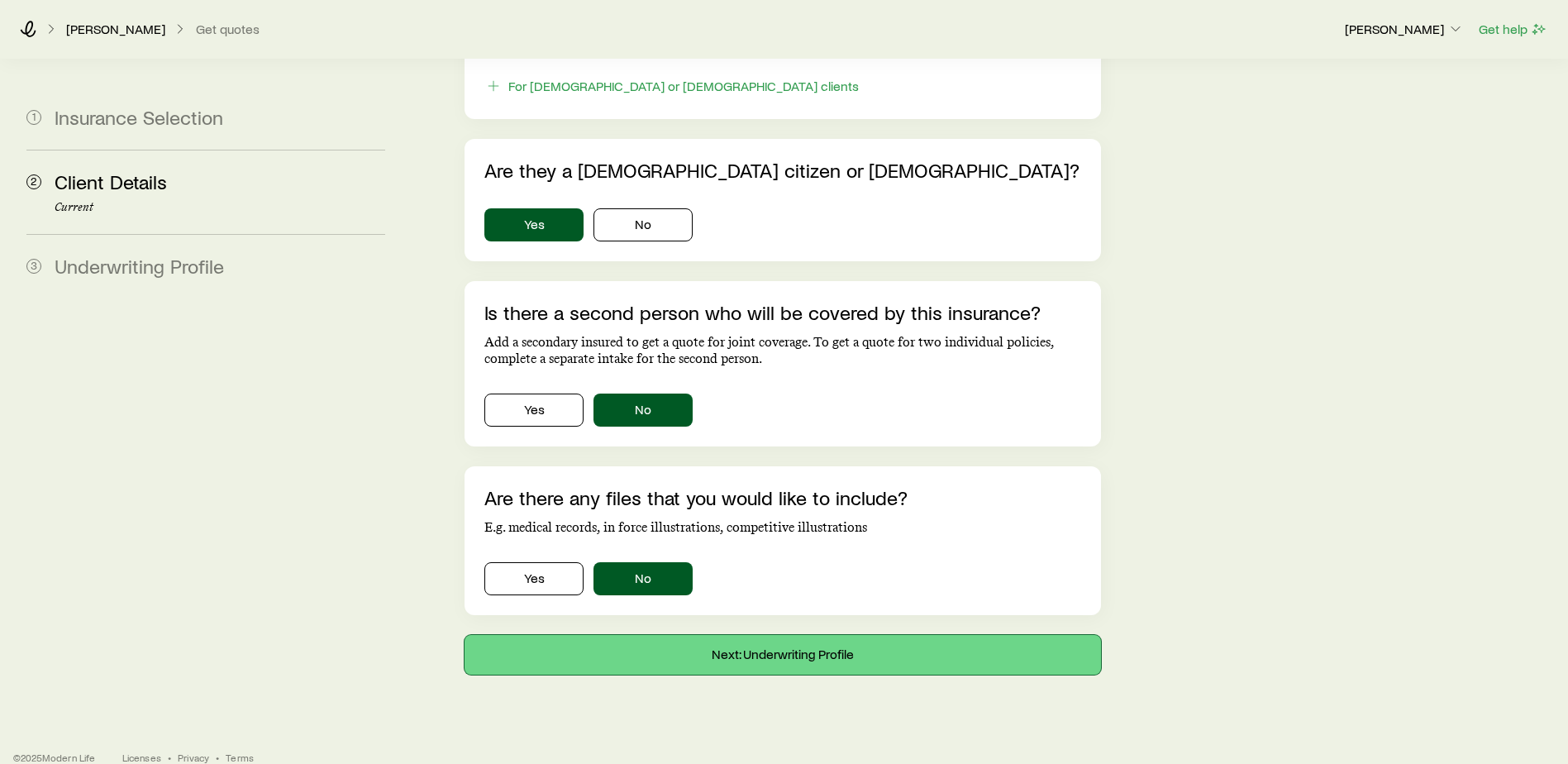
click at [703, 635] on button "Next: Underwriting Profile" at bounding box center [783, 655] width 637 height 40
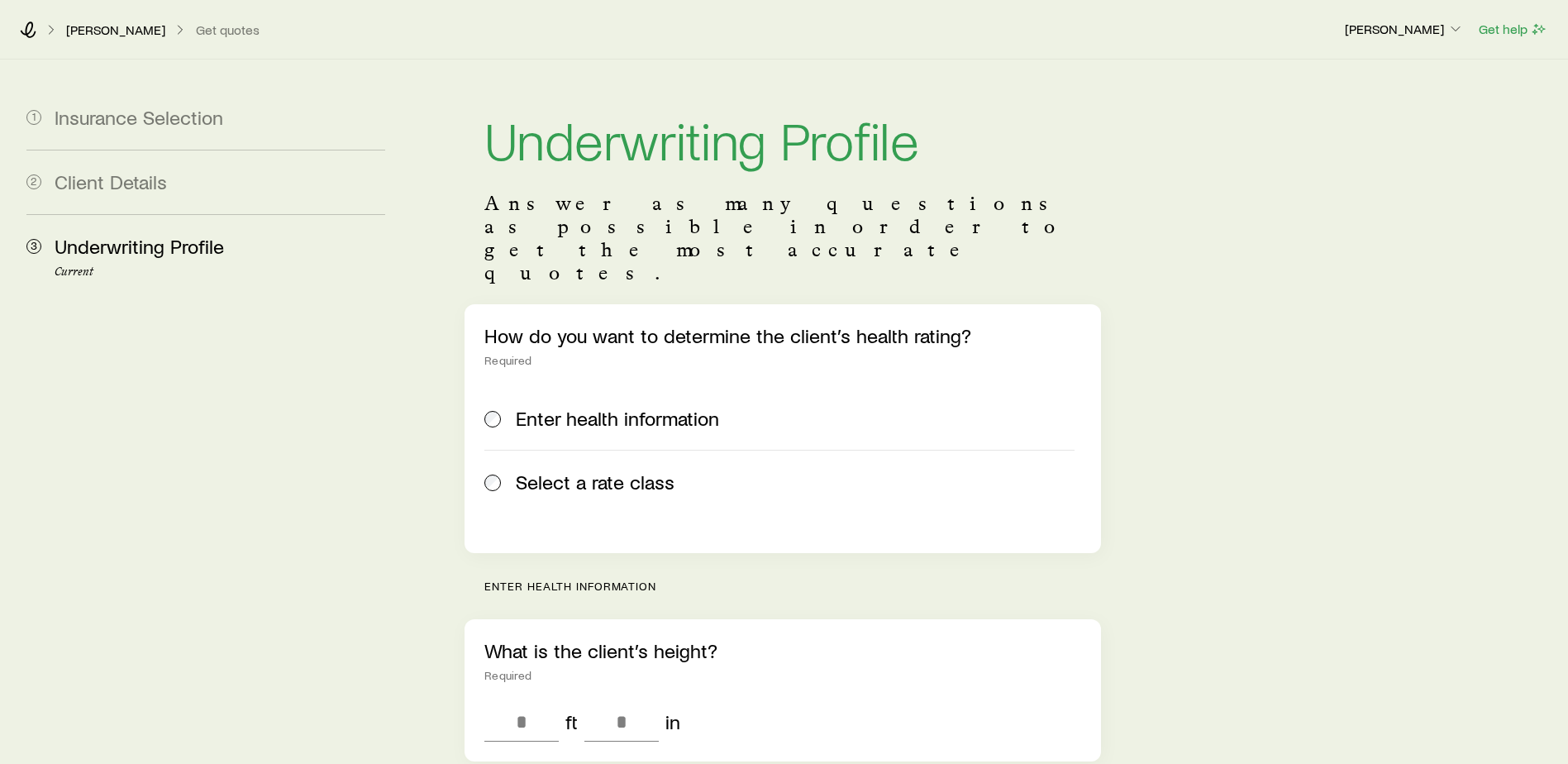
click at [504, 471] on div "Select a rate class" at bounding box center [780, 482] width 590 height 23
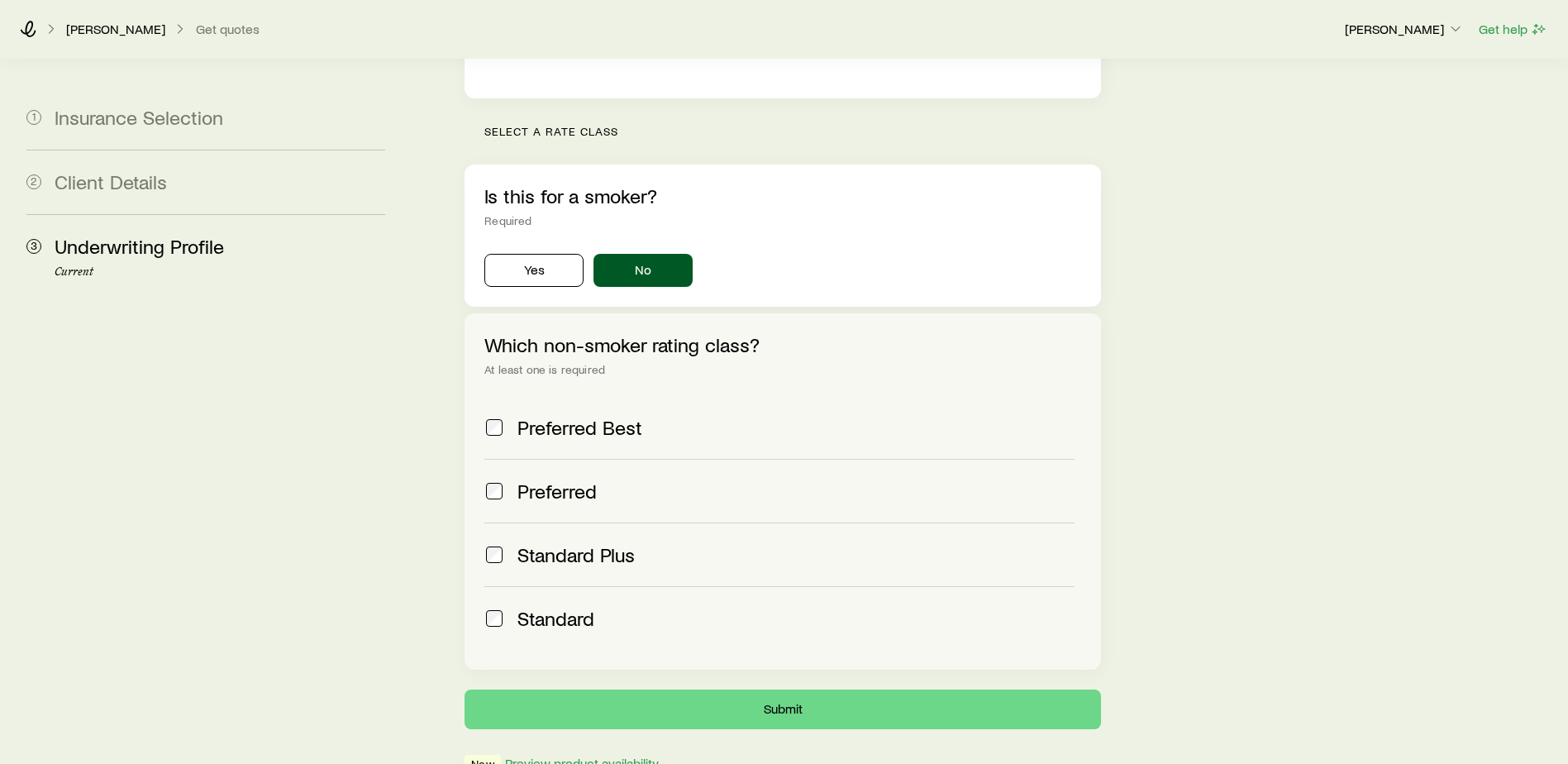
scroll to position [496, 0]
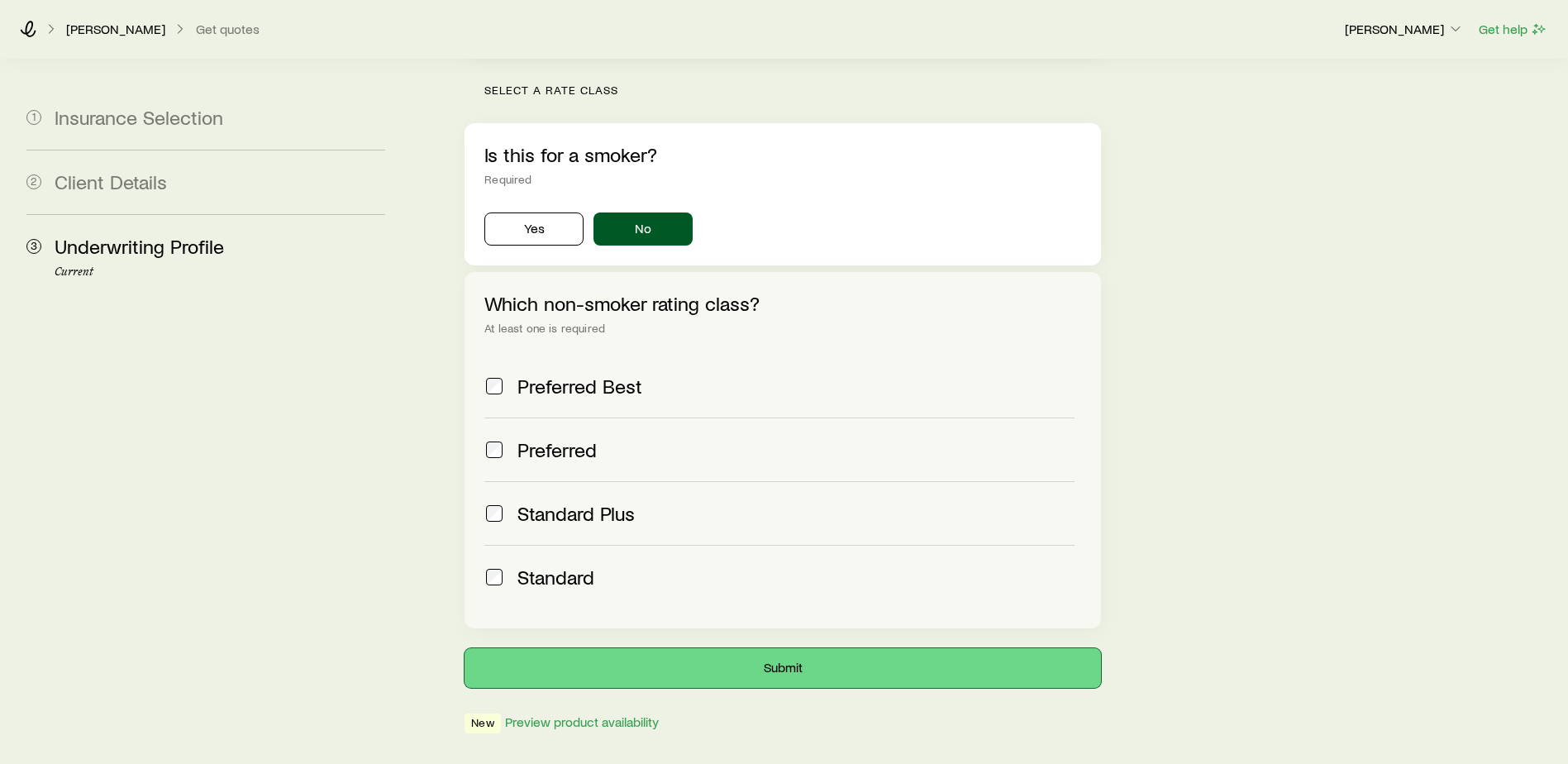
click at [782, 648] on button "Submit" at bounding box center [783, 668] width 637 height 40
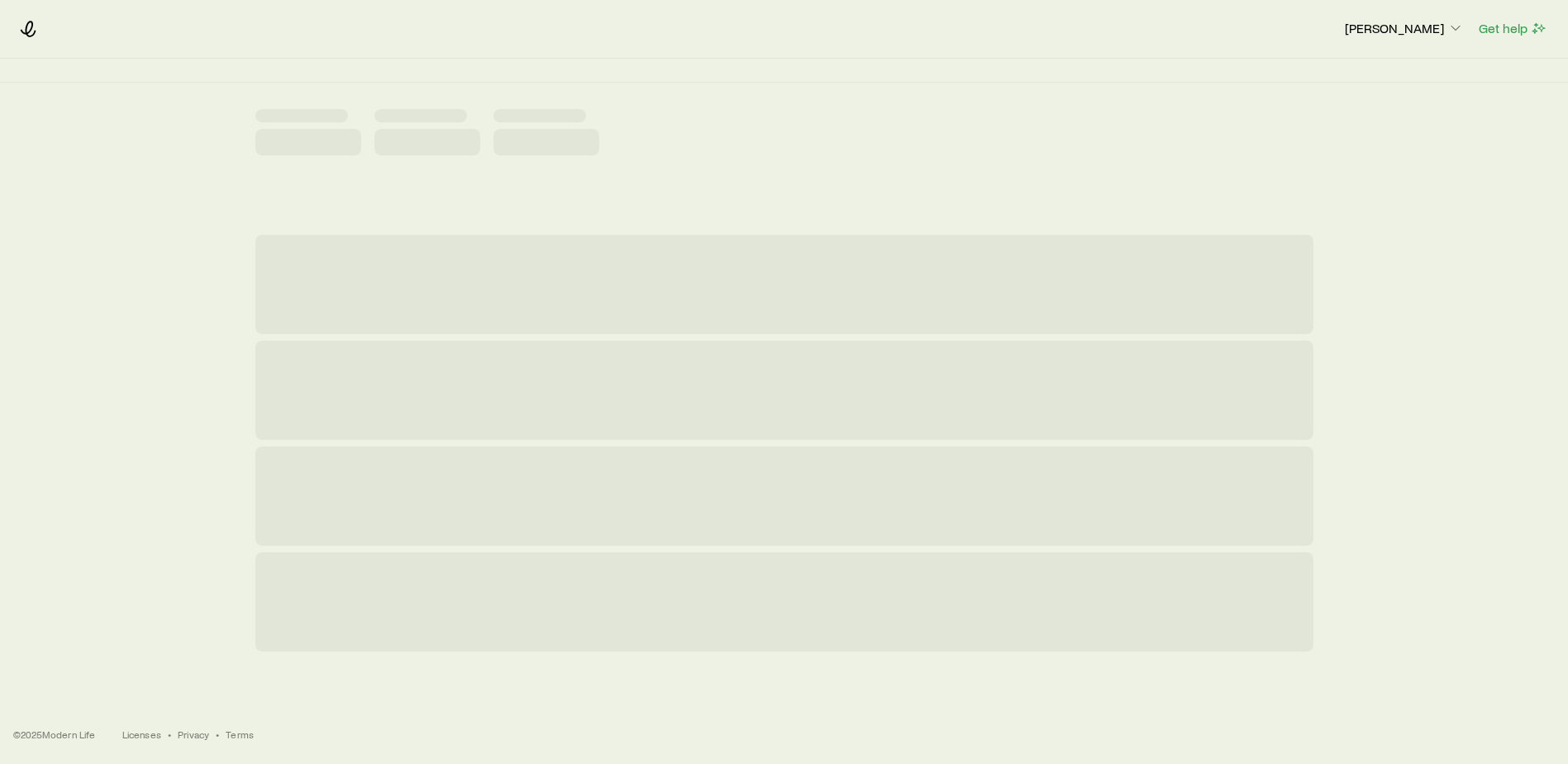
scroll to position [0, 0]
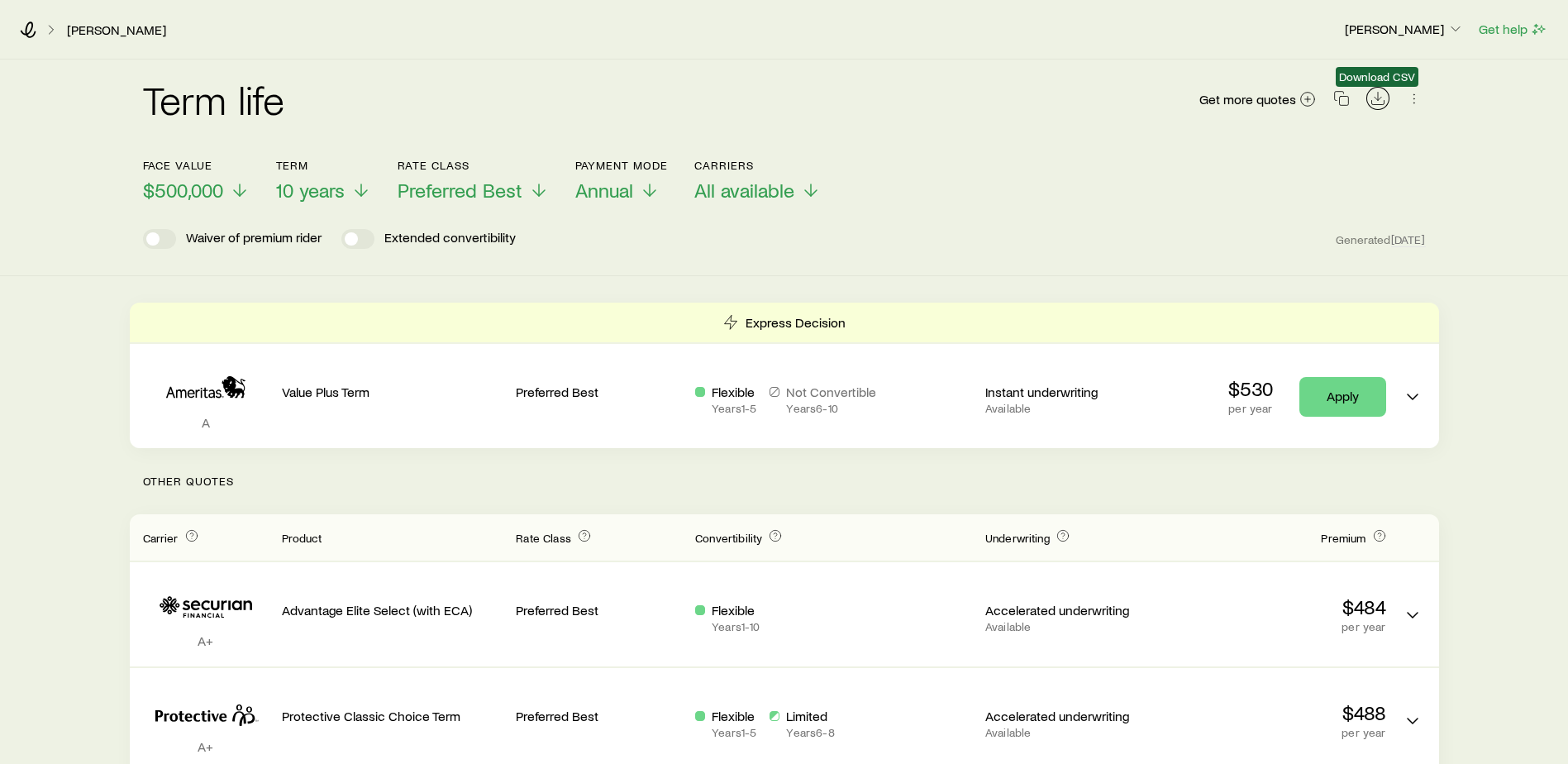
click at [1381, 98] on icon "Download CSV" at bounding box center [1378, 98] width 17 height 17
